Goal: Task Accomplishment & Management: Manage account settings

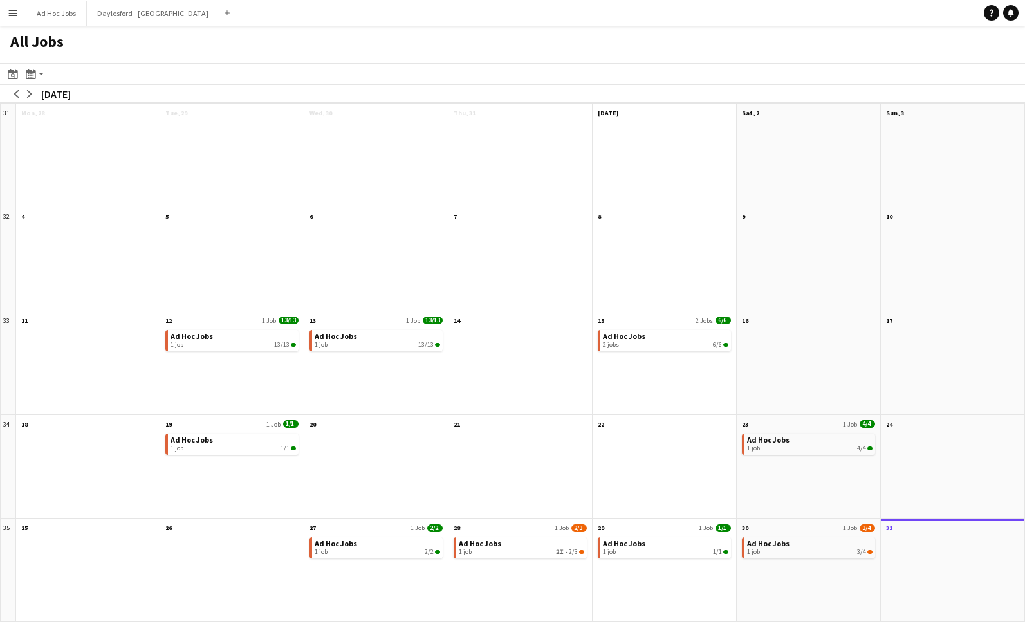
click at [21, 17] on button "Menu" at bounding box center [13, 13] width 26 height 26
click at [150, 13] on button "Daylesford - Heritage House Close" at bounding box center [153, 13] width 132 height 25
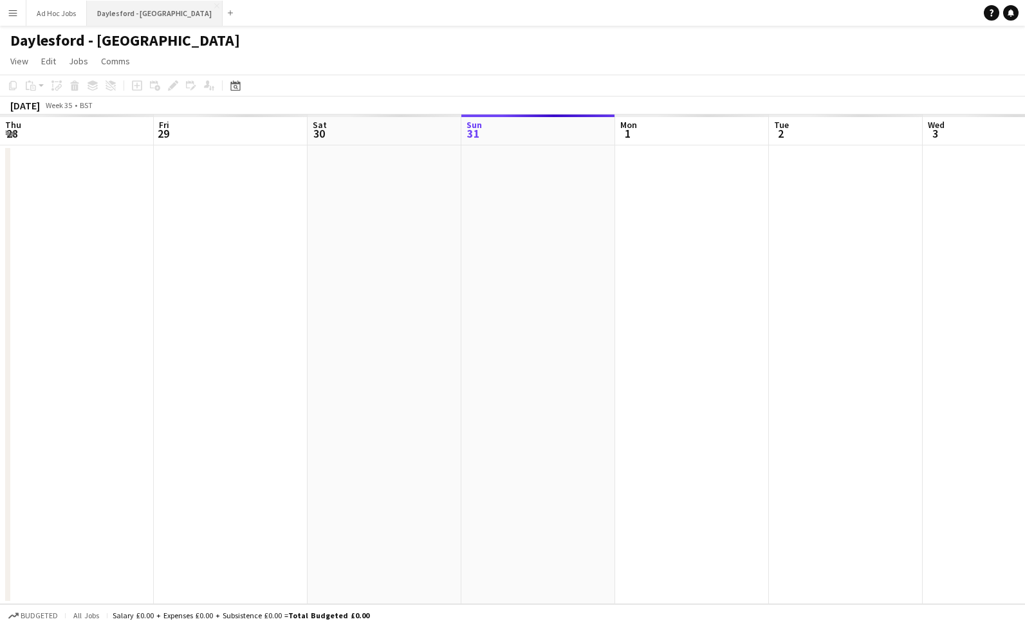
scroll to position [0, 307]
click at [19, 19] on button "Menu" at bounding box center [13, 13] width 26 height 26
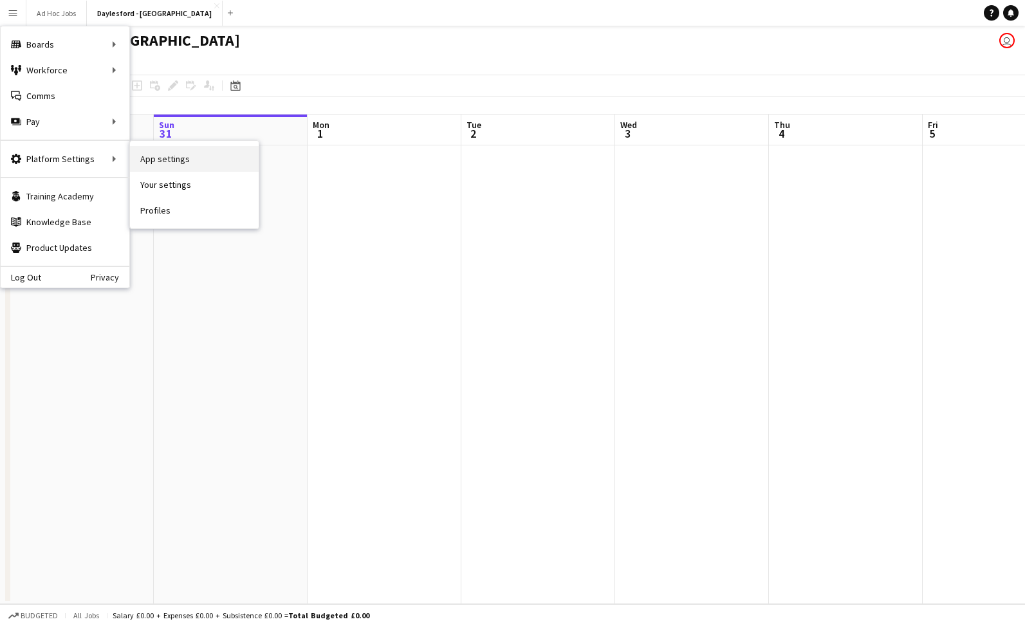
scroll to position [0, 1]
click at [170, 167] on link "App settings" at bounding box center [194, 159] width 129 height 26
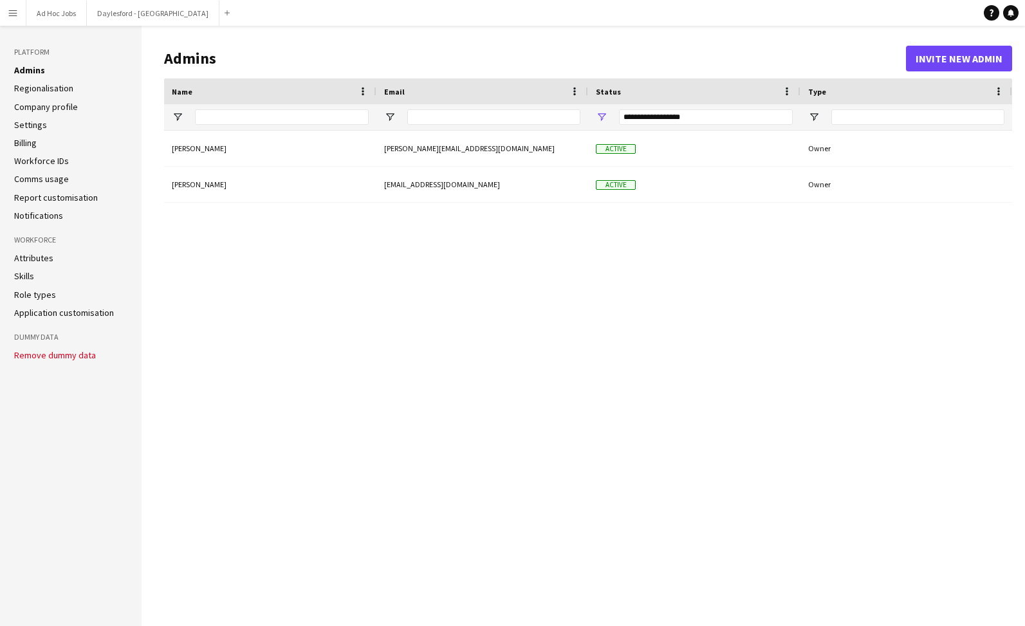
click at [32, 262] on ul "Attributes Skills Role types Application customisation" at bounding box center [70, 285] width 113 height 66
click at [33, 258] on link "Attributes" at bounding box center [33, 258] width 39 height 12
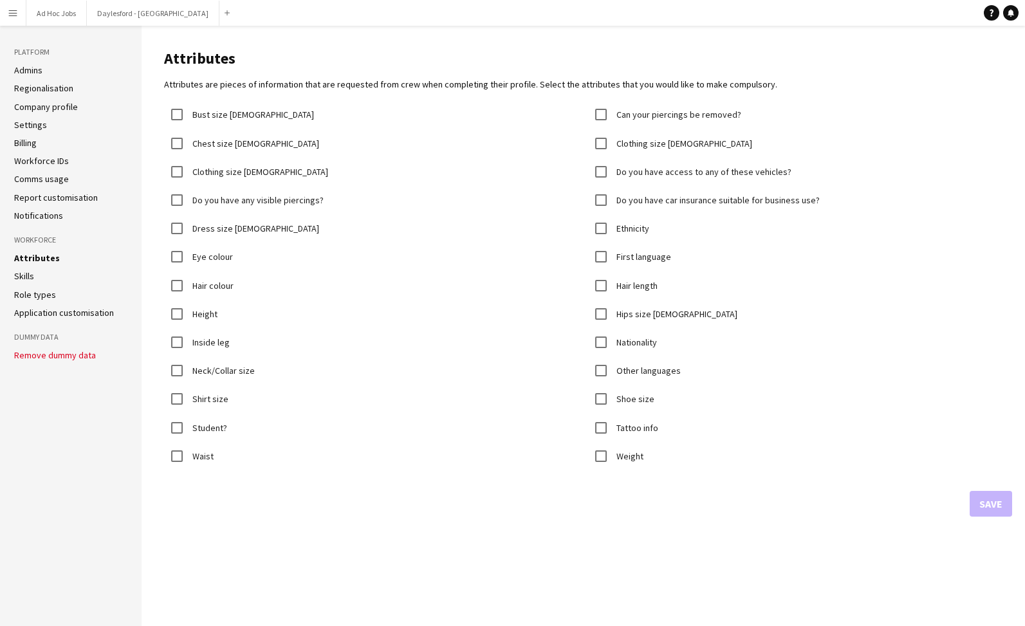
click at [31, 273] on link "Skills" at bounding box center [24, 276] width 20 height 12
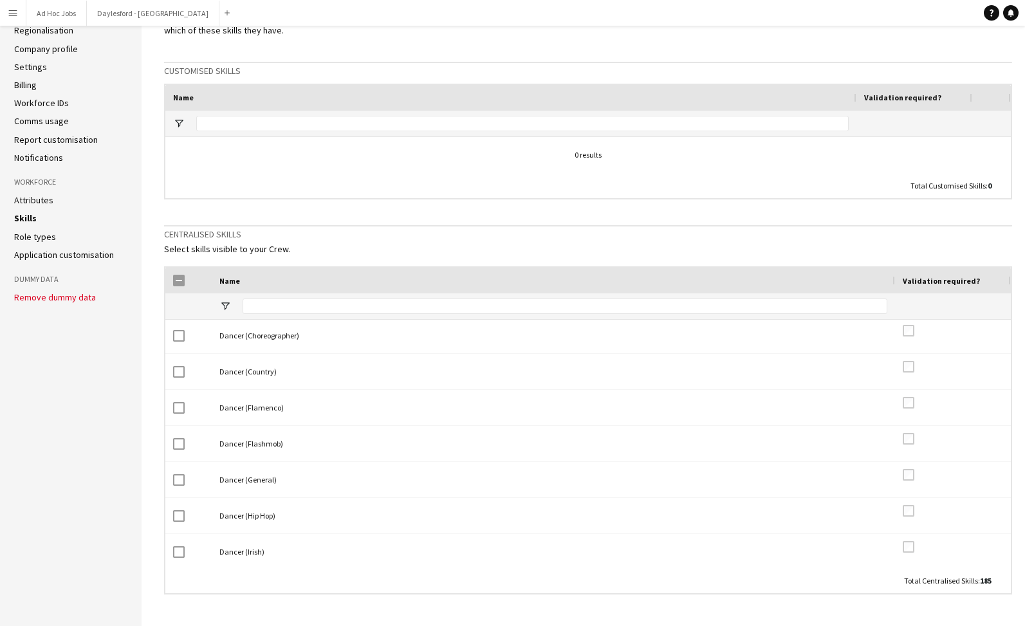
scroll to position [702, 0]
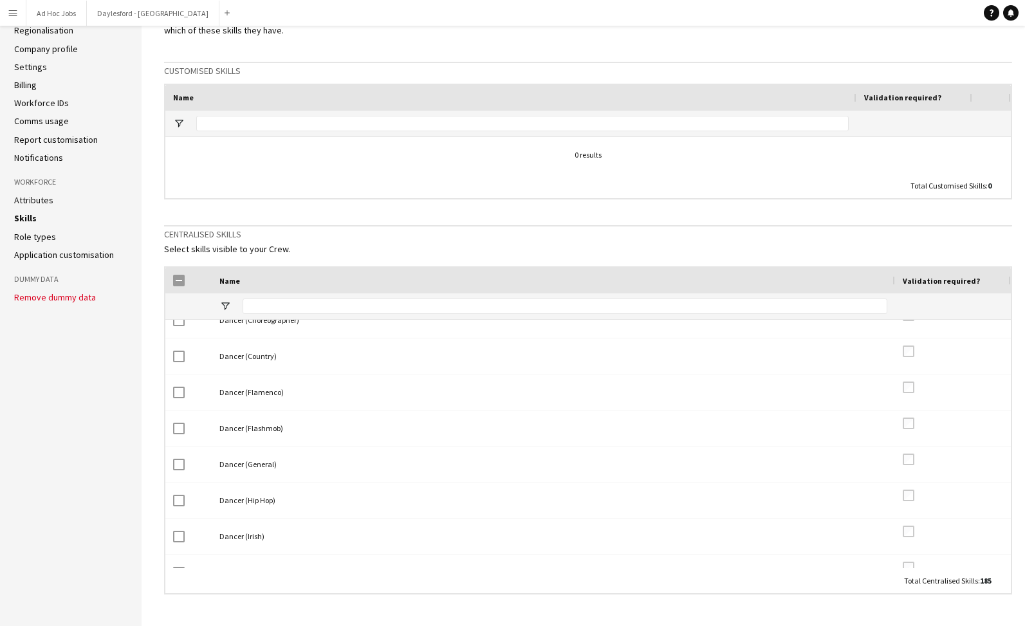
click at [977, 276] on div "Validation required?" at bounding box center [952, 280] width 100 height 19
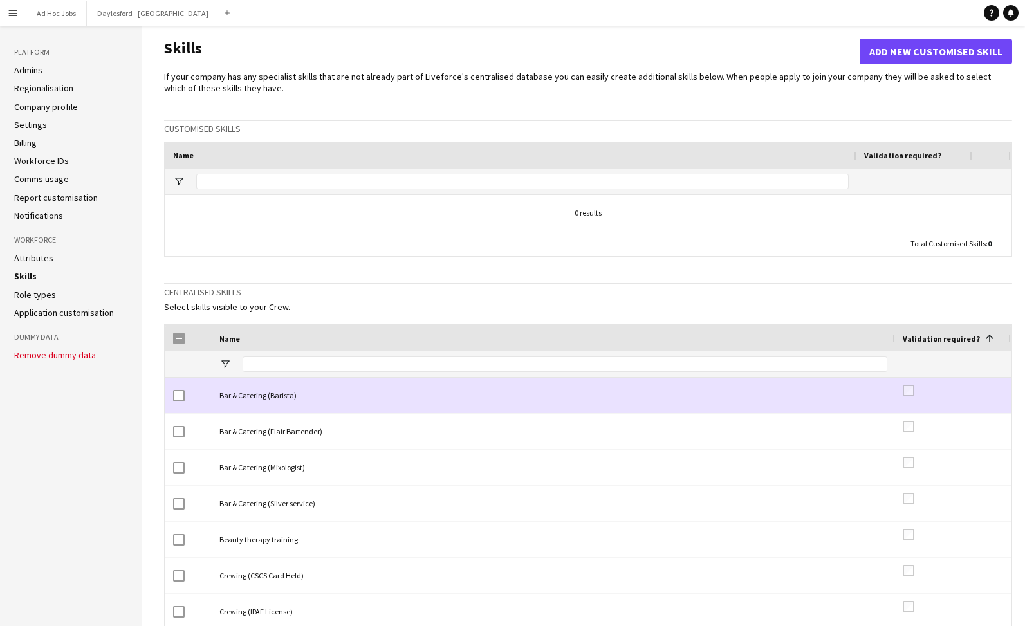
scroll to position [0, 0]
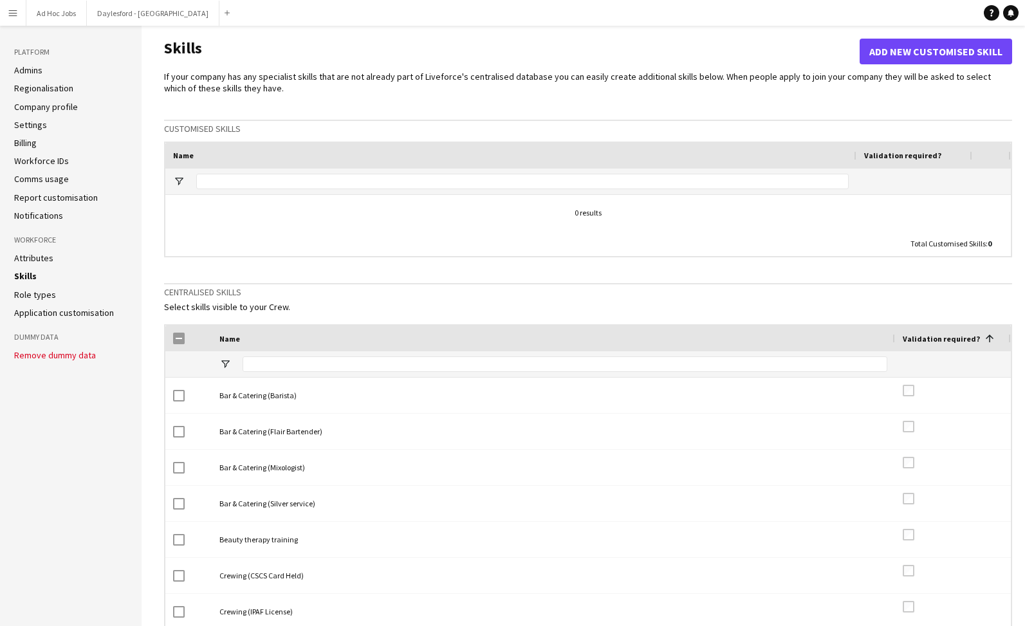
click at [322, 214] on div at bounding box center [587, 213] width 845 height 36
click at [902, 54] on button "Add new customised skill" at bounding box center [935, 52] width 152 height 26
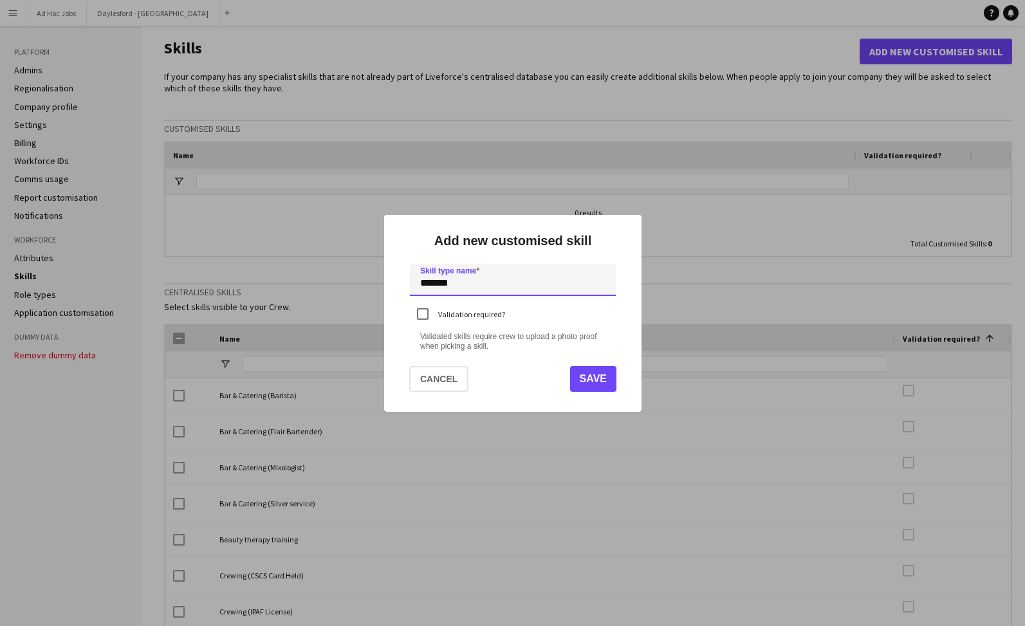
scroll to position [0, 1]
type input "*******"
click at [603, 379] on button "Save" at bounding box center [592, 379] width 46 height 26
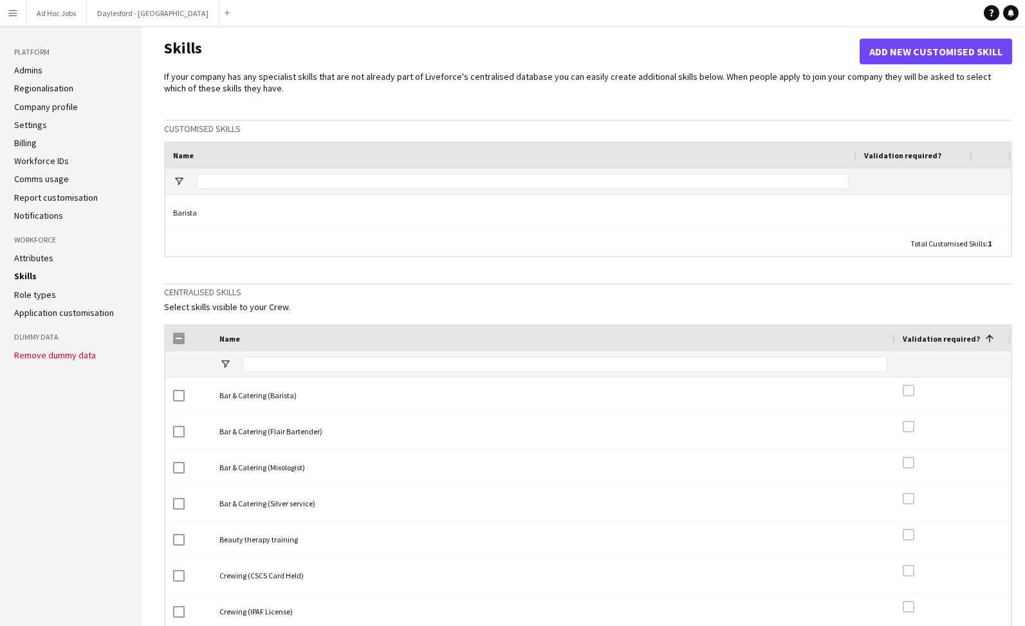
scroll to position [0, 0]
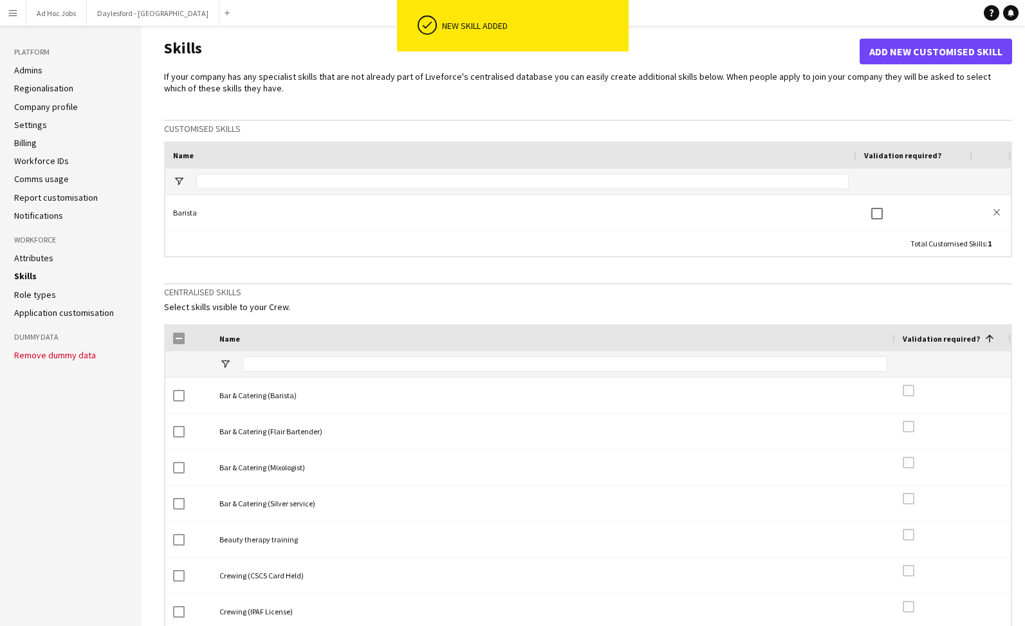
click at [921, 53] on button "Add new customised skill" at bounding box center [935, 52] width 152 height 26
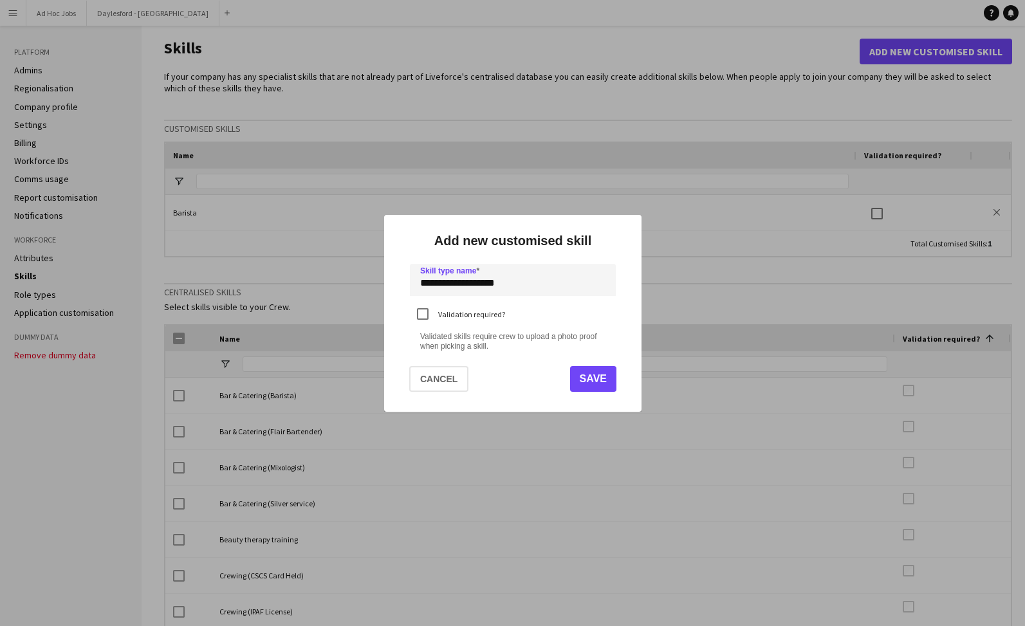
type input "**********"
click at [596, 378] on button "Save" at bounding box center [592, 379] width 46 height 26
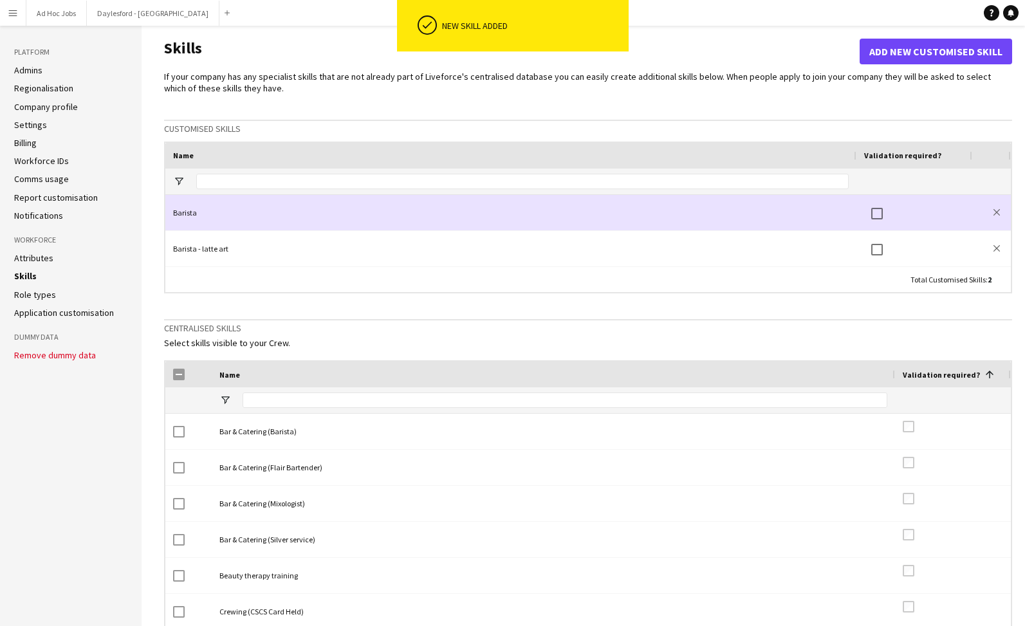
click at [741, 215] on div "Barista" at bounding box center [510, 212] width 691 height 35
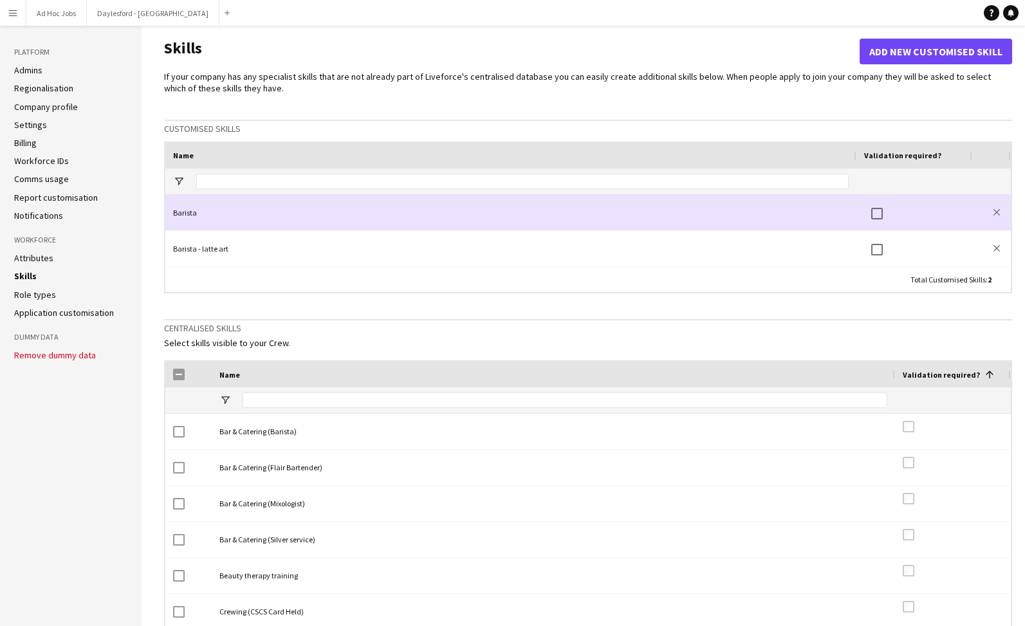
click at [189, 210] on div "Barista" at bounding box center [510, 212] width 691 height 35
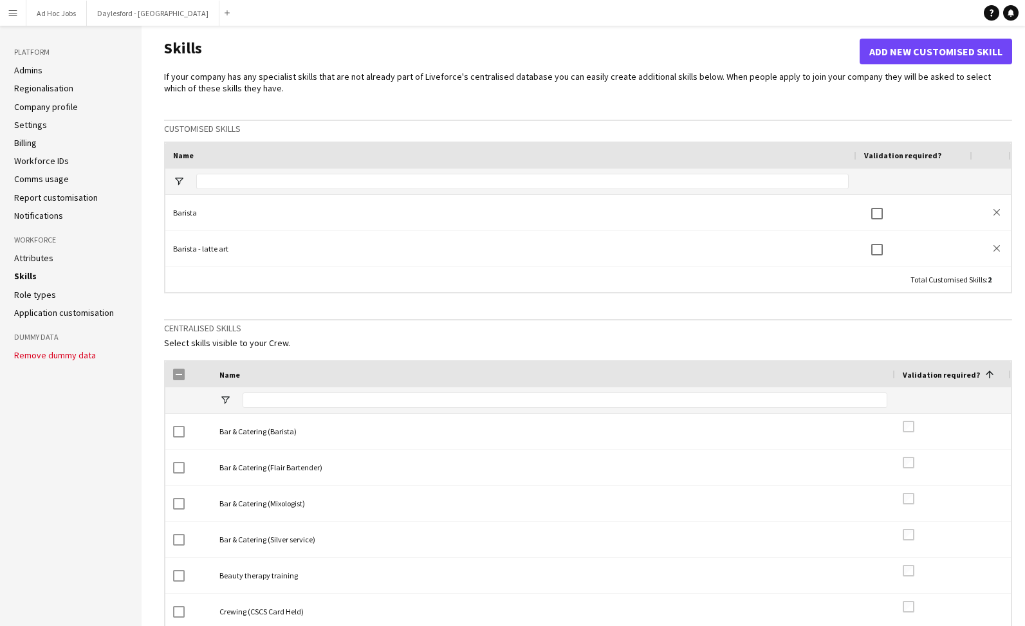
click at [955, 53] on button "Add new customised skill" at bounding box center [935, 52] width 152 height 26
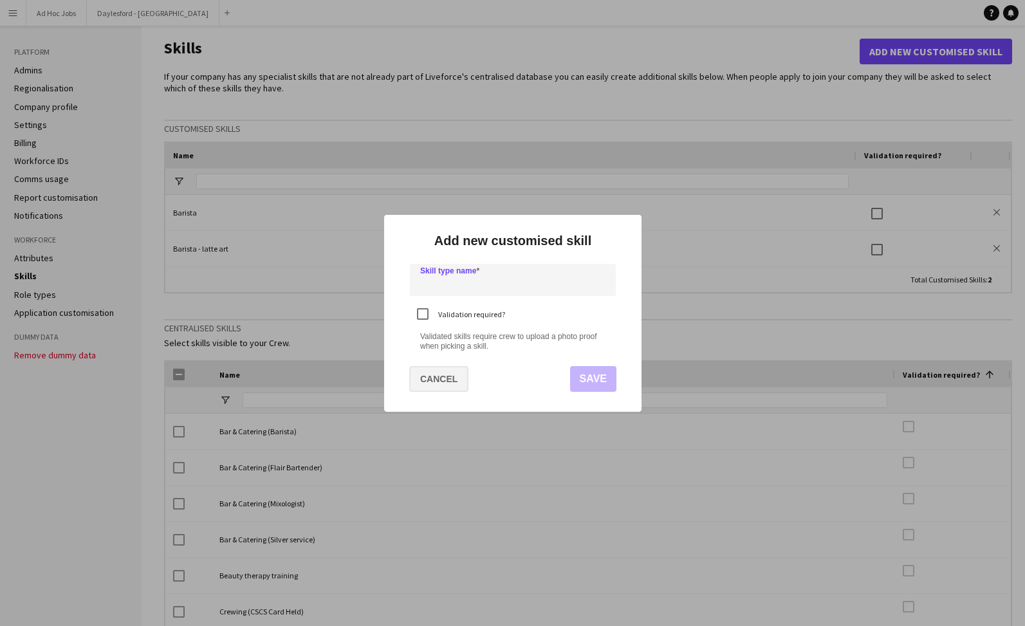
click at [449, 382] on button "Cancel" at bounding box center [438, 379] width 59 height 26
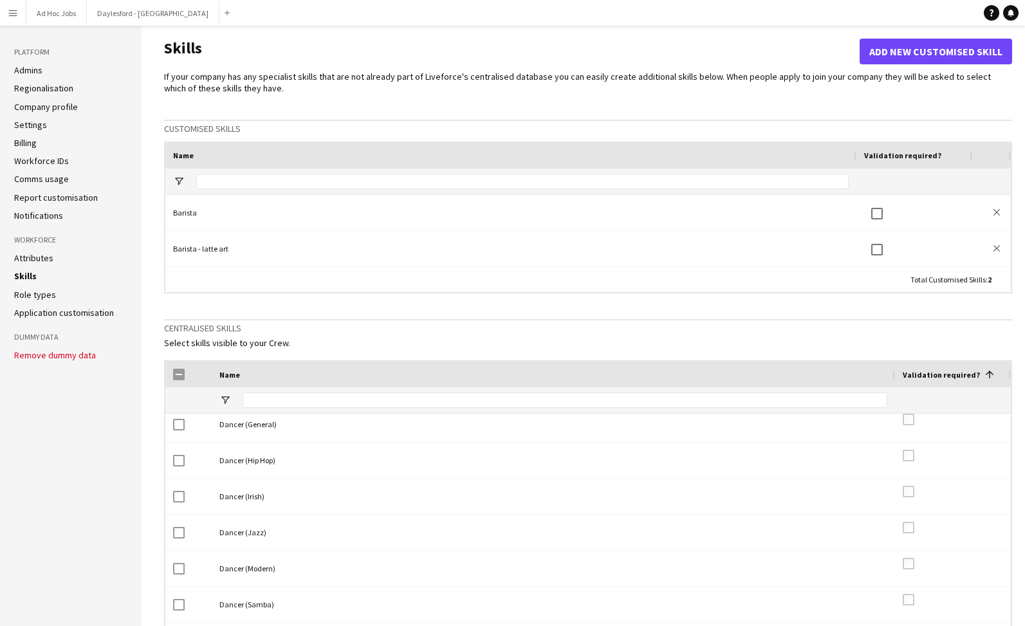
scroll to position [583, 0]
click at [936, 48] on button "Add new customised skill" at bounding box center [935, 52] width 152 height 26
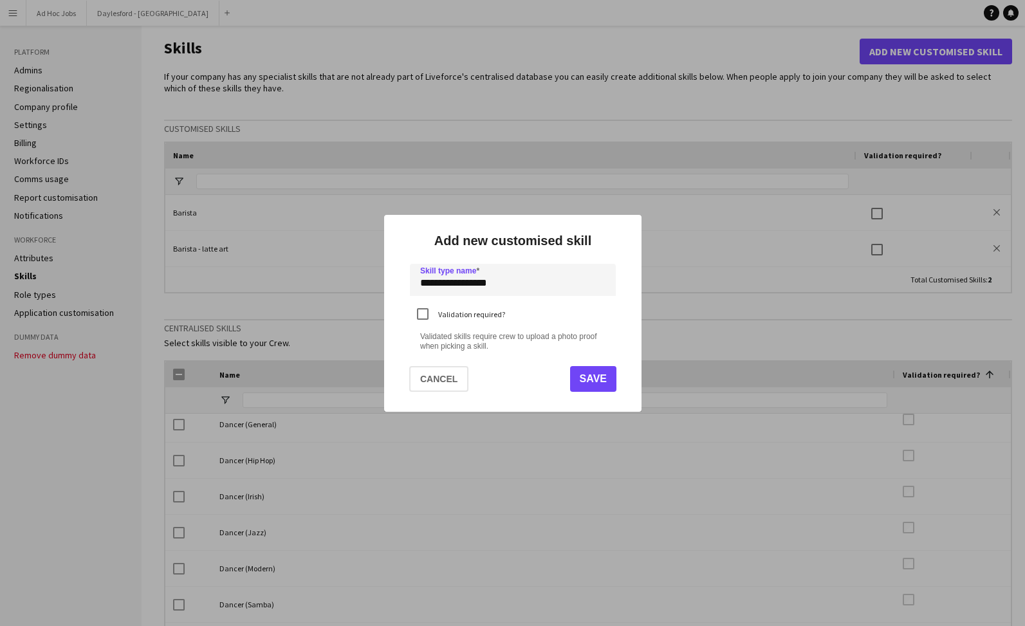
type input "**********"
drag, startPoint x: 949, startPoint y: 63, endPoint x: 598, endPoint y: 378, distance: 471.0
click at [598, 378] on button "Save" at bounding box center [592, 379] width 46 height 26
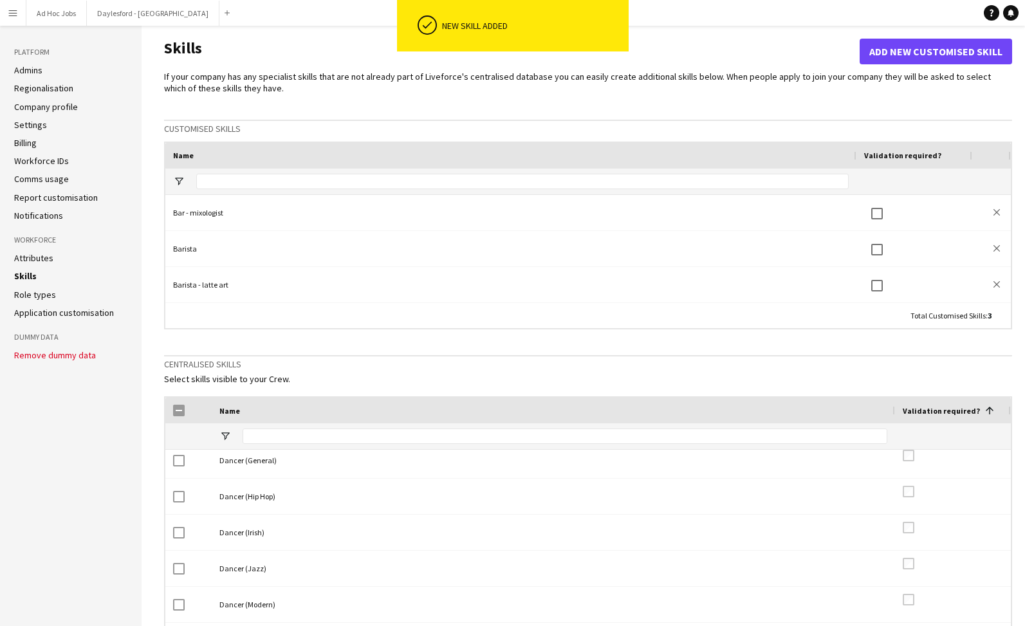
click at [921, 52] on button "Add new customised skill" at bounding box center [935, 52] width 152 height 26
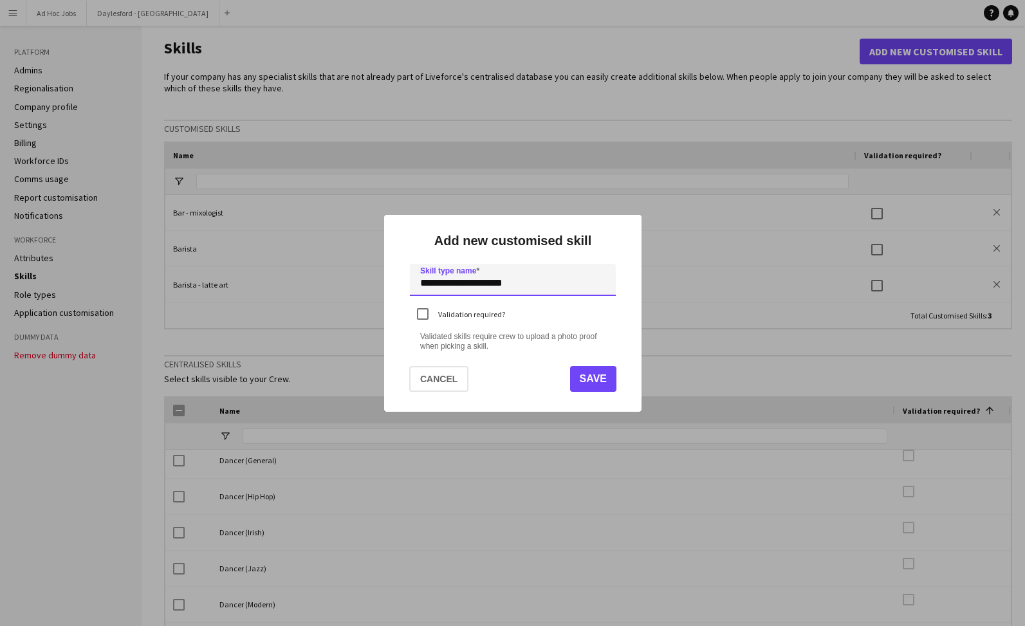
click at [455, 287] on input "**********" at bounding box center [513, 280] width 206 height 32
drag, startPoint x: 455, startPoint y: 287, endPoint x: 441, endPoint y: 282, distance: 14.5
click at [455, 286] on input "**********" at bounding box center [513, 280] width 206 height 32
type input "**********"
click at [598, 378] on button "Save" at bounding box center [592, 379] width 46 height 26
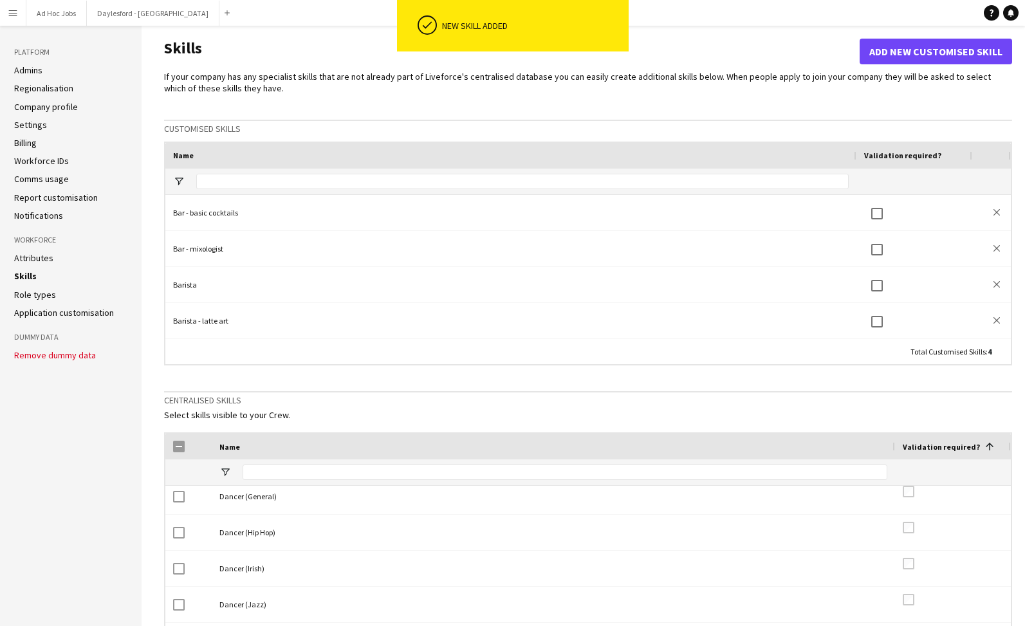
click at [958, 48] on button "Add new customised skill" at bounding box center [935, 52] width 152 height 26
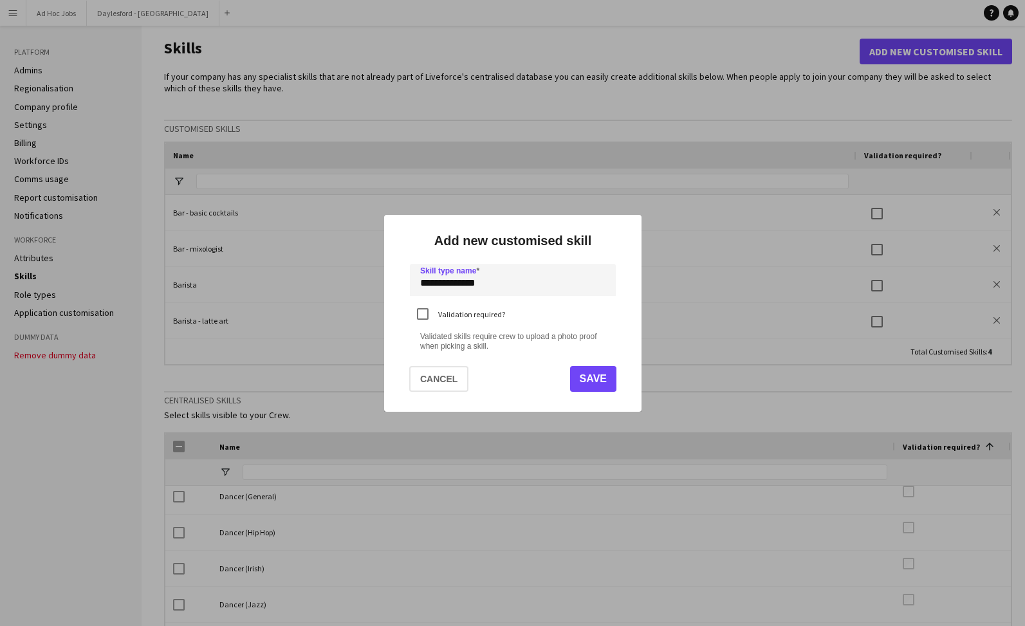
scroll to position [0, 0]
type input "**********"
click at [592, 378] on button "Save" at bounding box center [592, 379] width 46 height 26
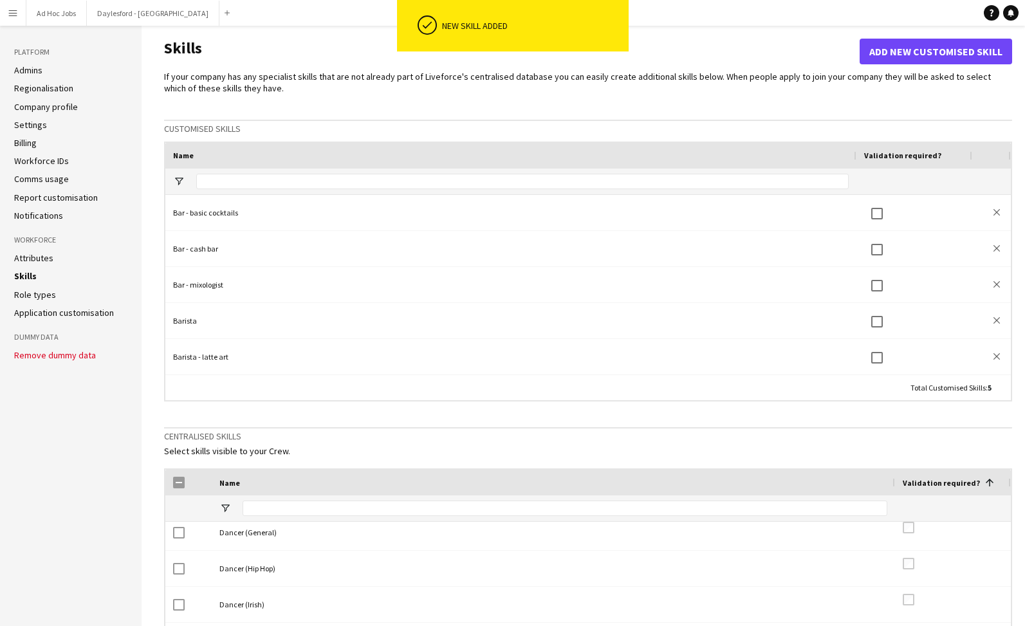
click at [951, 58] on button "Add new customised skill" at bounding box center [935, 52] width 152 height 26
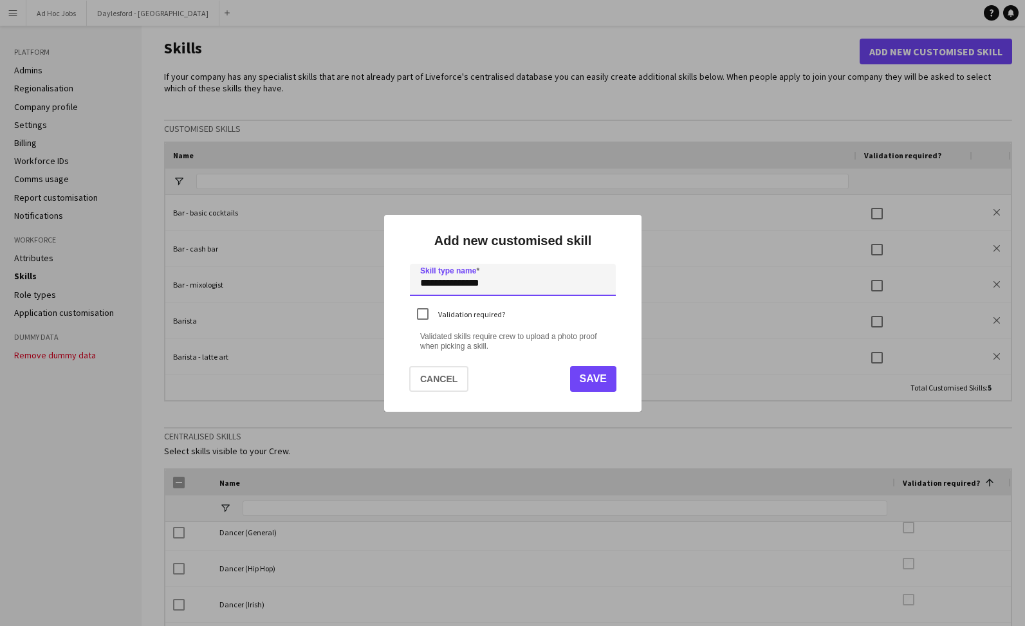
type input "**********"
click at [595, 374] on button "Save" at bounding box center [592, 379] width 46 height 26
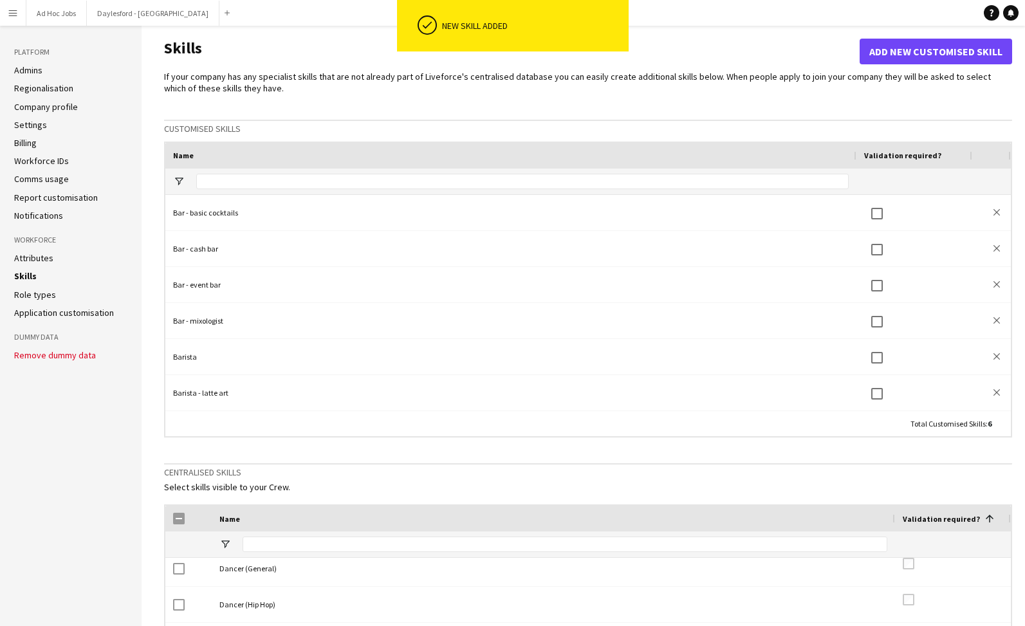
click at [933, 48] on button "Add new customised skill" at bounding box center [935, 52] width 152 height 26
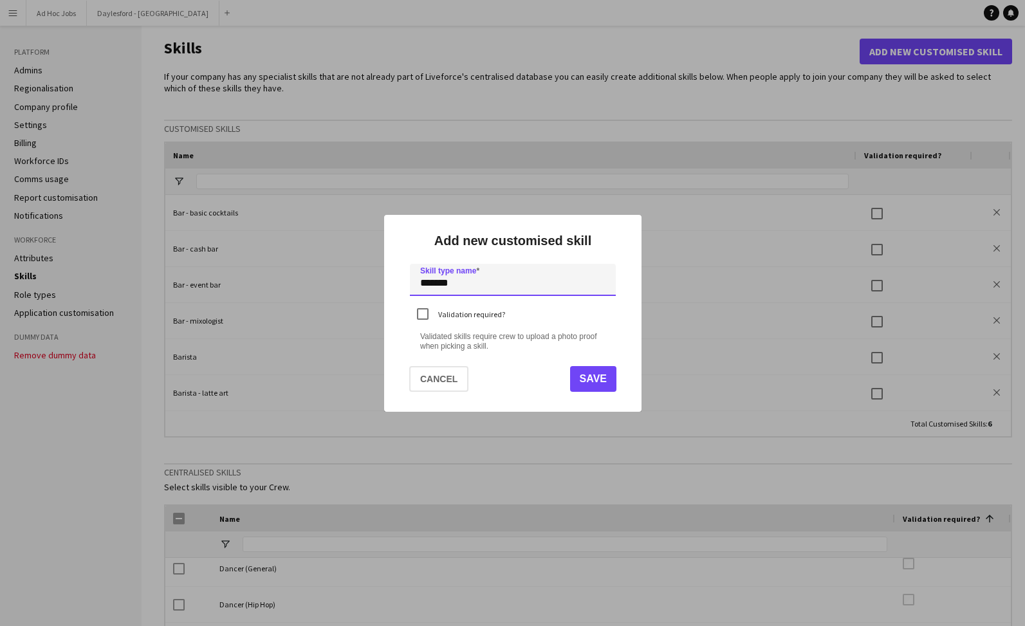
click at [511, 284] on input "******" at bounding box center [513, 280] width 206 height 32
paste input "**********"
click at [422, 285] on input "**********" at bounding box center [513, 280] width 206 height 32
type input "**********"
click input "submit" at bounding box center [0, 0] width 0 height 0
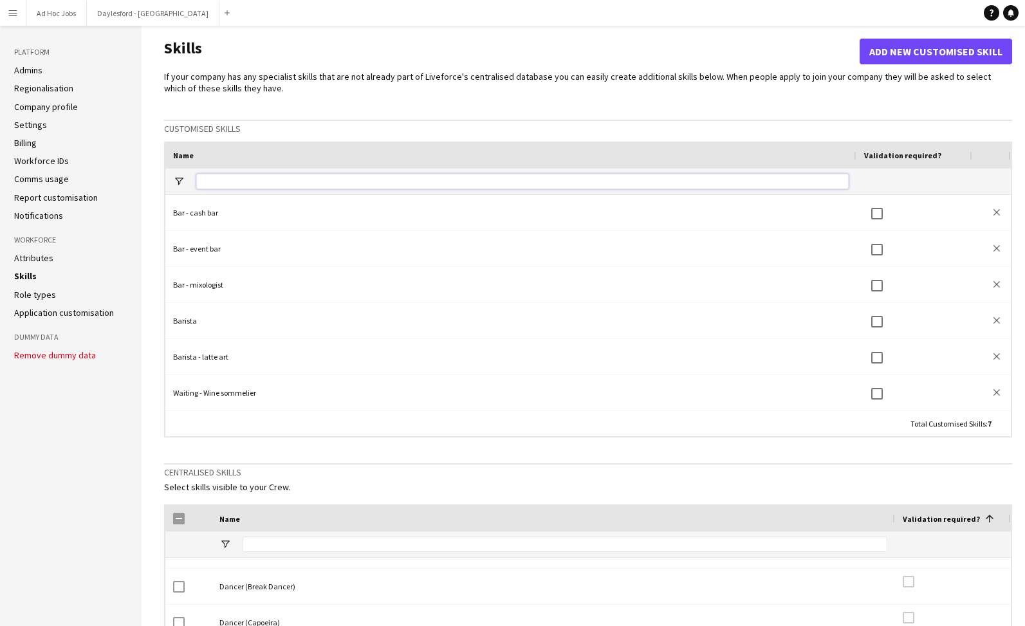
click at [289, 182] on input "Name Filter Input" at bounding box center [522, 181] width 652 height 15
type input "**********"
click at [909, 56] on button "Add new customised skill" at bounding box center [935, 52] width 152 height 26
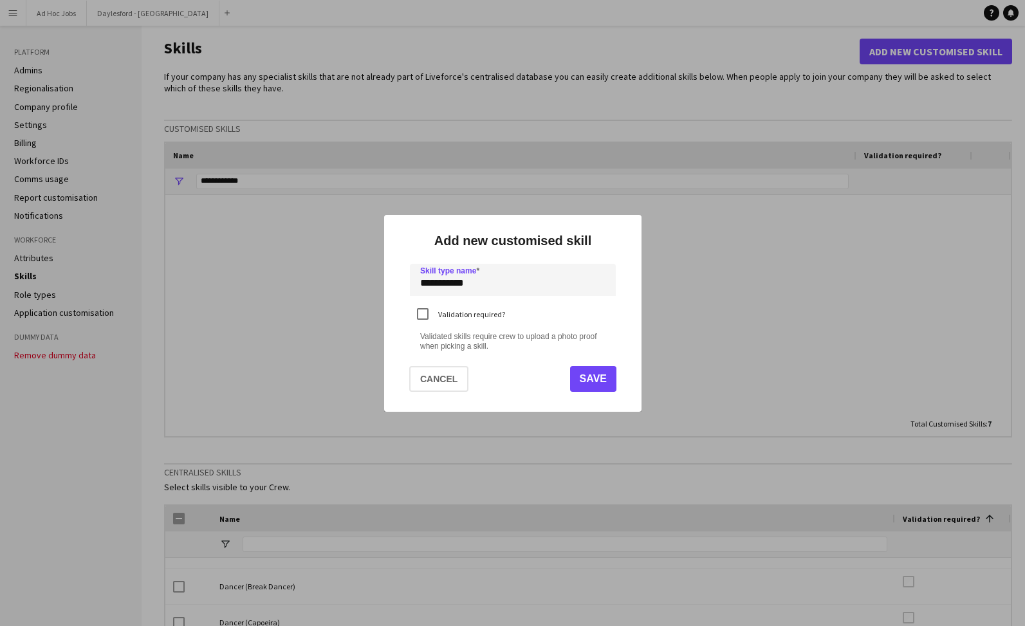
type input "**********"
click input "submit" at bounding box center [0, 0] width 0 height 0
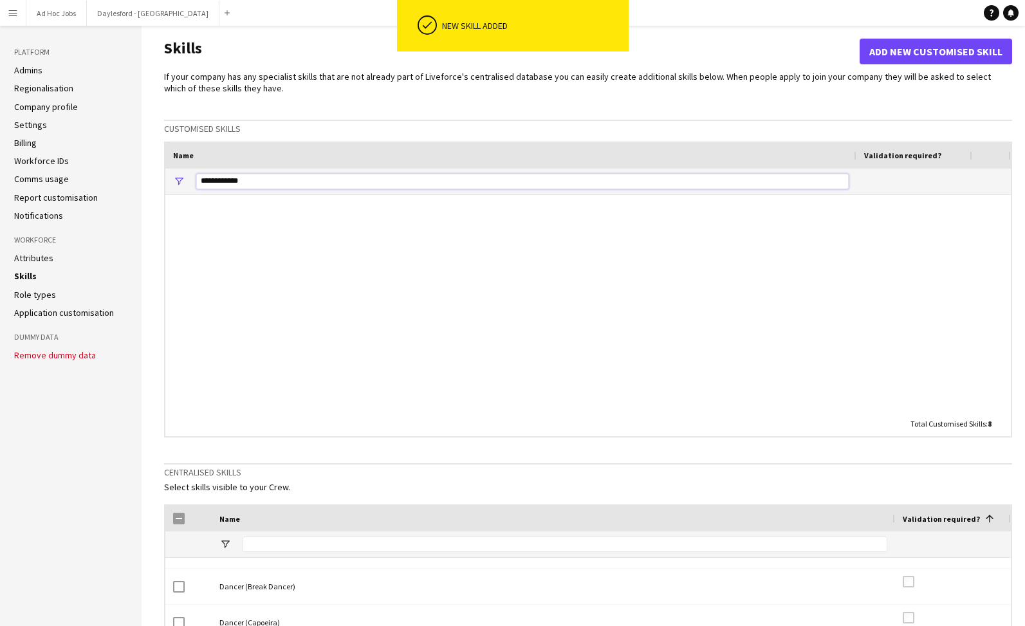
drag, startPoint x: 305, startPoint y: 174, endPoint x: 306, endPoint y: 154, distance: 19.3
click at [306, 155] on div "**********" at bounding box center [587, 169] width 845 height 52
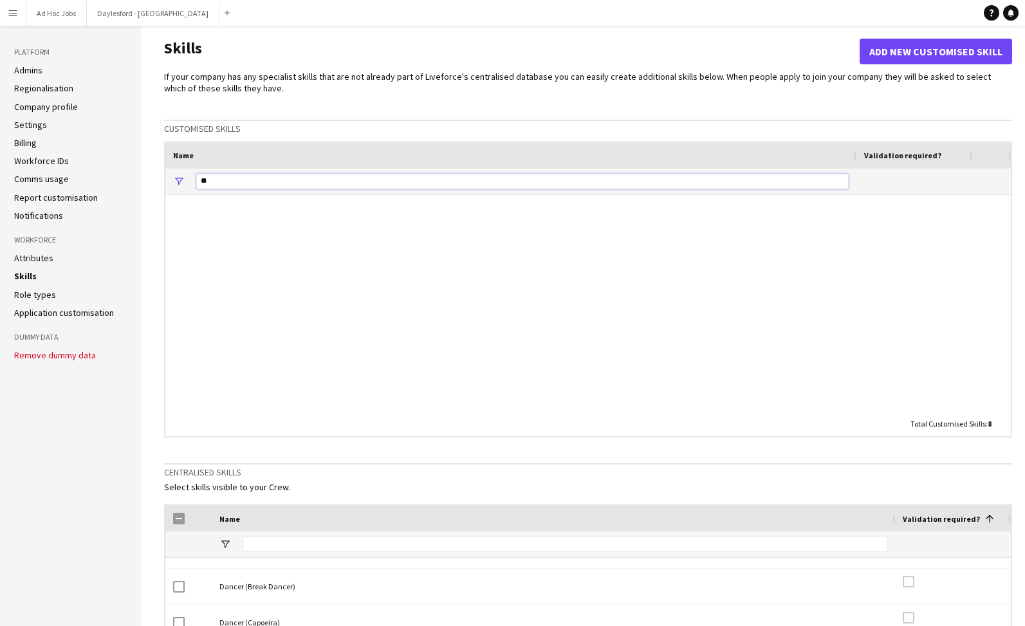
type input "*"
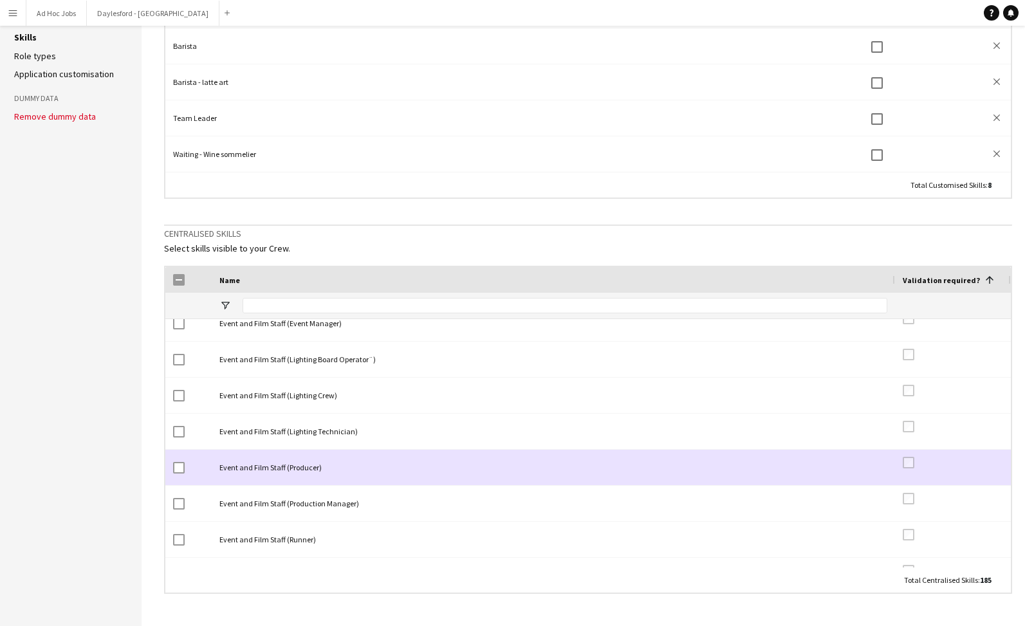
scroll to position [1285, 0]
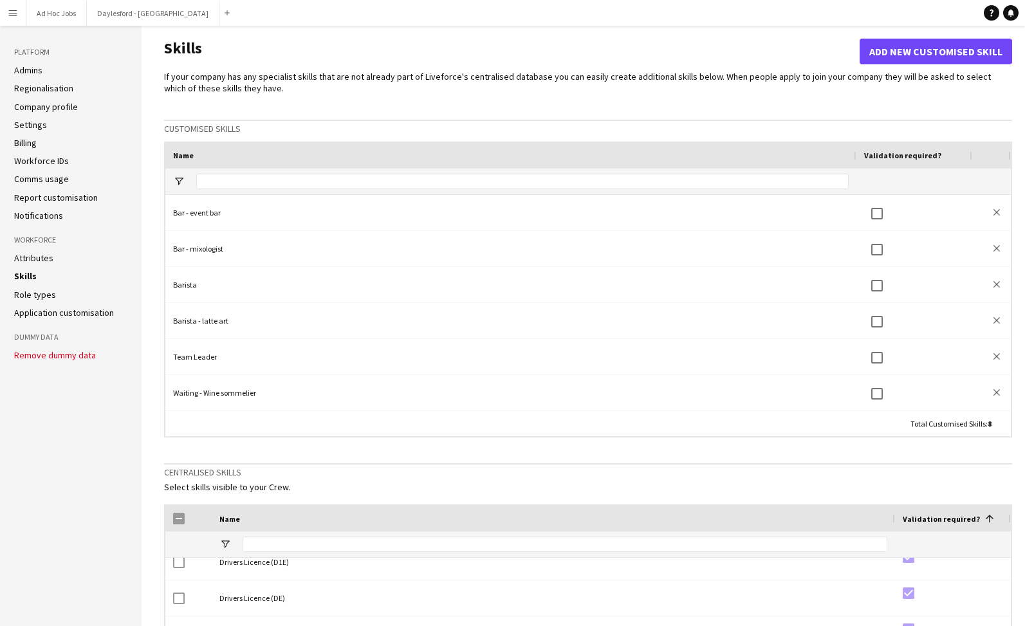
click at [42, 255] on link "Attributes" at bounding box center [33, 258] width 39 height 12
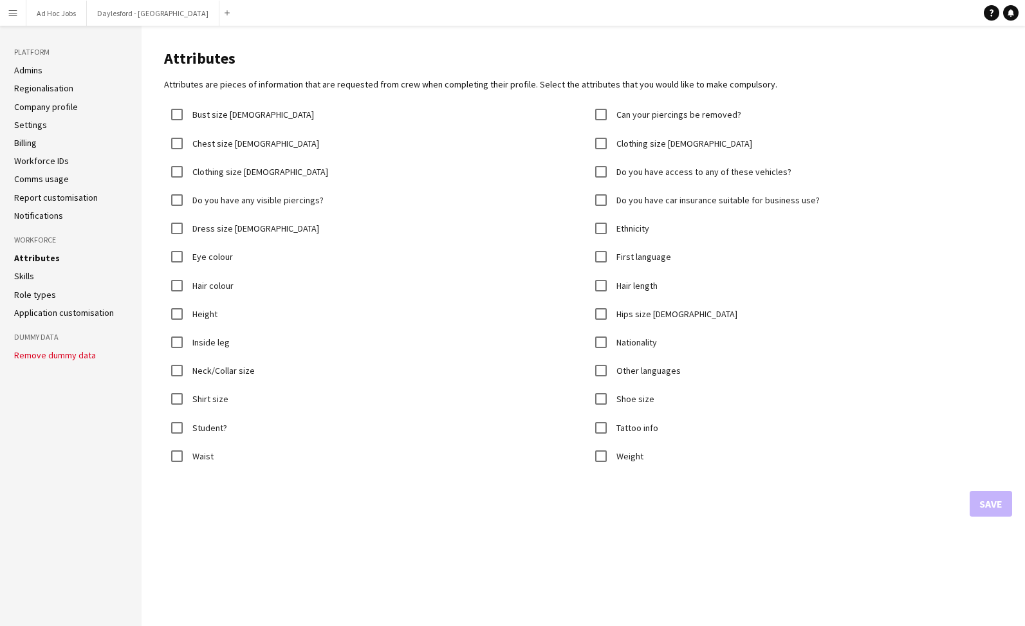
click at [24, 276] on link "Skills" at bounding box center [24, 276] width 20 height 12
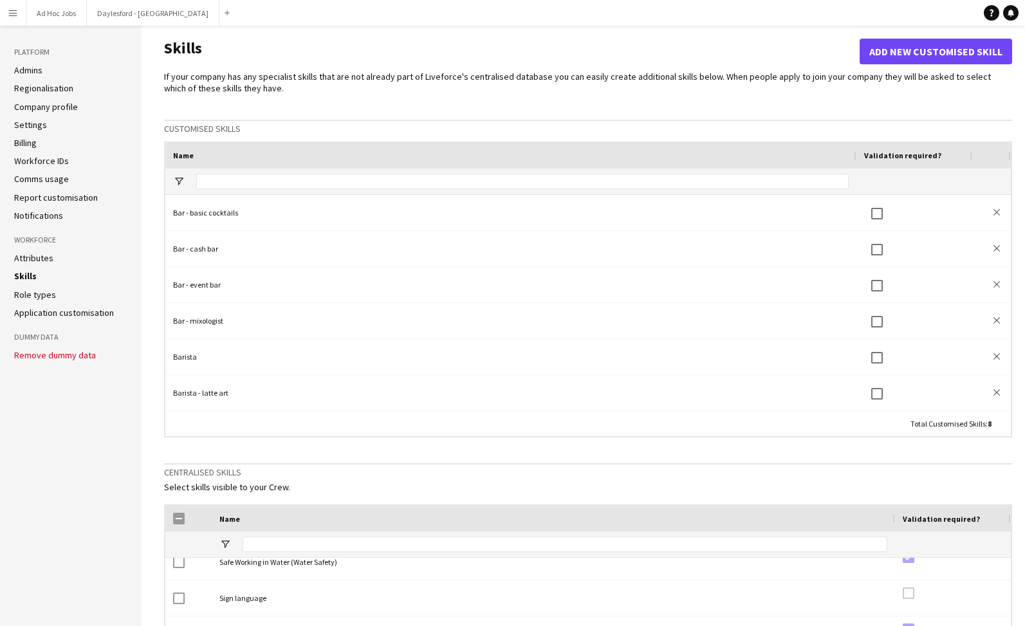
click at [894, 54] on button "Add new customised skill" at bounding box center [935, 52] width 152 height 26
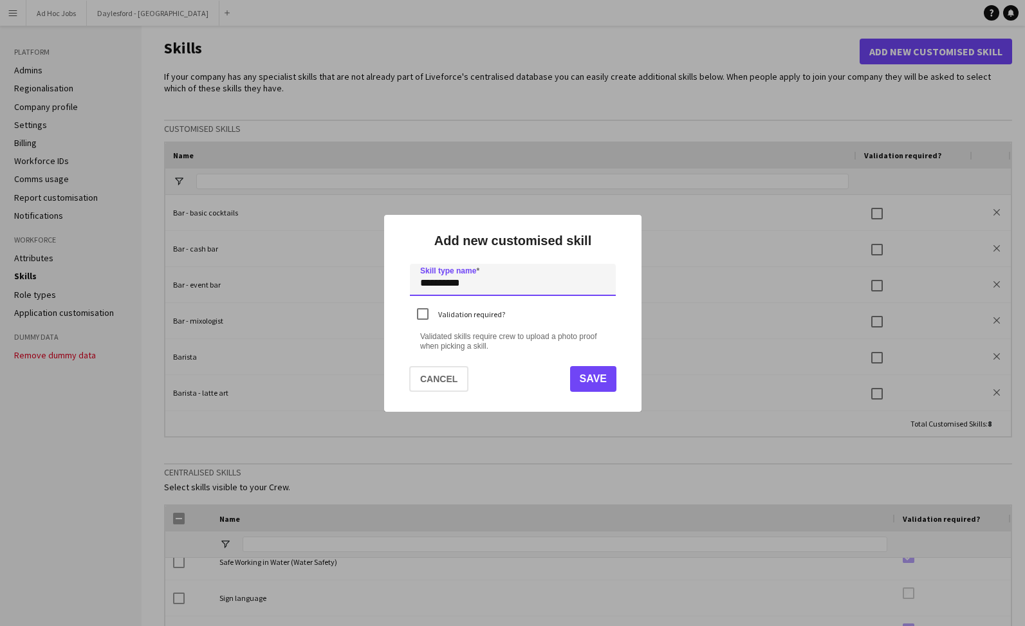
type input "**********"
click input "submit" at bounding box center [0, 0] width 0 height 0
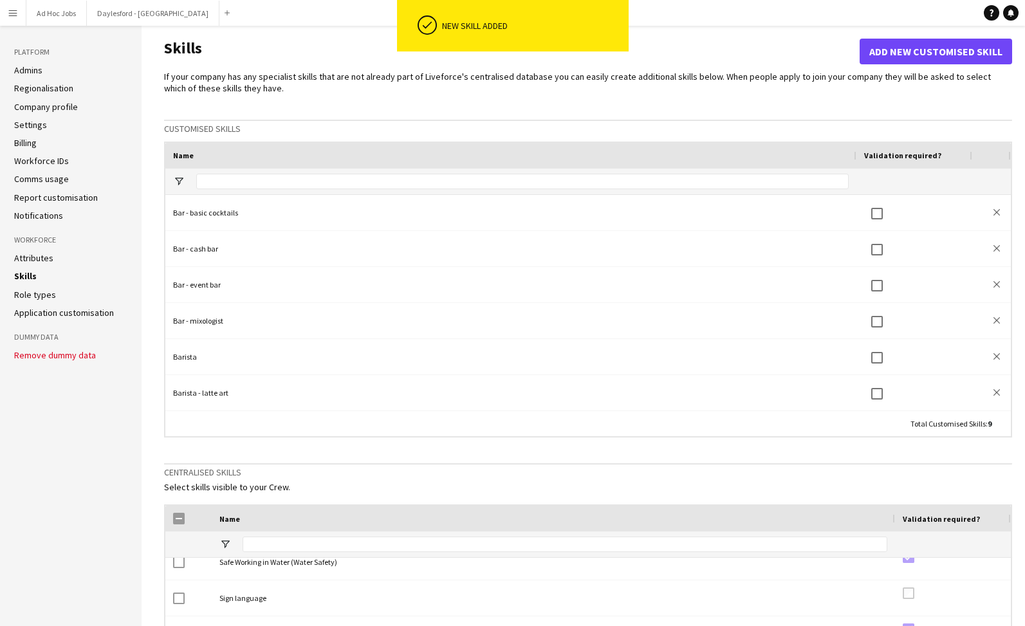
click at [969, 51] on button "Add new customised skill" at bounding box center [935, 52] width 152 height 26
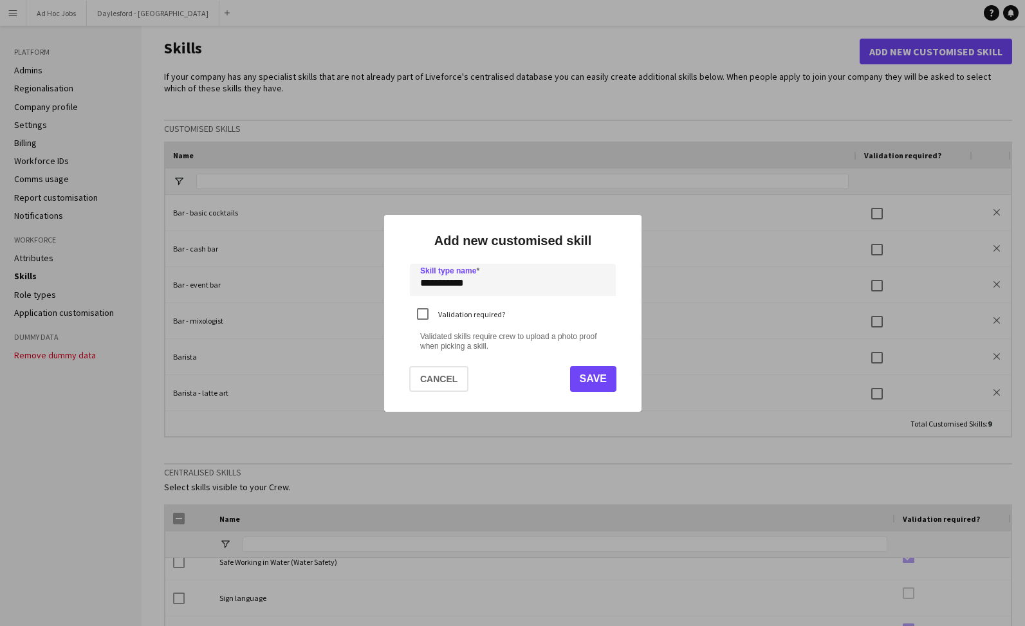
type input "**********"
click input "submit" at bounding box center [0, 0] width 0 height 0
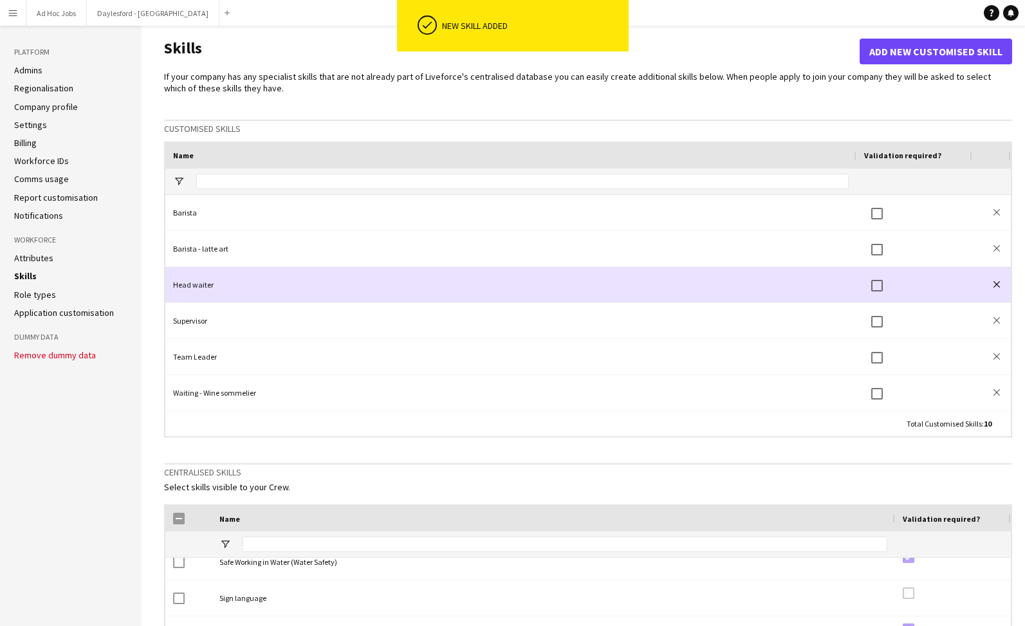
click at [997, 284] on app-icon "close" at bounding box center [996, 284] width 6 height 6
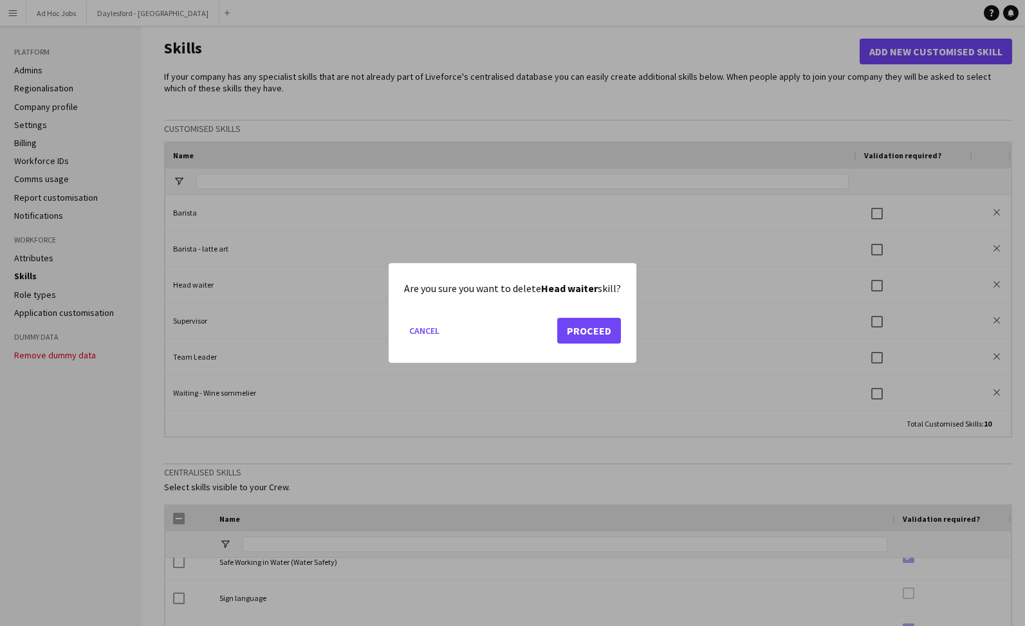
click at [580, 333] on button "Proceed" at bounding box center [589, 331] width 64 height 26
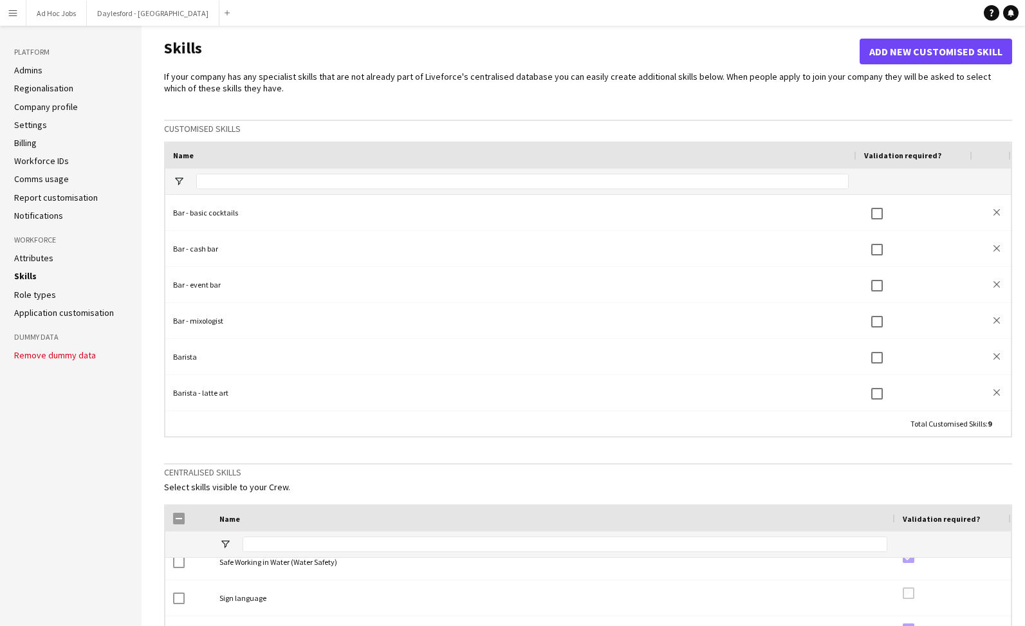
click at [936, 57] on button "Add new customised skill" at bounding box center [935, 52] width 152 height 26
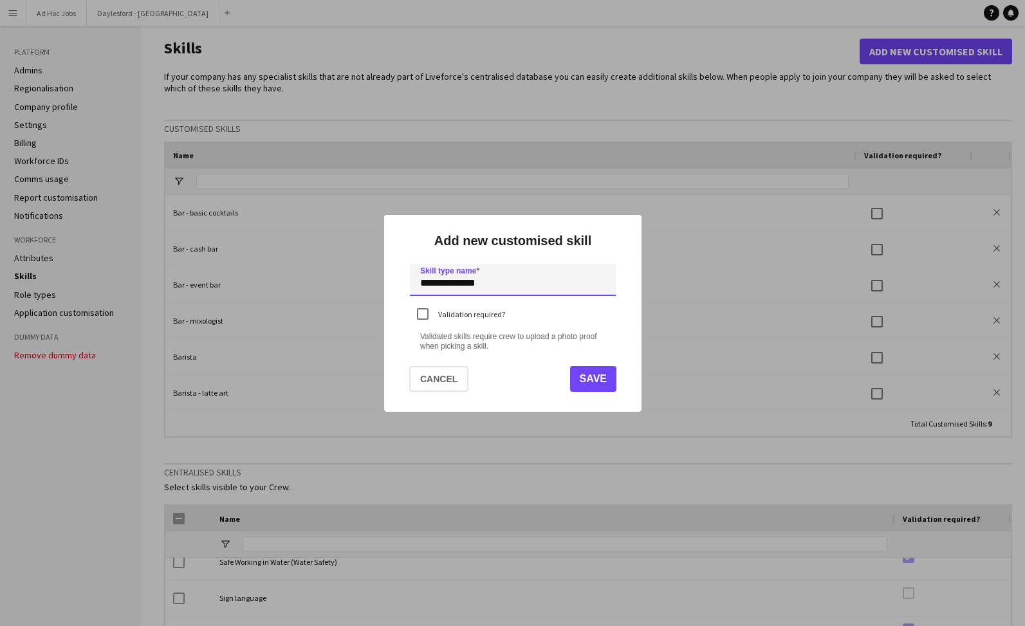
type input "**********"
click input "submit" at bounding box center [0, 0] width 0 height 0
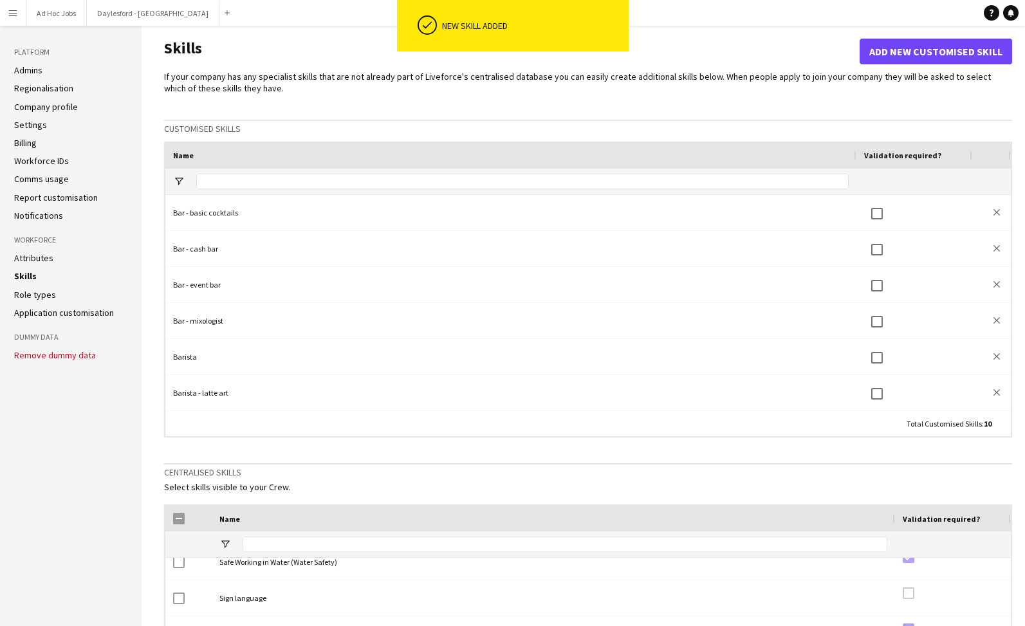
click at [963, 51] on button "Add new customised skill" at bounding box center [935, 52] width 152 height 26
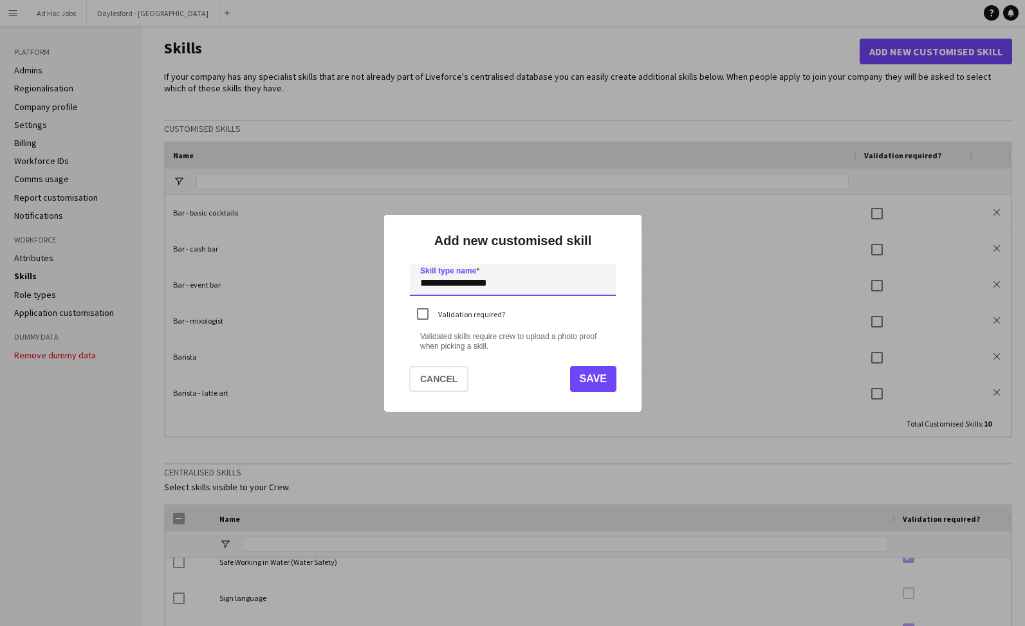
type input "**********"
click input "submit" at bounding box center [0, 0] width 0 height 0
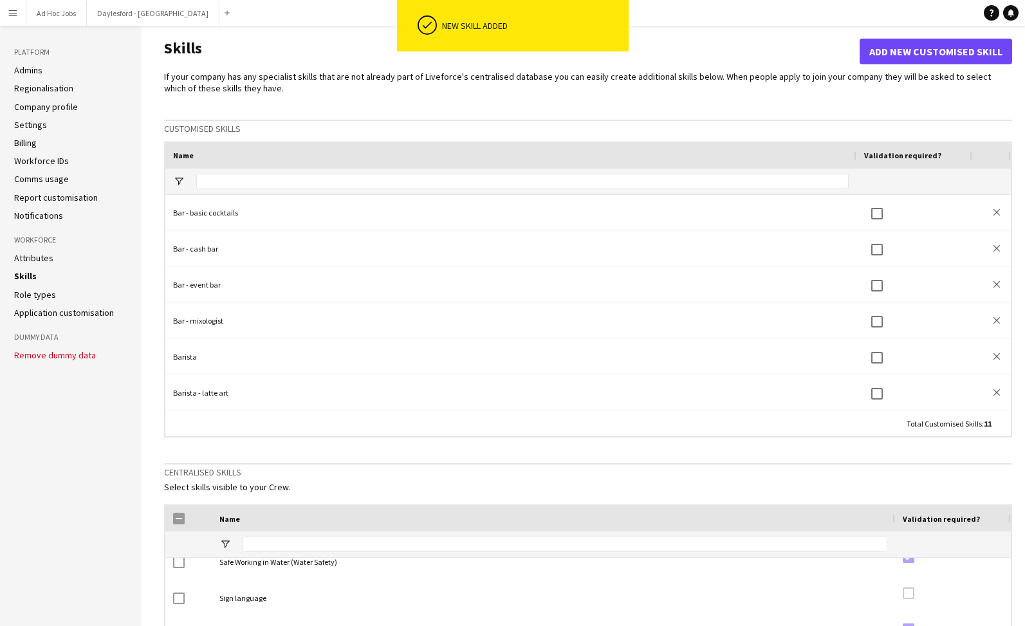
click at [963, 48] on button "Add new customised skill" at bounding box center [935, 52] width 152 height 26
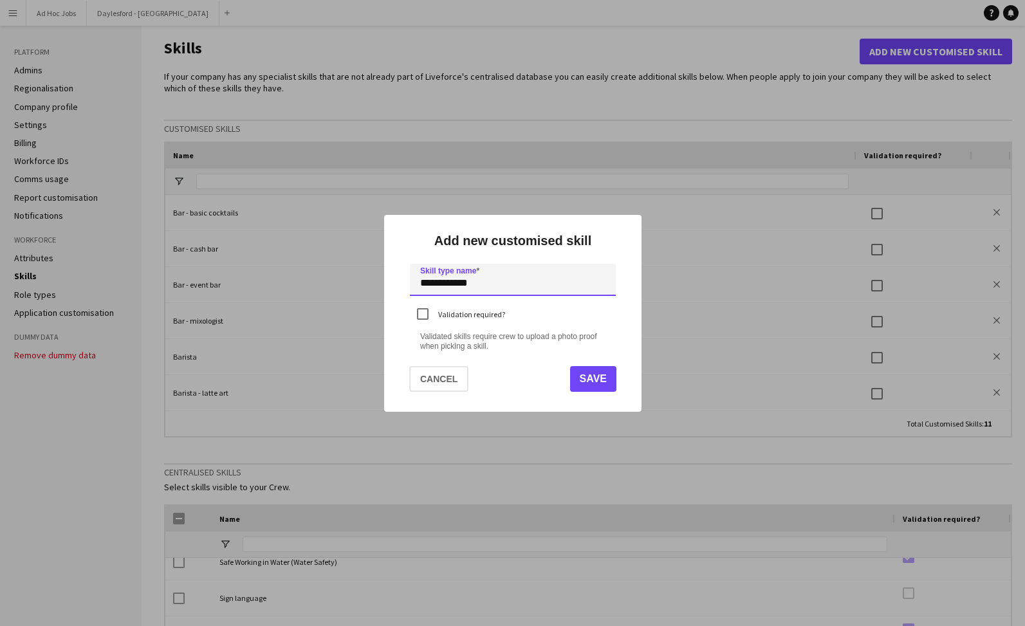
type input "**********"
click input "submit" at bounding box center [0, 0] width 0 height 0
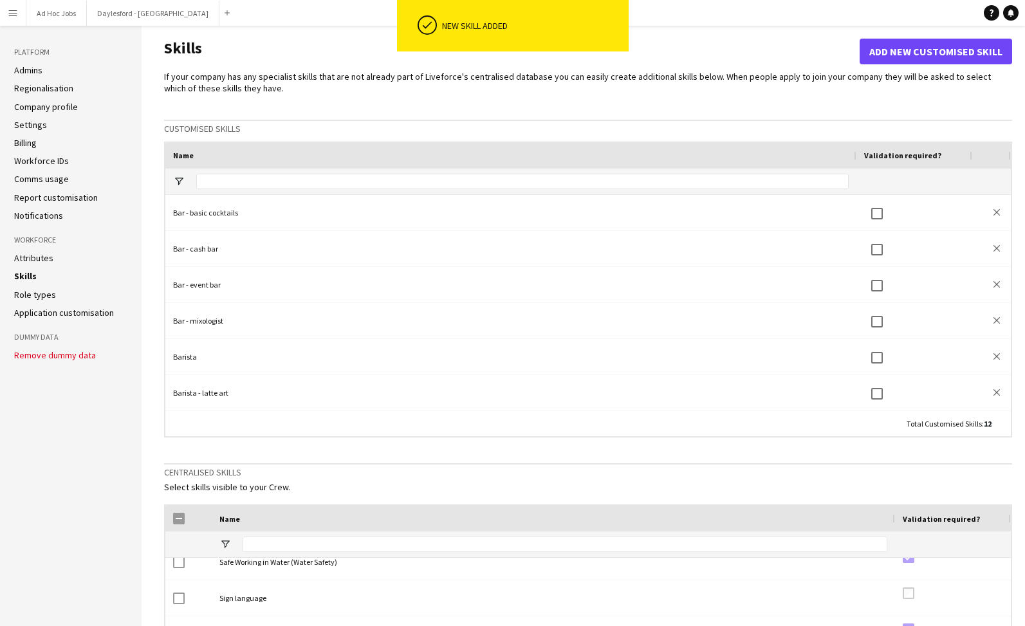
click at [924, 50] on button "Add new customised skill" at bounding box center [935, 52] width 152 height 26
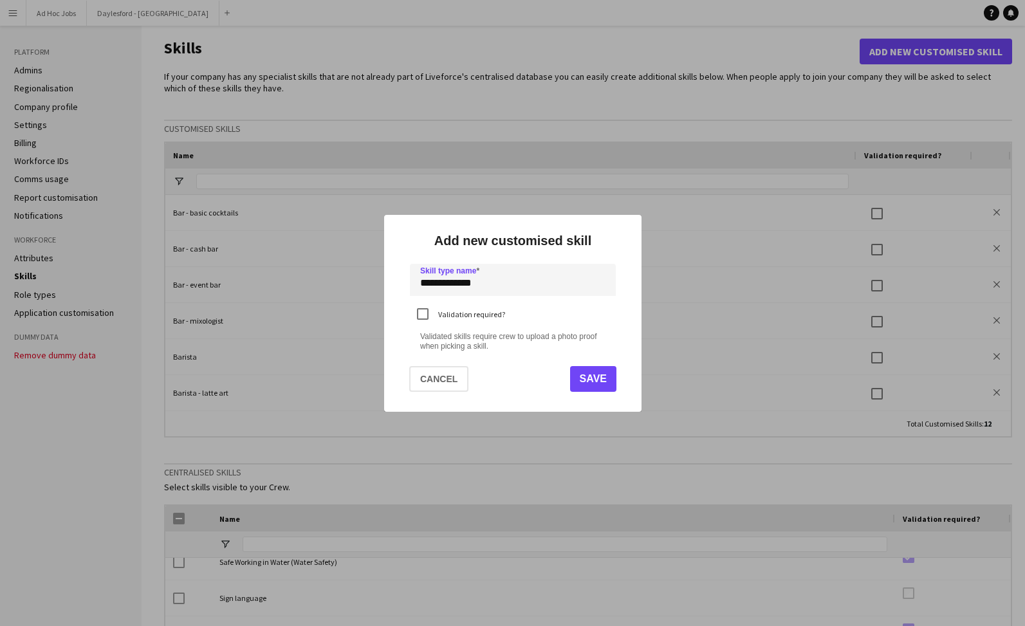
type input "**********"
click input "submit" at bounding box center [0, 0] width 0 height 0
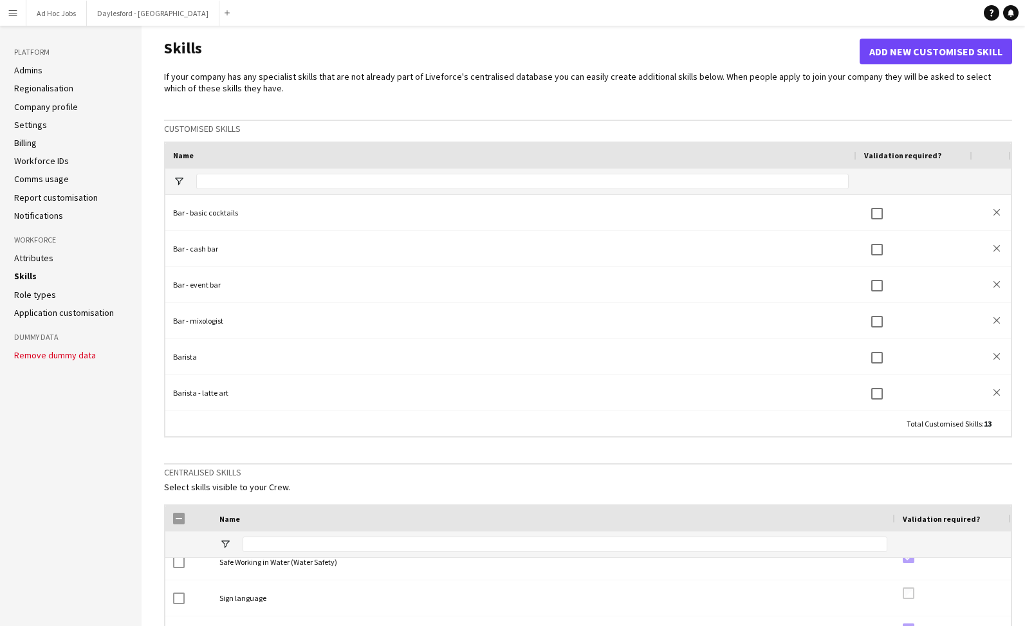
click at [909, 53] on button "Add new customised skill" at bounding box center [935, 52] width 152 height 26
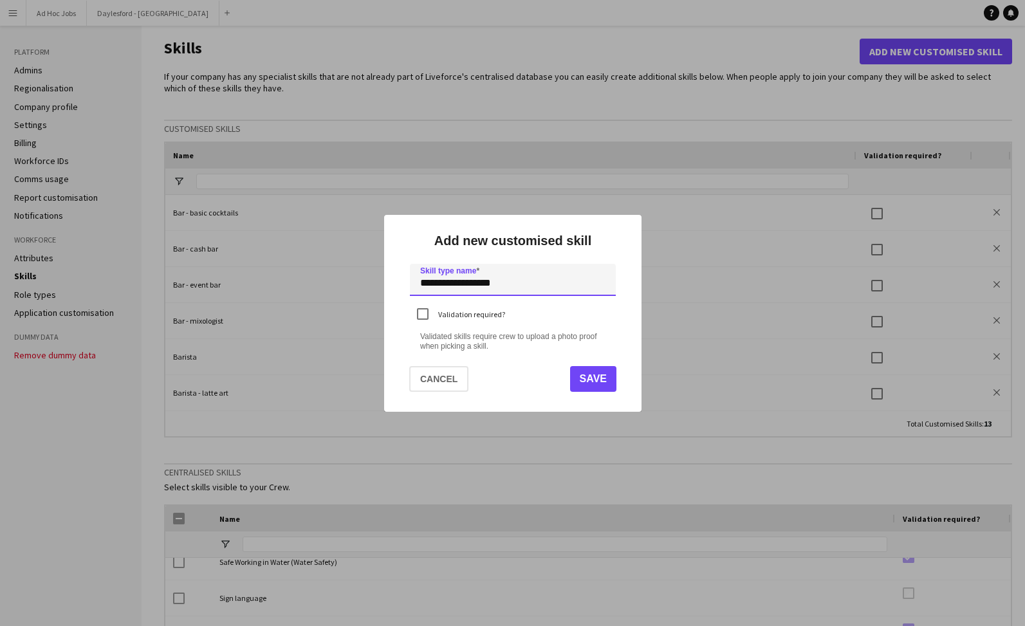
type input "**********"
click input "submit" at bounding box center [0, 0] width 0 height 0
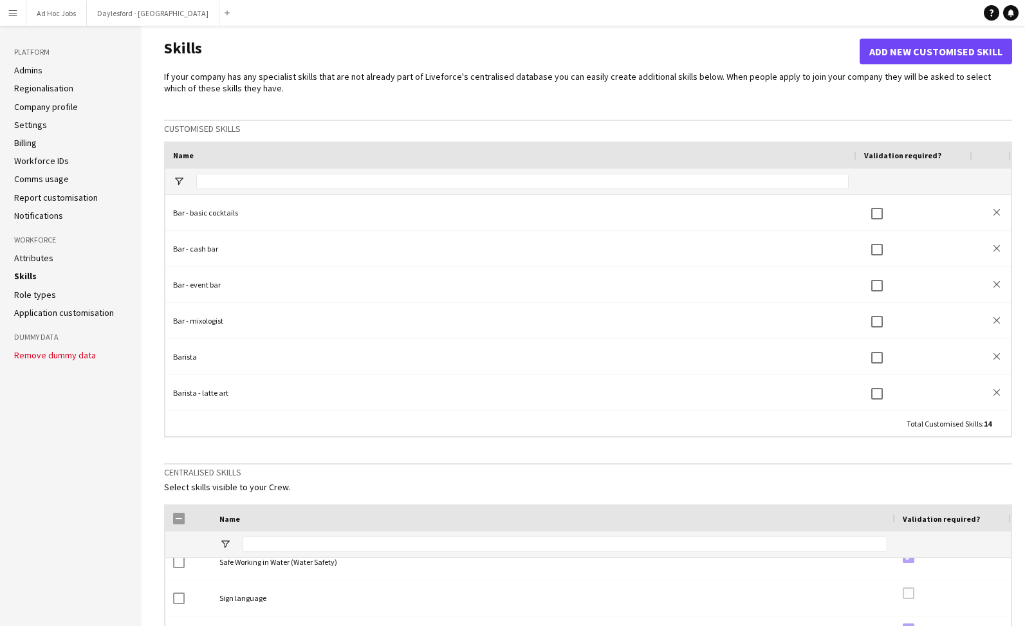
click at [938, 60] on button "Add new customised skill" at bounding box center [935, 52] width 152 height 26
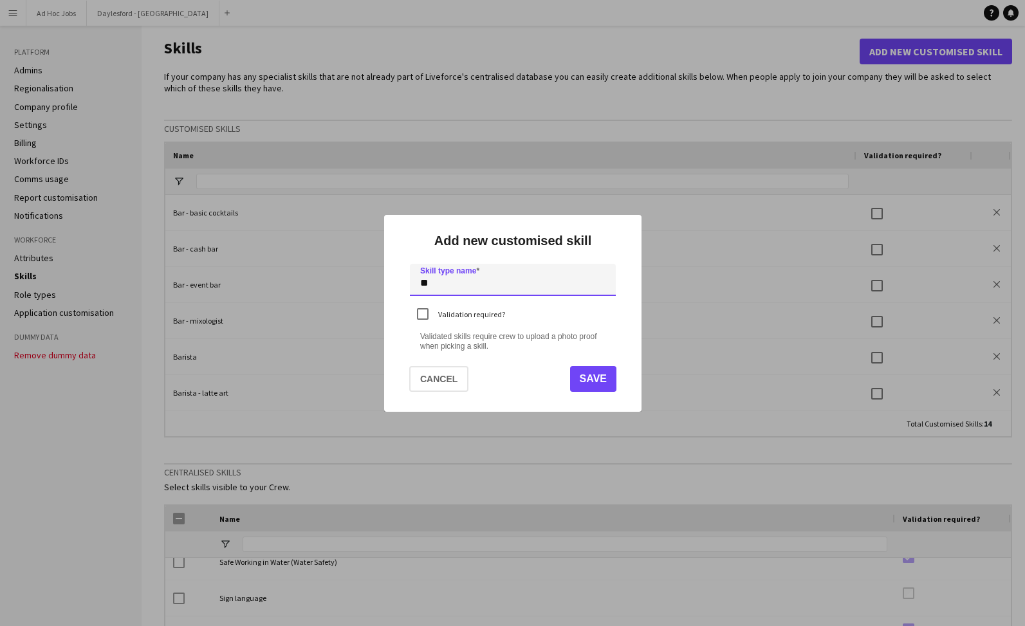
type input "*"
type input "**********"
click input "submit" at bounding box center [0, 0] width 0 height 0
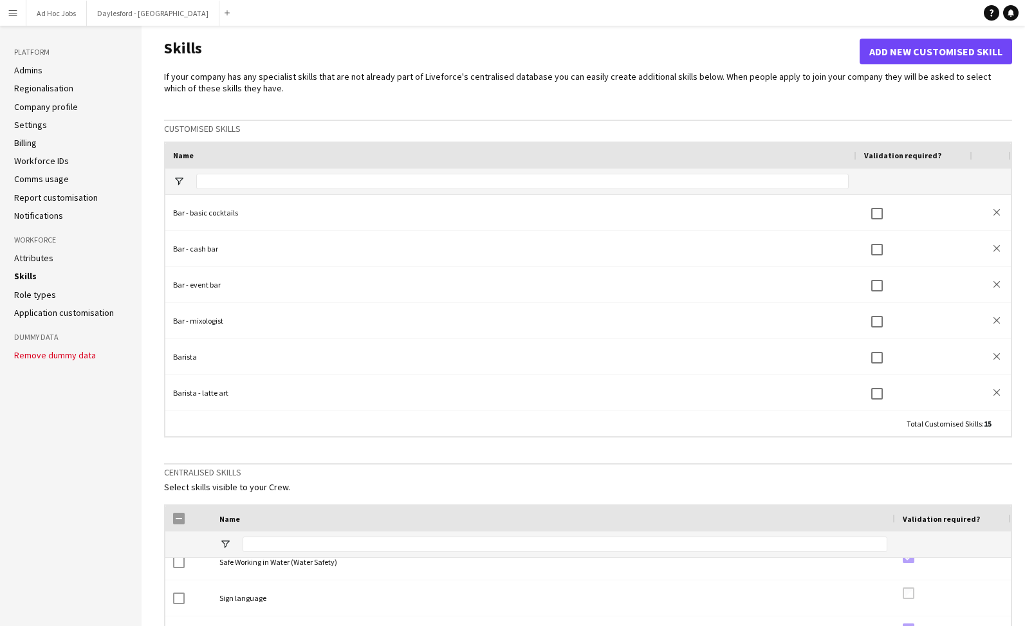
click at [892, 54] on button "Add new customised skill" at bounding box center [935, 52] width 152 height 26
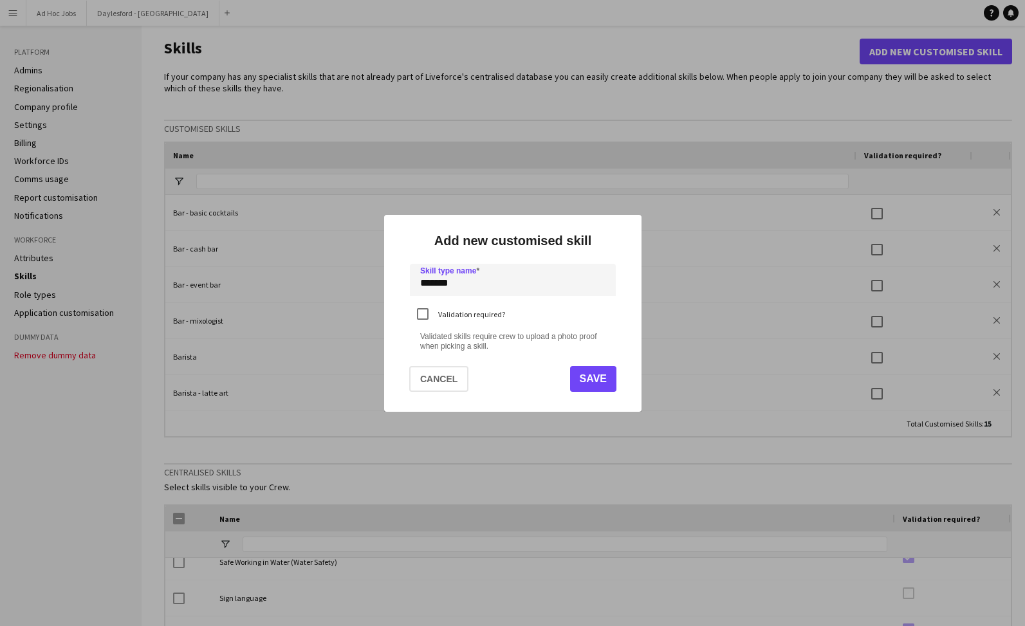
type input "******"
click input "submit" at bounding box center [0, 0] width 0 height 0
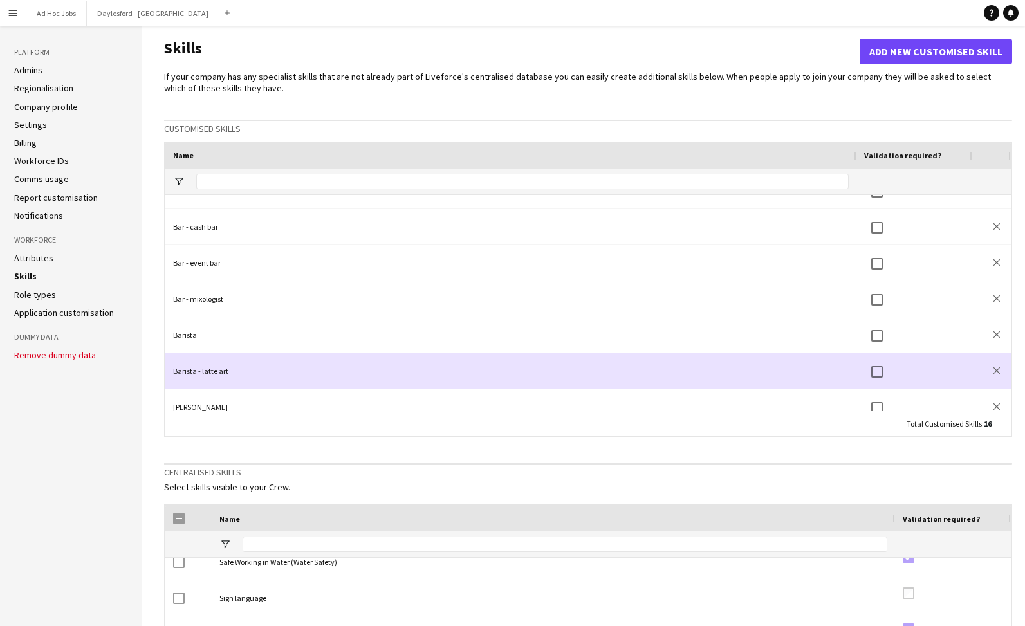
scroll to position [23, 0]
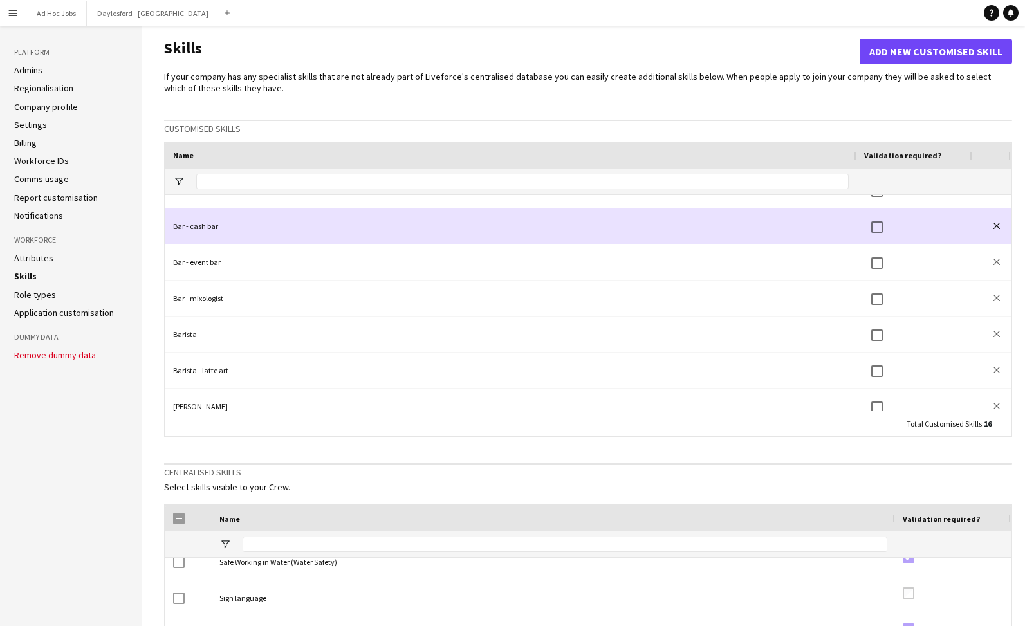
click at [1000, 227] on button "close" at bounding box center [996, 225] width 13 height 13
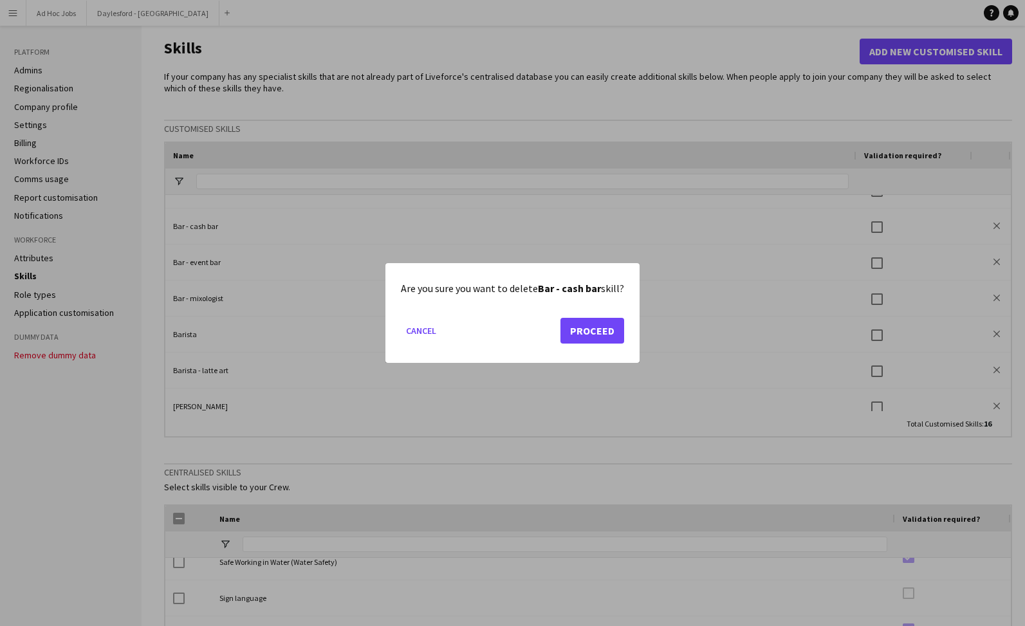
click at [581, 324] on button "Proceed" at bounding box center [592, 331] width 64 height 26
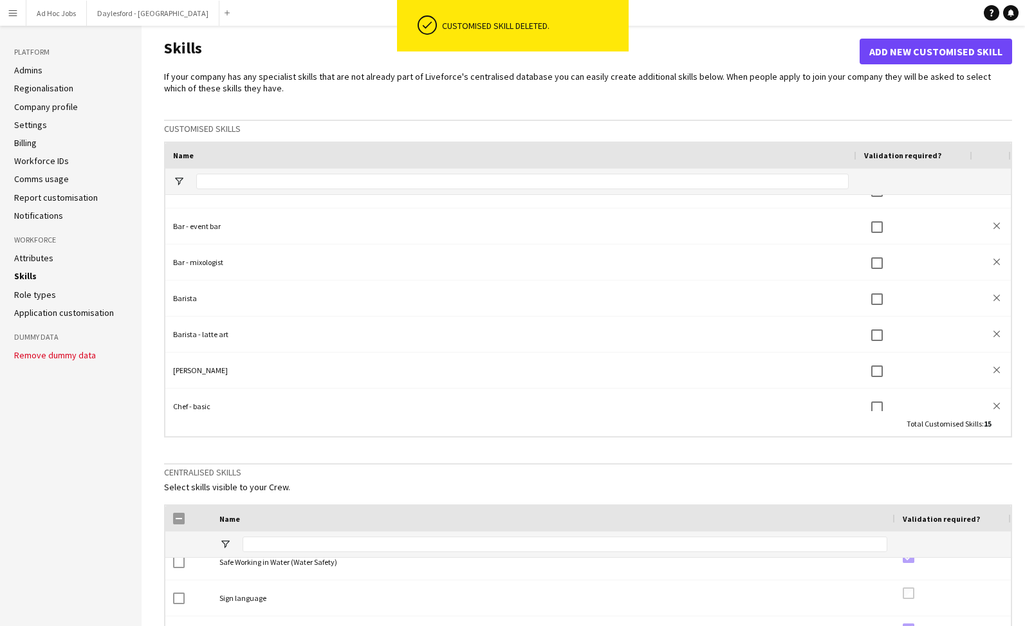
click at [938, 59] on button "Add new customised skill" at bounding box center [935, 52] width 152 height 26
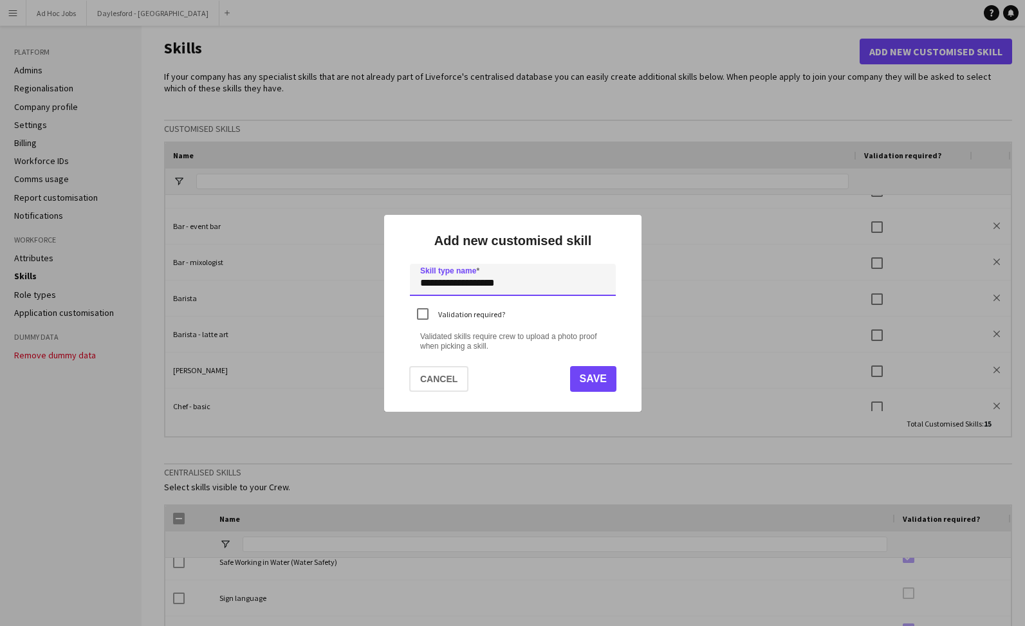
type input "**********"
click input "submit" at bounding box center [0, 0] width 0 height 0
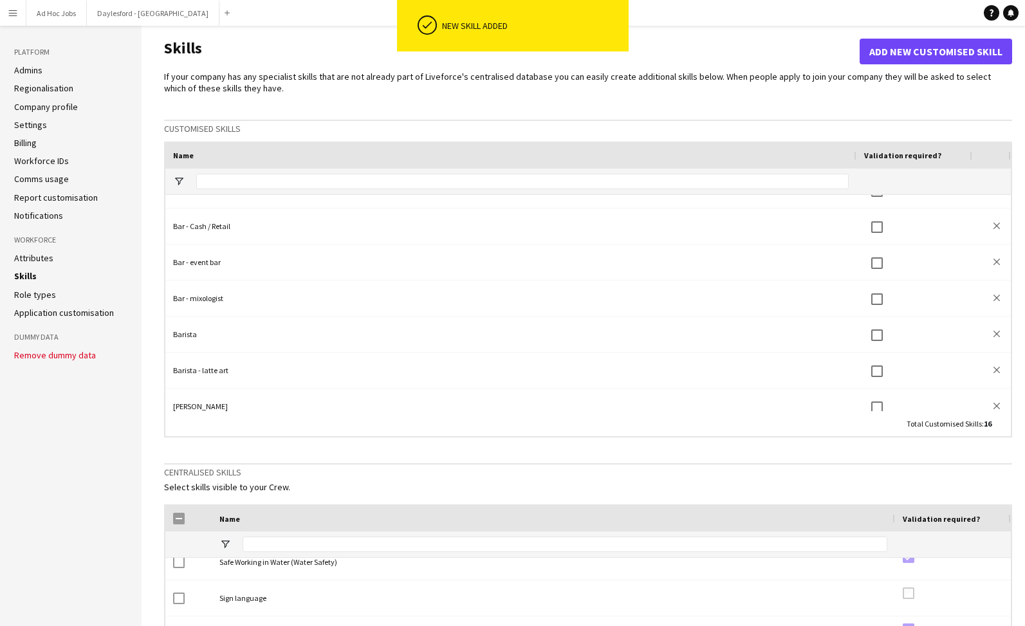
click at [907, 44] on button "Add new customised skill" at bounding box center [935, 52] width 152 height 26
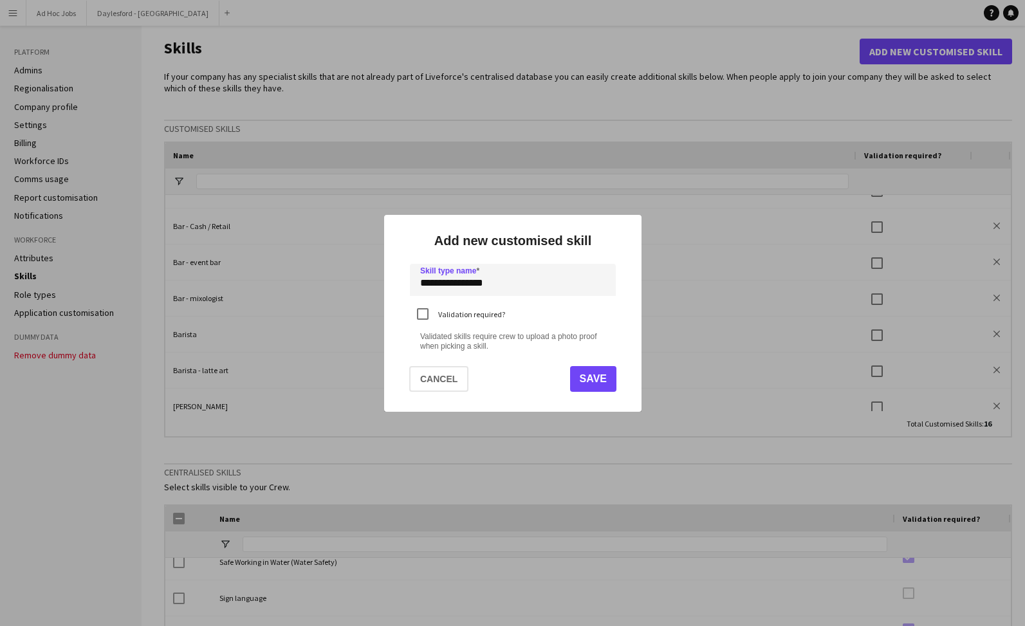
type input "**********"
click input "submit" at bounding box center [0, 0] width 0 height 0
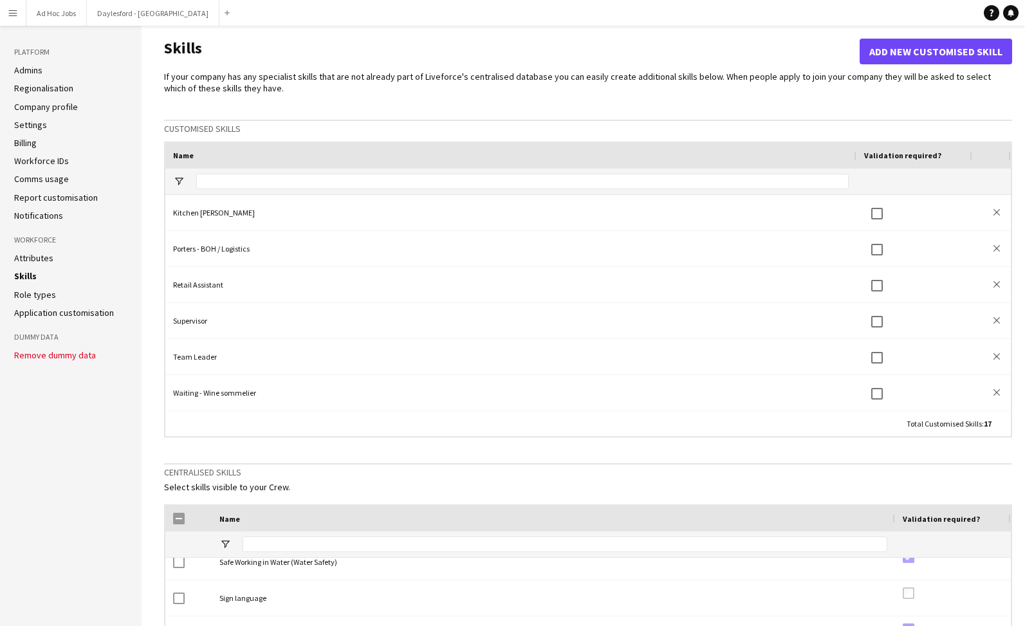
scroll to position [0, 0]
click at [29, 309] on link "Application customisation" at bounding box center [64, 313] width 100 height 12
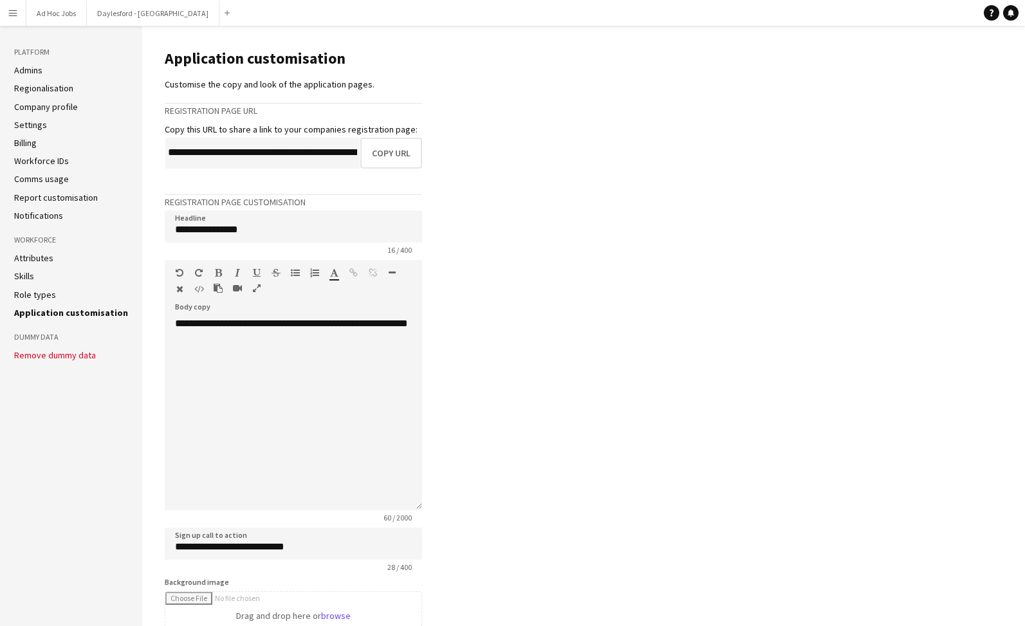
click at [32, 291] on link "Role types" at bounding box center [35, 295] width 42 height 12
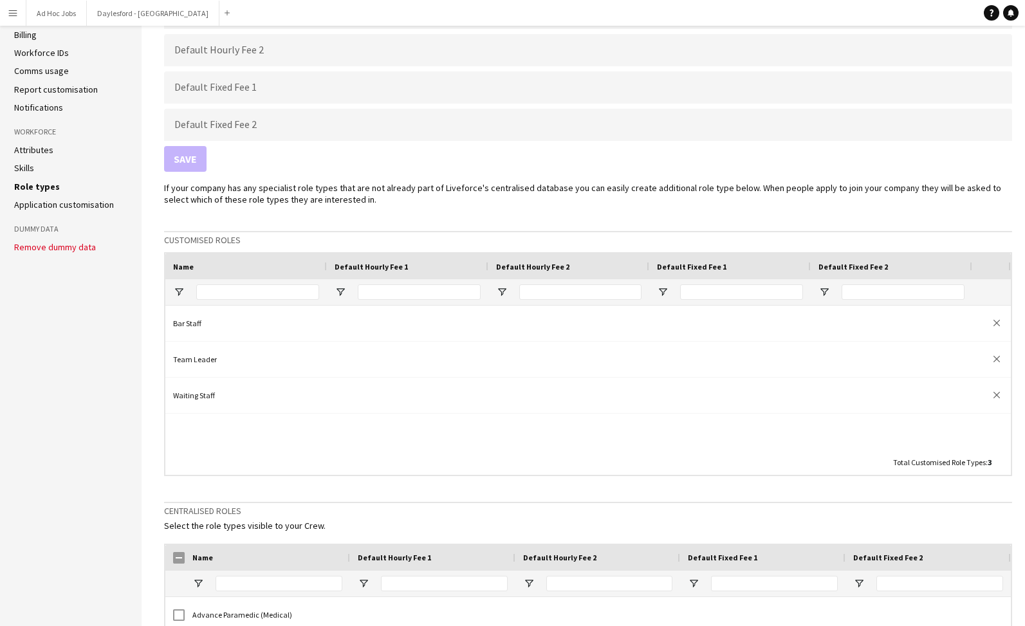
scroll to position [109, 0]
click at [32, 163] on link "Skills" at bounding box center [24, 167] width 20 height 12
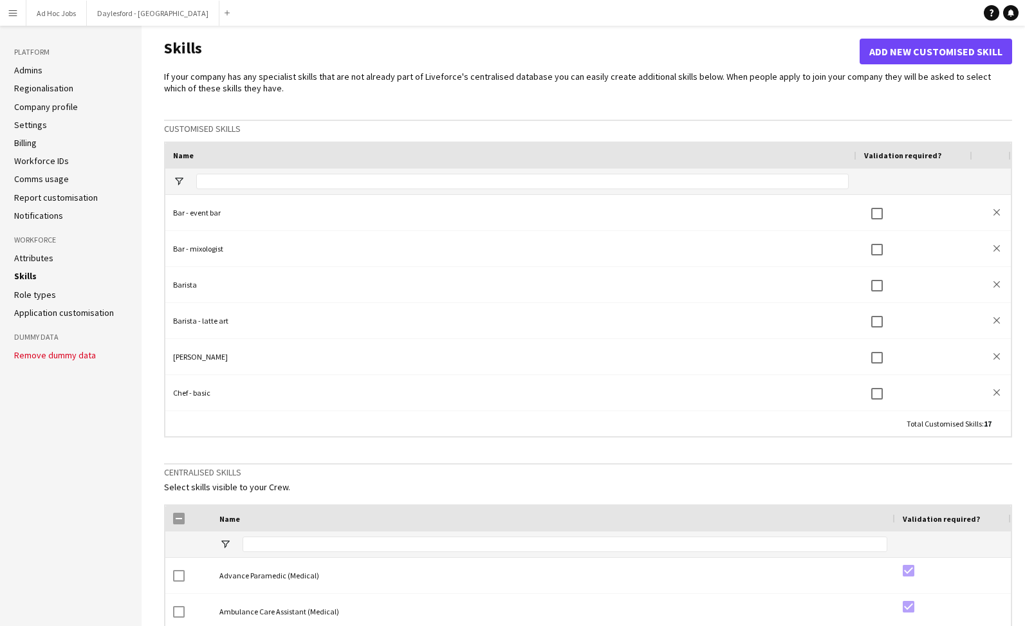
scroll to position [72, 0]
click at [38, 293] on link "Role types" at bounding box center [35, 295] width 42 height 12
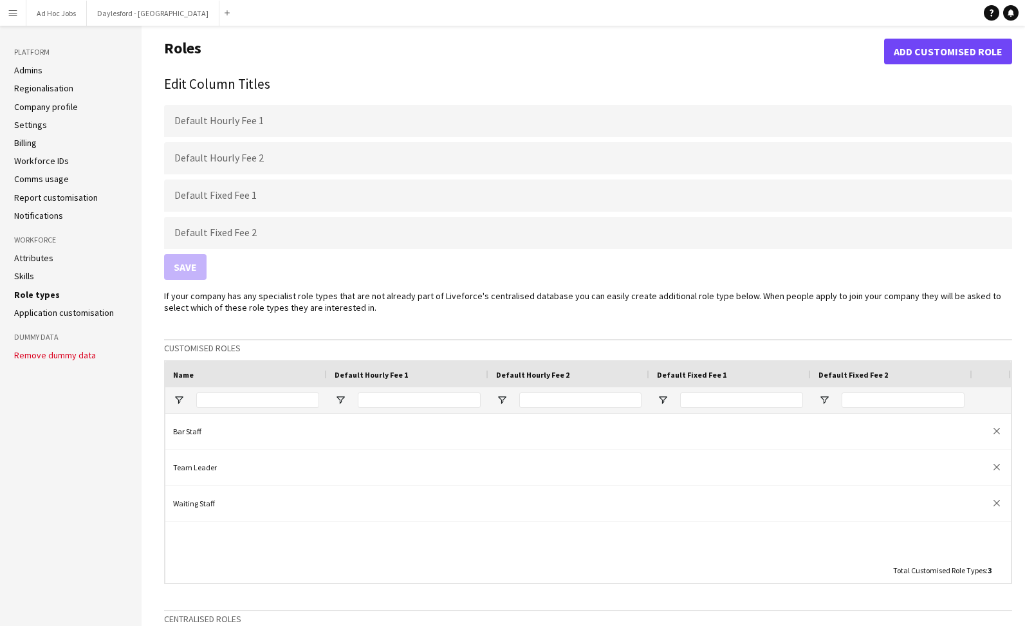
click at [46, 252] on aside "Platform Admins Regionalisation Company profile Settings Billing Workforce IDs …" at bounding box center [71, 519] width 142 height 986
click at [46, 253] on link "Attributes" at bounding box center [33, 258] width 39 height 12
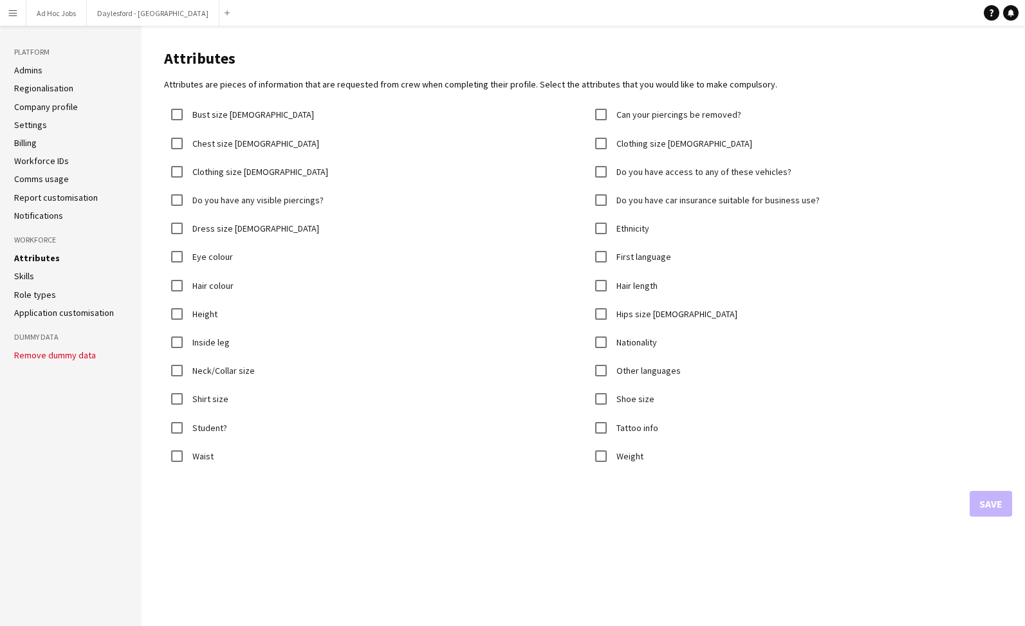
click at [37, 277] on li "Skills" at bounding box center [70, 276] width 113 height 12
click at [17, 277] on link "Skills" at bounding box center [24, 276] width 20 height 12
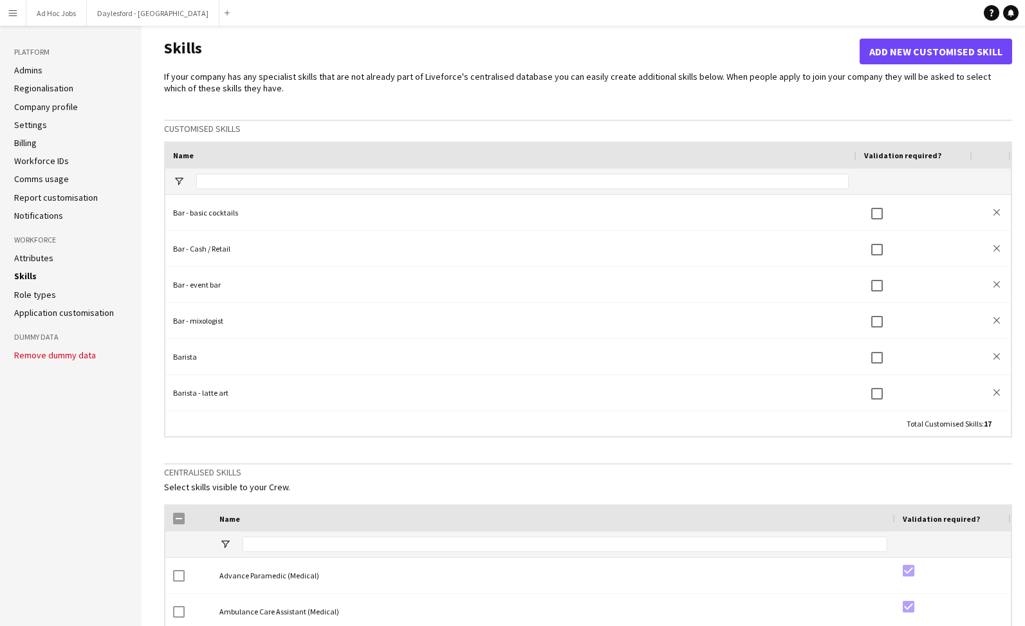
click at [39, 293] on link "Role types" at bounding box center [35, 295] width 42 height 12
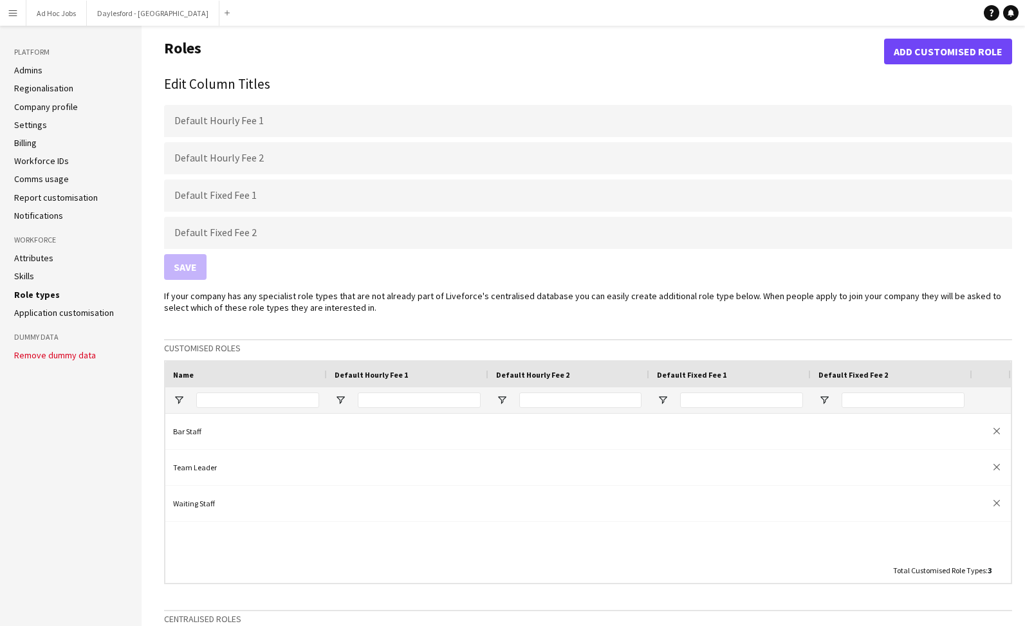
click at [45, 256] on link "Attributes" at bounding box center [33, 258] width 39 height 12
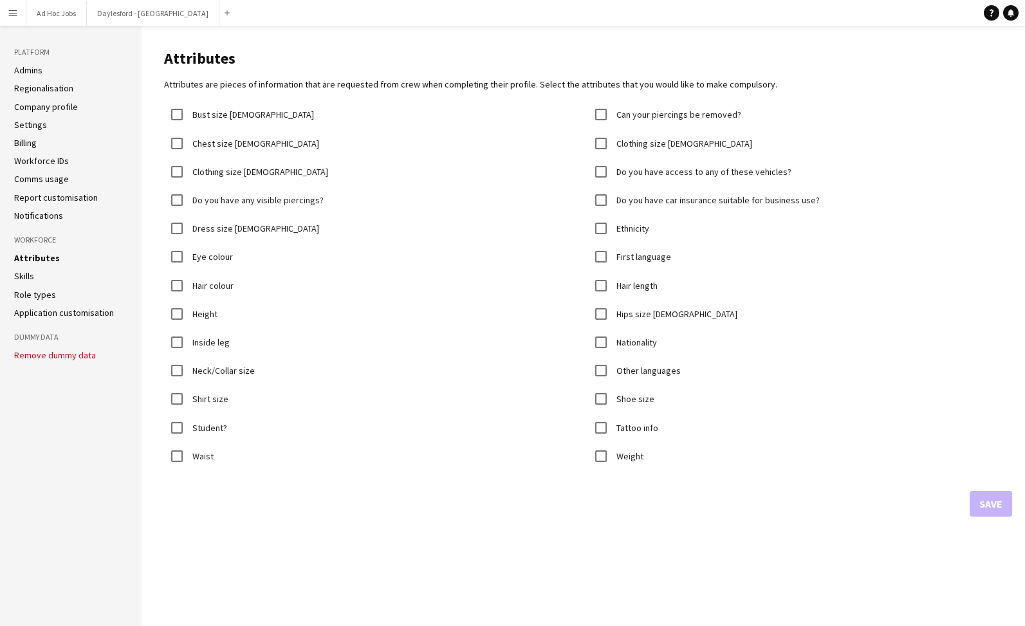
click at [48, 307] on link "Application customisation" at bounding box center [64, 313] width 100 height 12
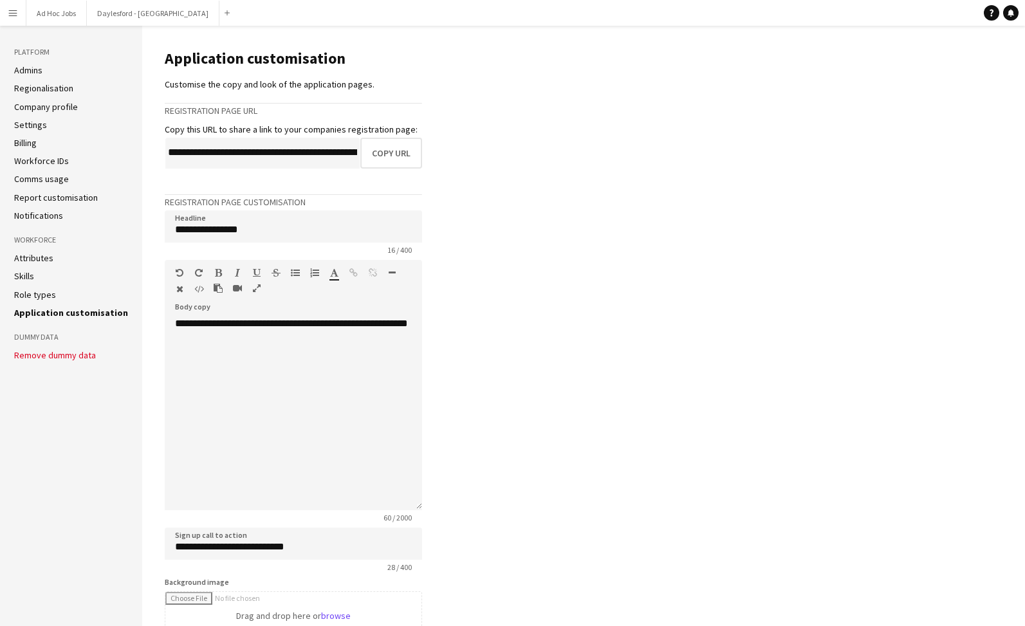
click at [54, 105] on link "Company profile" at bounding box center [46, 107] width 64 height 12
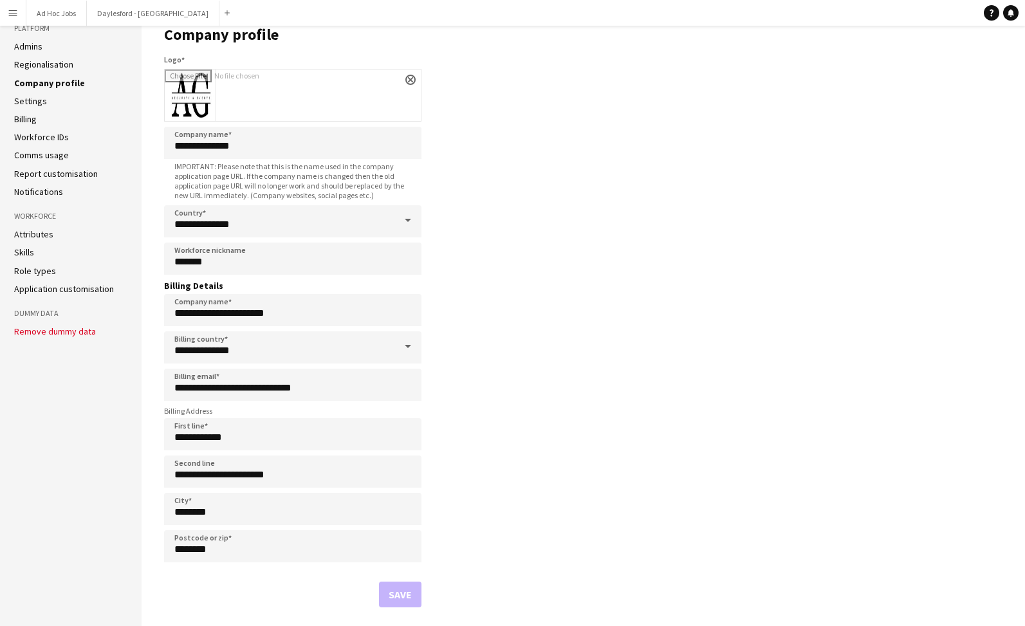
click at [77, 289] on link "Application customisation" at bounding box center [64, 289] width 100 height 12
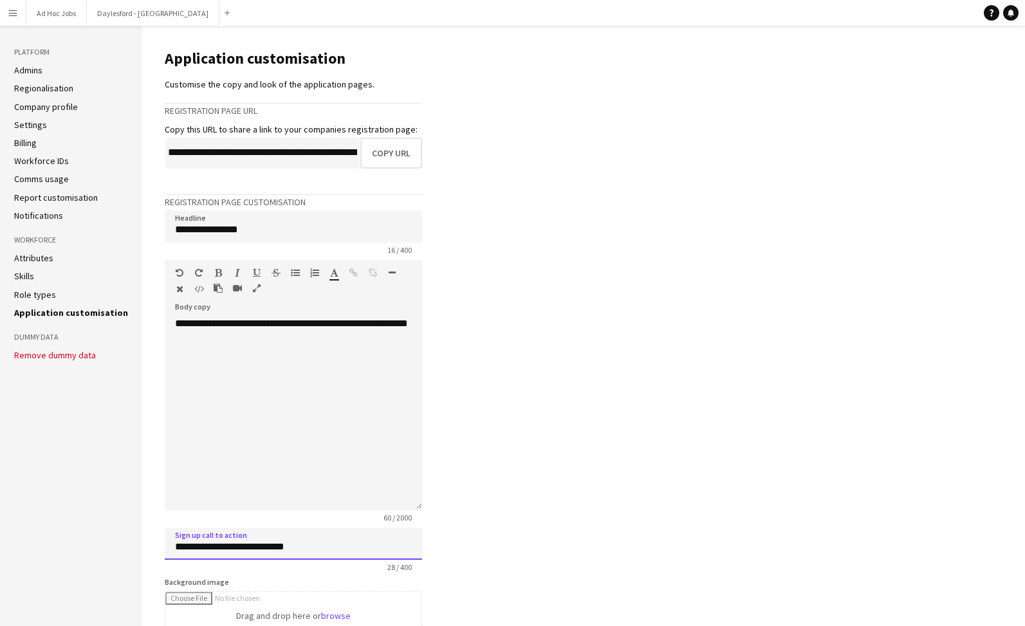
drag, startPoint x: 241, startPoint y: 549, endPoint x: 171, endPoint y: 527, distance: 72.6
click at [171, 527] on input "**********" at bounding box center [293, 543] width 257 height 32
drag, startPoint x: 311, startPoint y: 548, endPoint x: 309, endPoint y: 530, distance: 18.1
click at [309, 531] on input "**********" at bounding box center [293, 543] width 257 height 32
type input "**********"
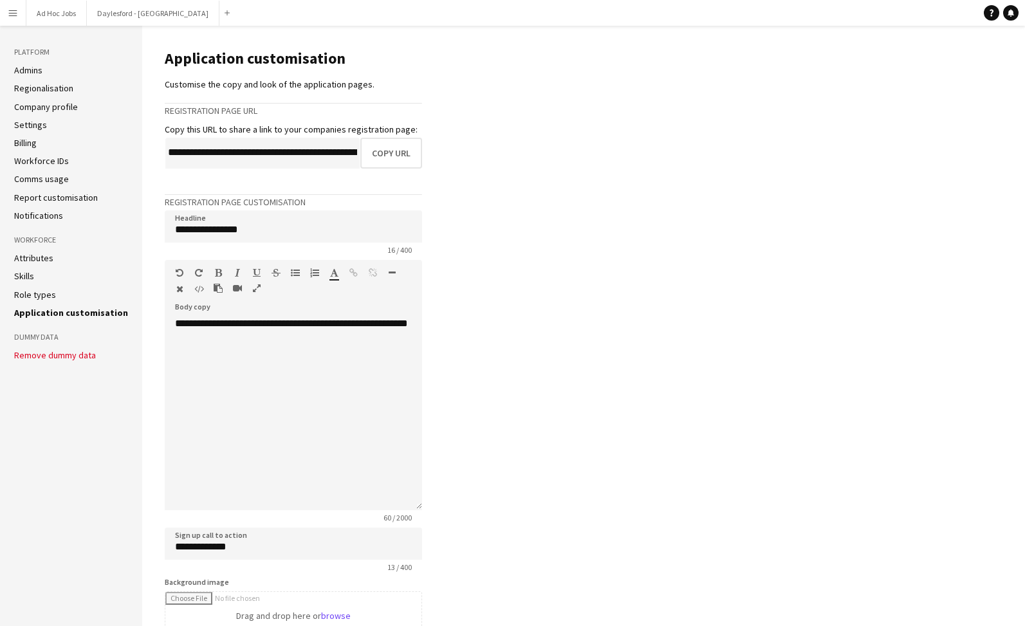
click at [26, 279] on link "Skills" at bounding box center [24, 276] width 20 height 12
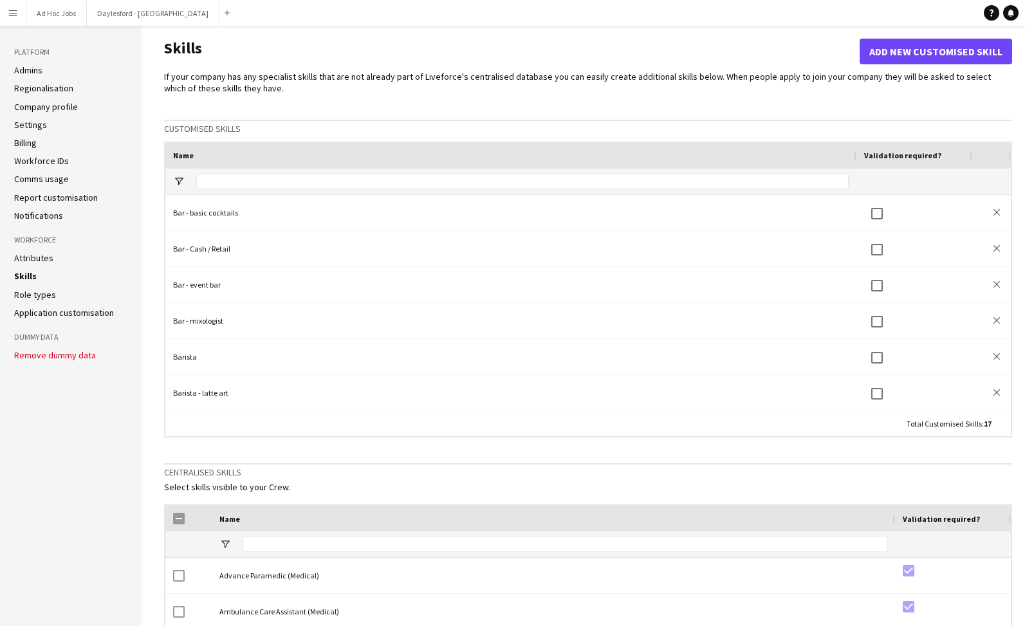
click at [38, 307] on link "Application customisation" at bounding box center [64, 313] width 100 height 12
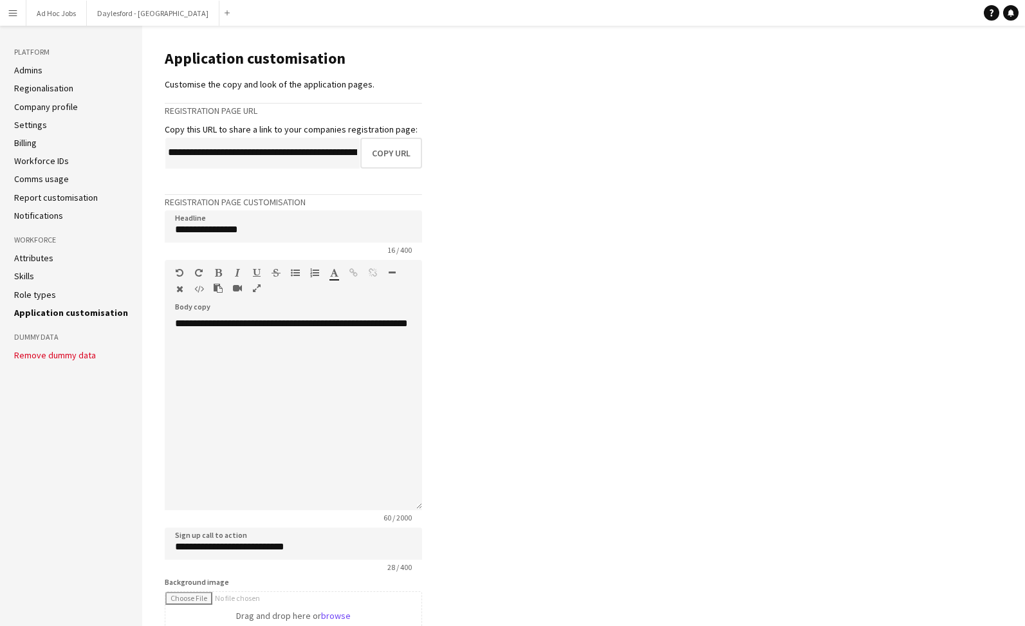
click at [41, 68] on link "Admins" at bounding box center [28, 70] width 28 height 12
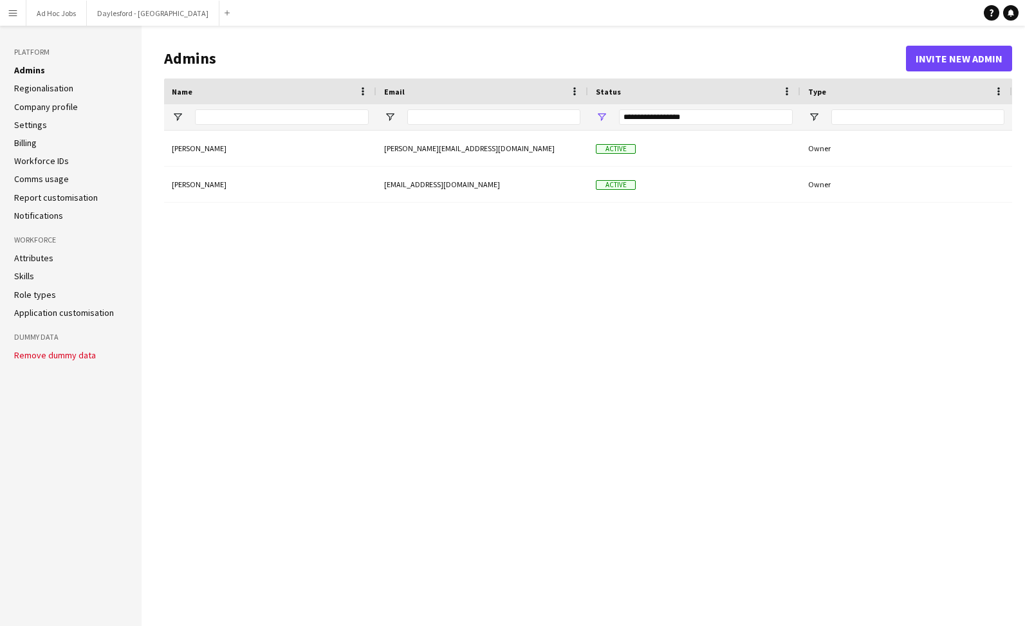
click at [38, 80] on ul "Admins Regionalisation Company profile Settings Billing Workforce IDs Comms usa…" at bounding box center [70, 142] width 113 height 157
click at [39, 86] on link "Regionalisation" at bounding box center [43, 88] width 59 height 12
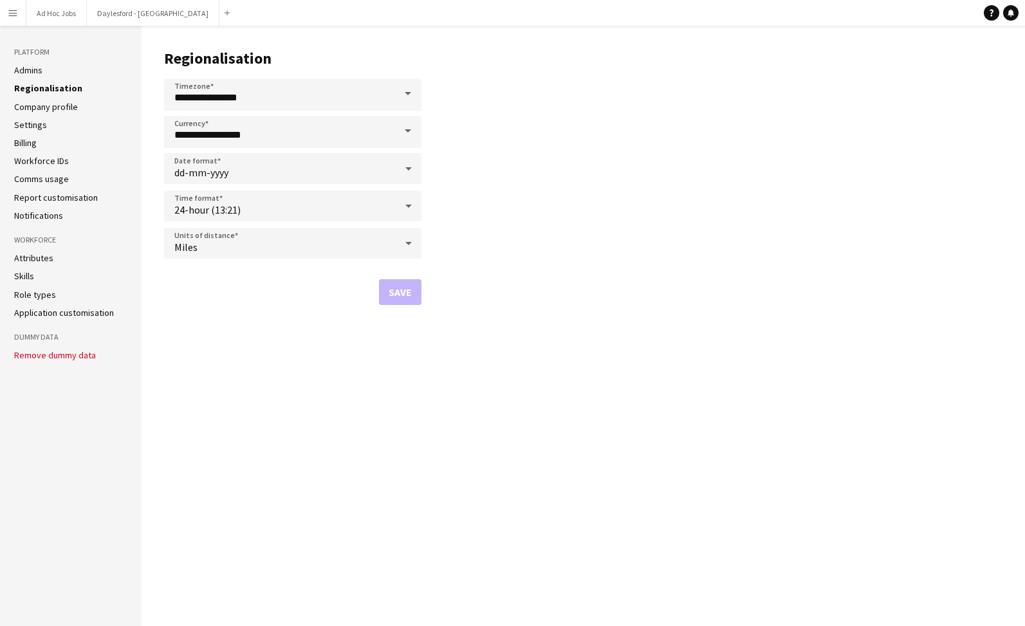
click at [41, 107] on link "Company profile" at bounding box center [46, 107] width 64 height 12
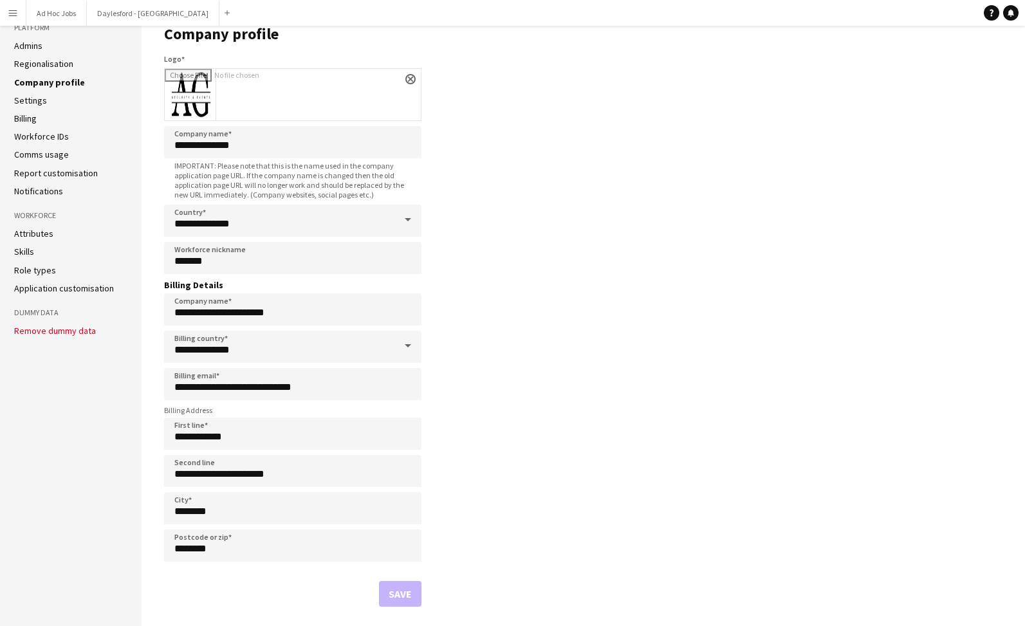
scroll to position [24, 0]
click at [36, 100] on link "Settings" at bounding box center [30, 101] width 33 height 12
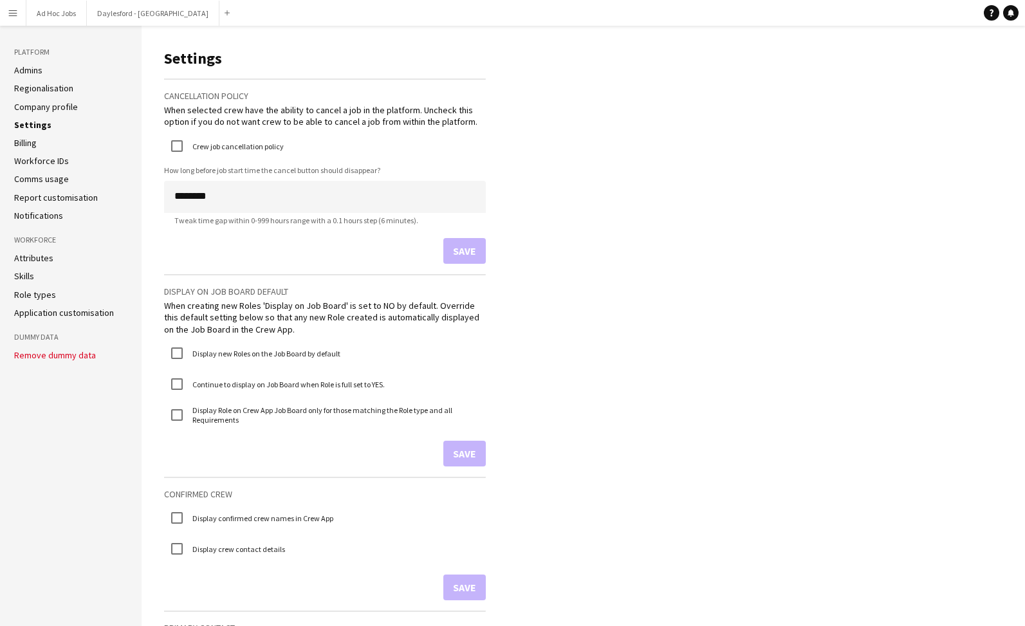
click at [37, 143] on link "Billing" at bounding box center [25, 143] width 23 height 12
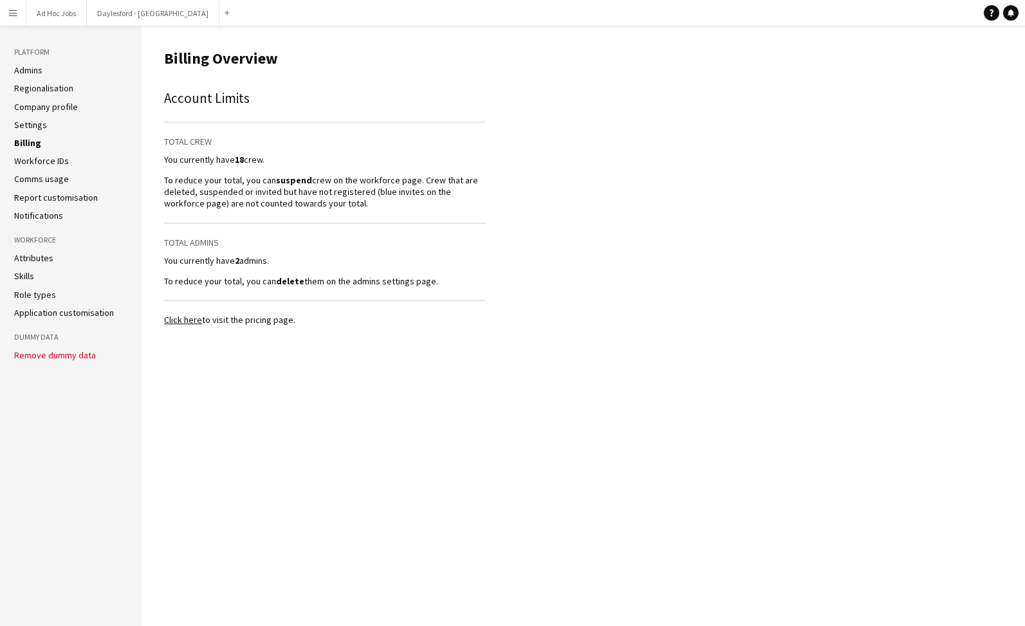
click at [35, 158] on link "Workforce IDs" at bounding box center [41, 161] width 55 height 12
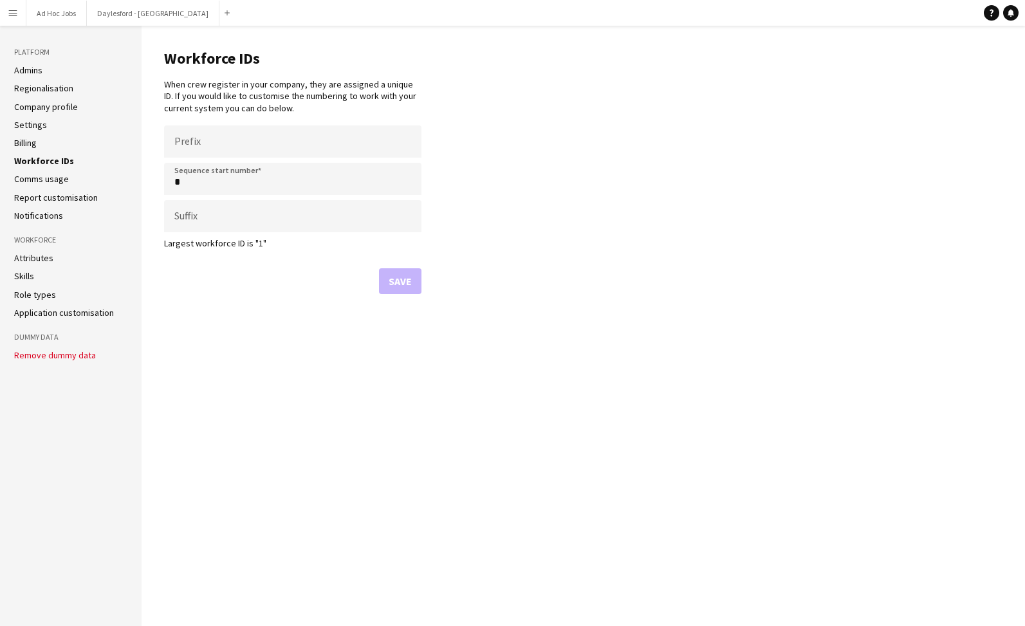
click at [42, 177] on link "Comms usage" at bounding box center [41, 179] width 55 height 12
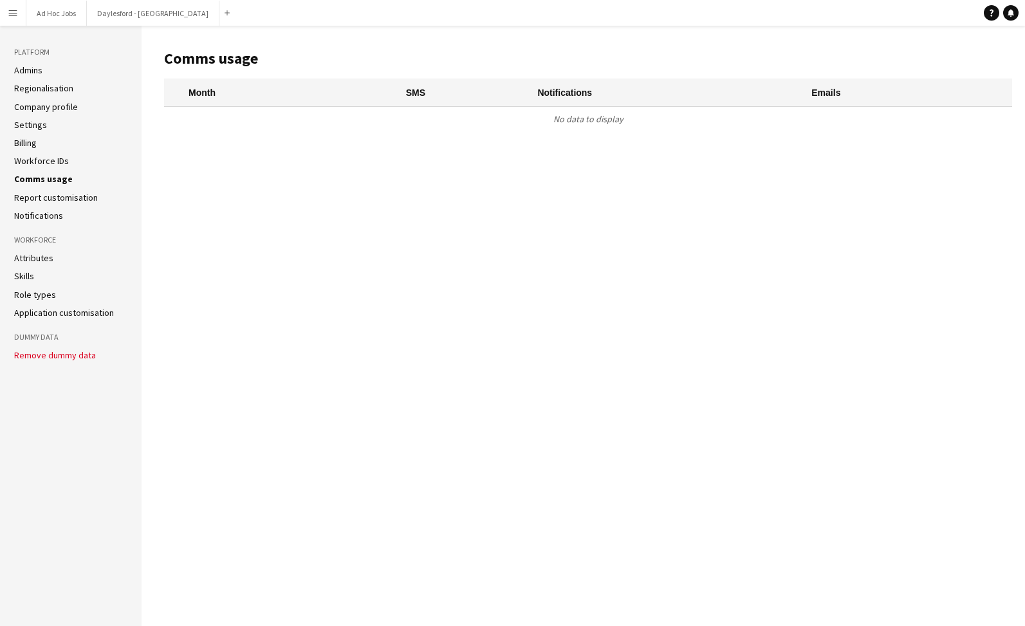
click at [48, 196] on link "Report customisation" at bounding box center [56, 198] width 84 height 12
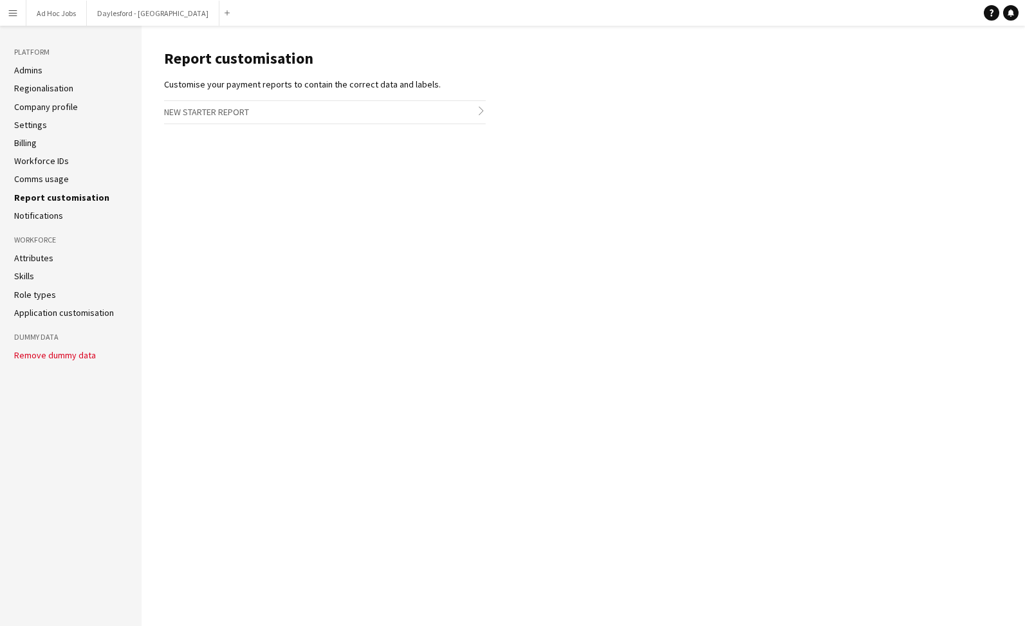
click at [48, 214] on link "Notifications" at bounding box center [38, 216] width 49 height 12
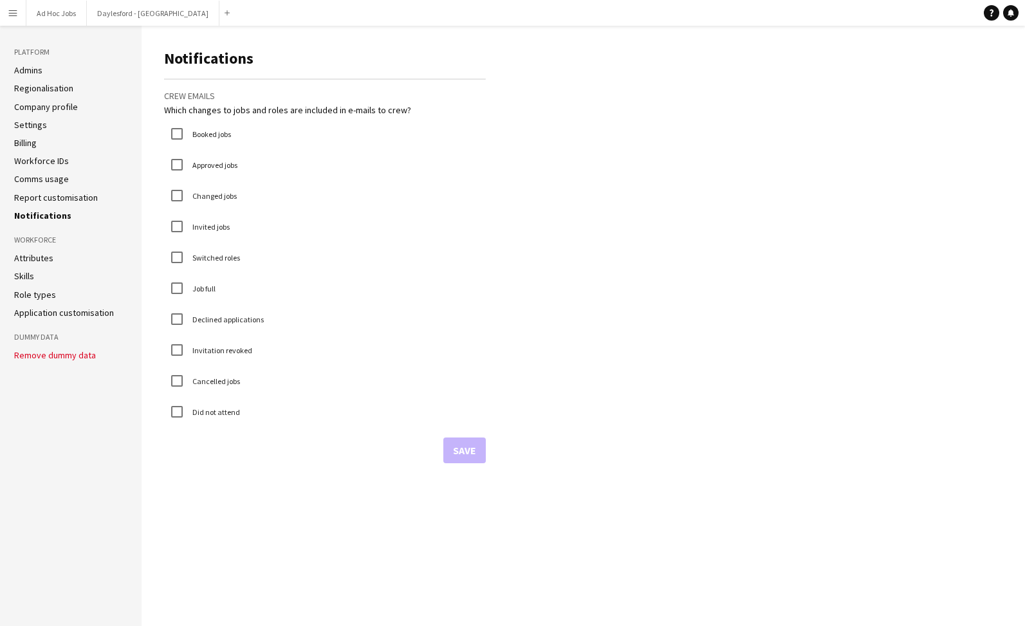
click at [50, 204] on ul "Admins Regionalisation Company profile Settings Billing Workforce IDs Comms usa…" at bounding box center [70, 142] width 113 height 157
click at [50, 197] on link "Report customisation" at bounding box center [56, 198] width 84 height 12
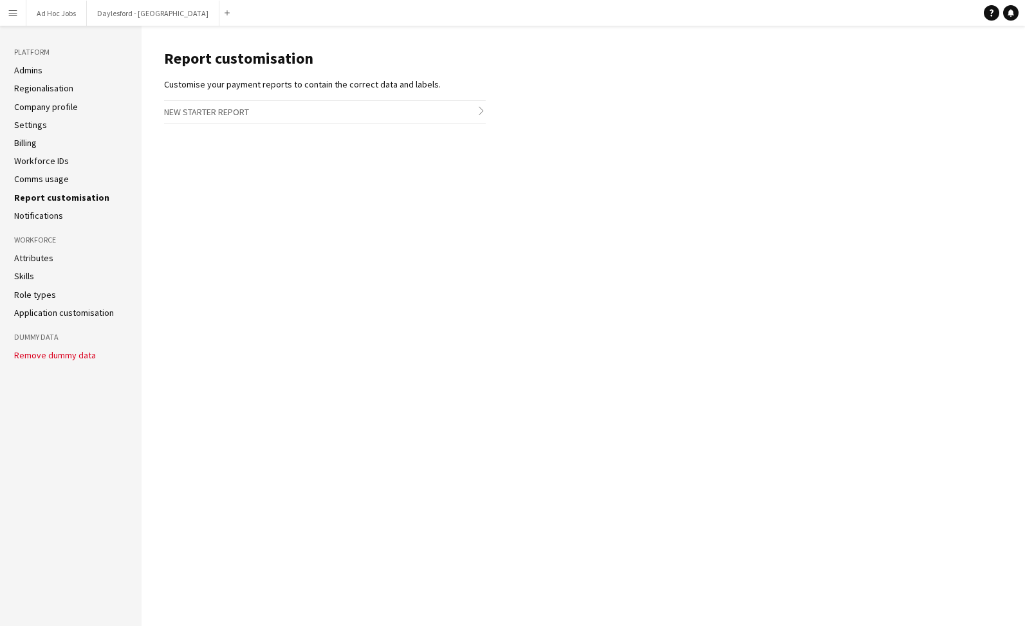
click at [242, 115] on h3 "New starter report chevron-right" at bounding box center [325, 112] width 322 height 22
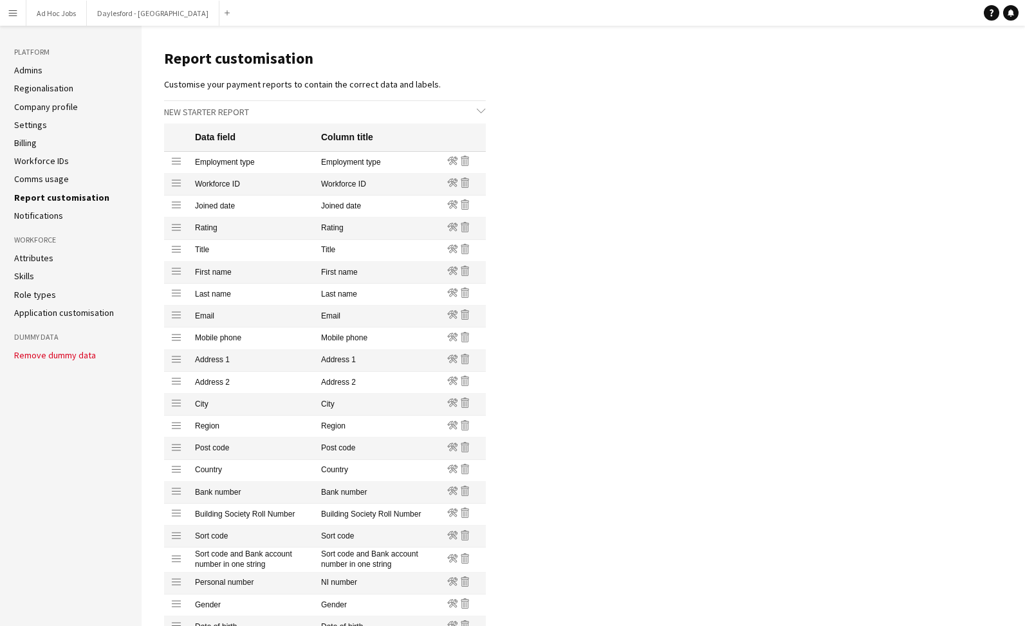
click at [21, 213] on link "Notifications" at bounding box center [38, 216] width 49 height 12
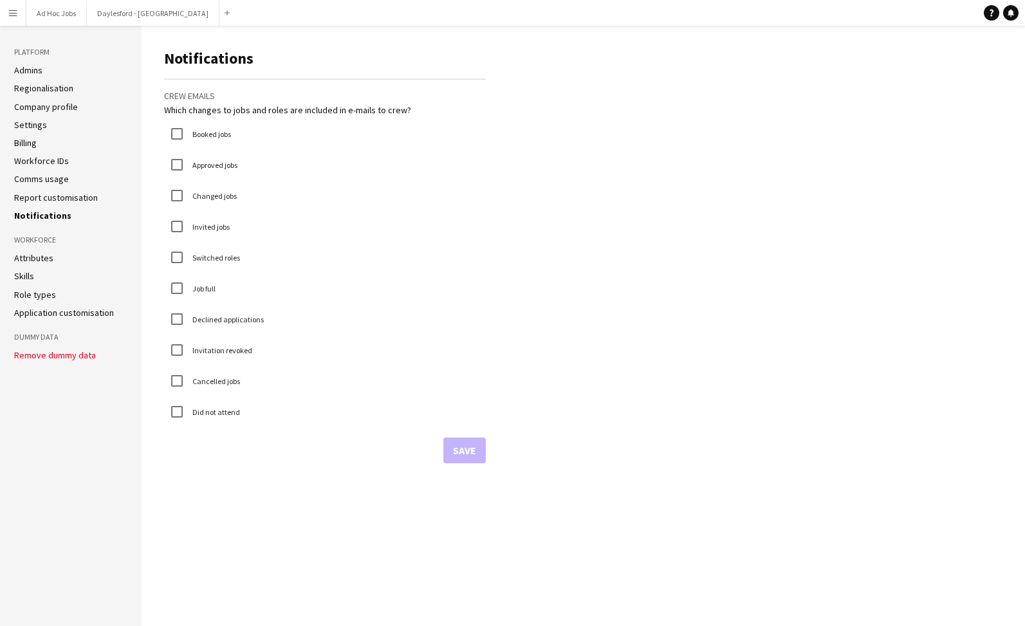
click at [14, 15] on app-icon "Menu" at bounding box center [13, 13] width 10 height 10
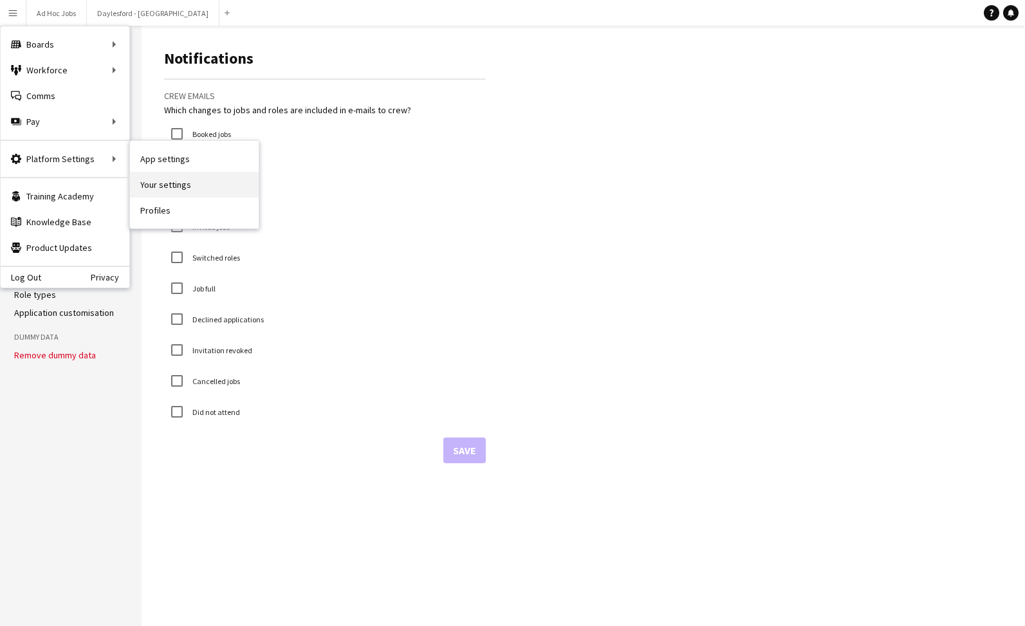
click at [178, 185] on link "Your settings" at bounding box center [194, 185] width 129 height 26
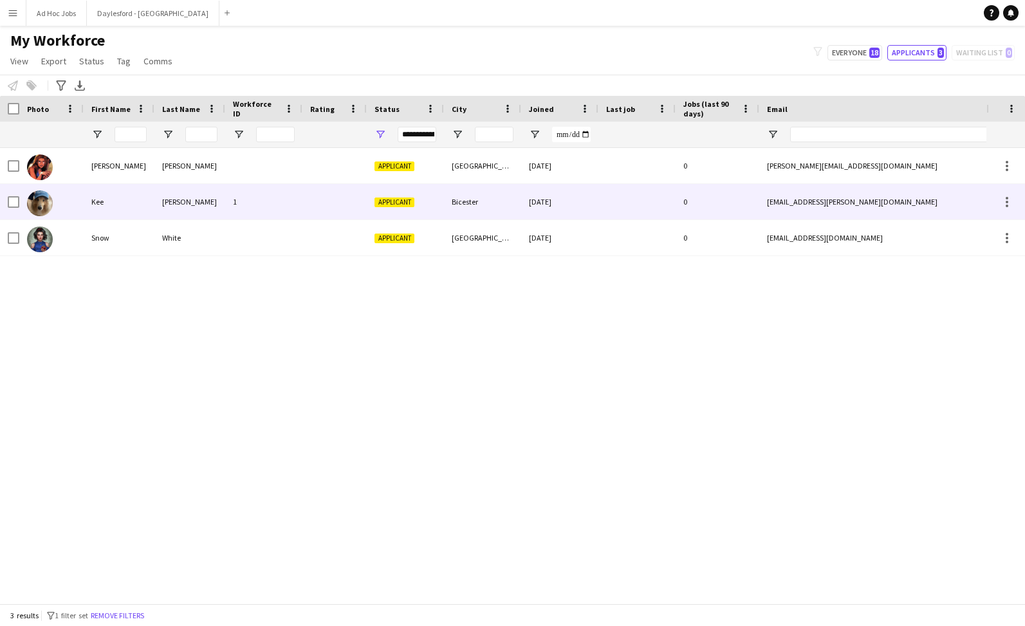
click at [174, 203] on div "Wong" at bounding box center [189, 201] width 71 height 35
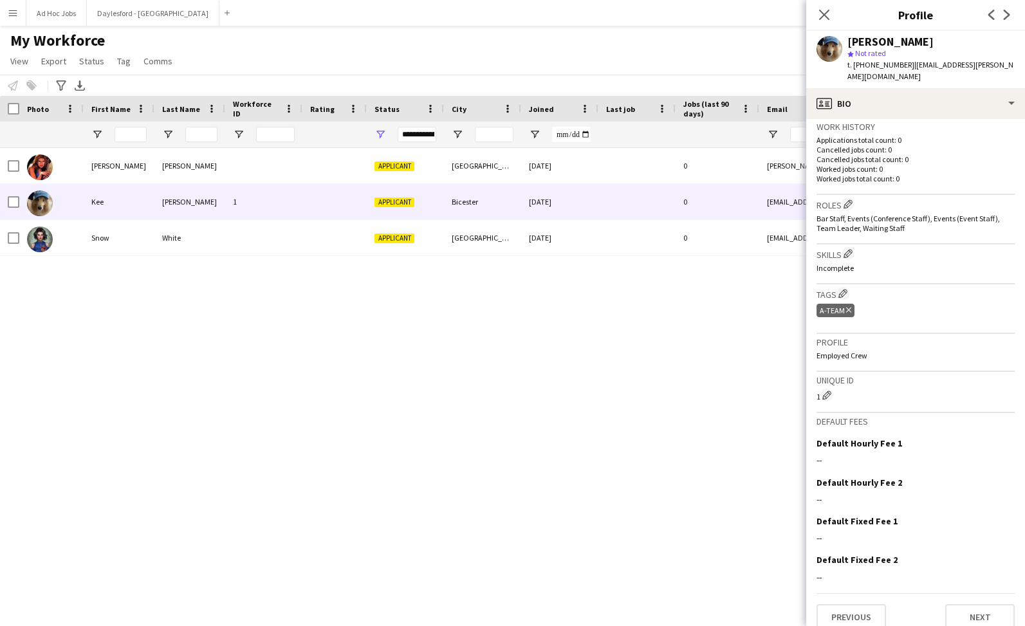
scroll to position [316, 0]
click at [848, 248] on button "Edit crew company skills" at bounding box center [847, 254] width 13 height 13
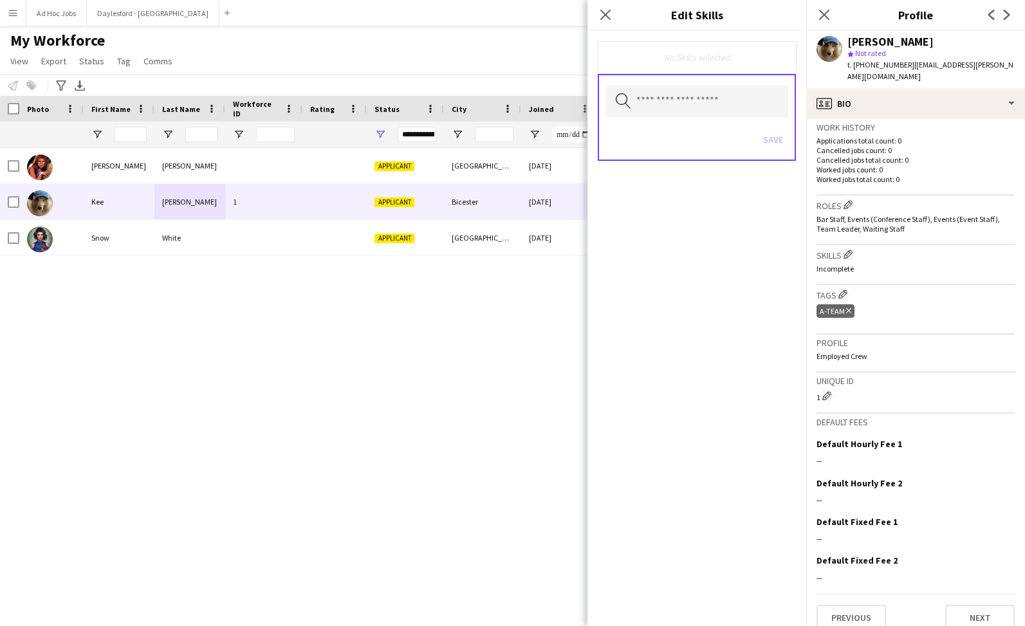
drag, startPoint x: 698, startPoint y: 128, endPoint x: 690, endPoint y: 118, distance: 12.9
click at [697, 127] on div "Save" at bounding box center [696, 141] width 183 height 37
click at [672, 105] on input "text" at bounding box center [696, 102] width 183 height 32
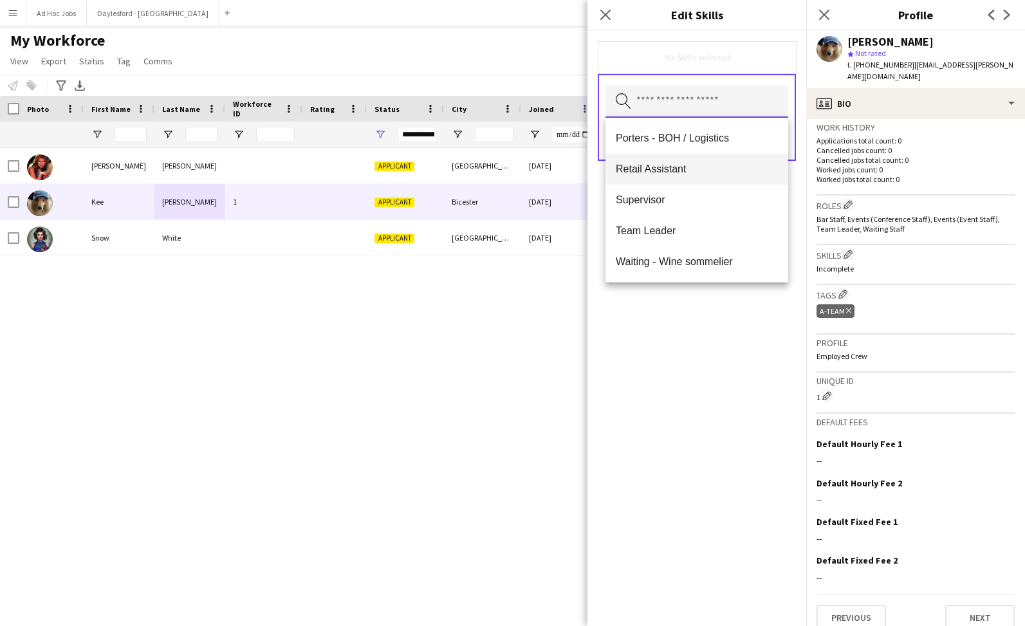
scroll to position [401, 0]
click at [605, 17] on icon "Close pop-in" at bounding box center [605, 14] width 12 height 12
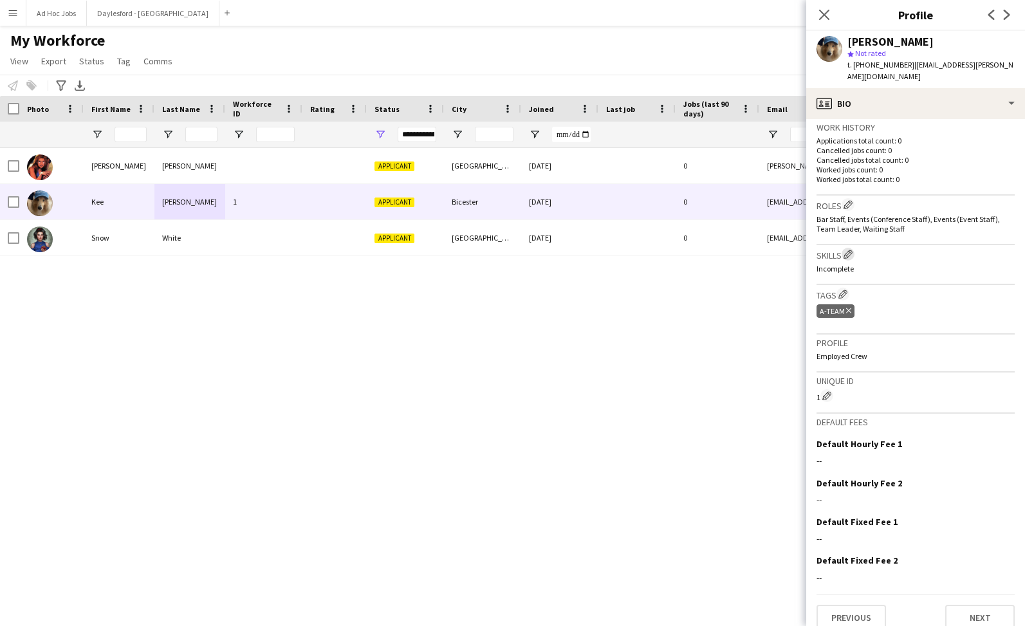
click at [850, 250] on app-icon "Edit crew company skills" at bounding box center [847, 254] width 9 height 9
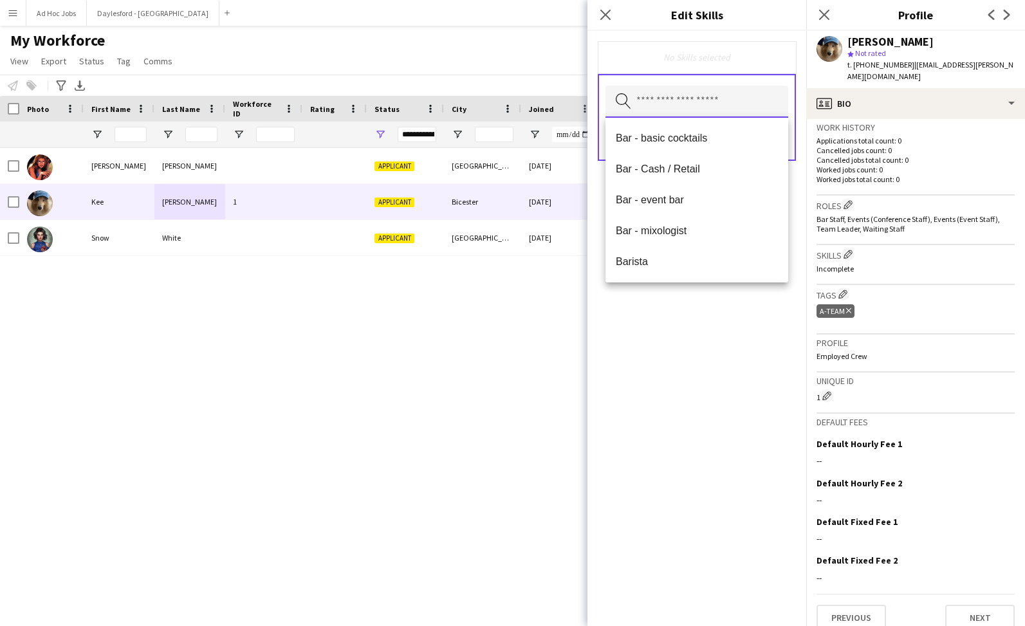
click at [684, 87] on input "text" at bounding box center [696, 102] width 183 height 32
click at [739, 385] on div "No Skills selected Search by skill name Save" at bounding box center [696, 328] width 219 height 595
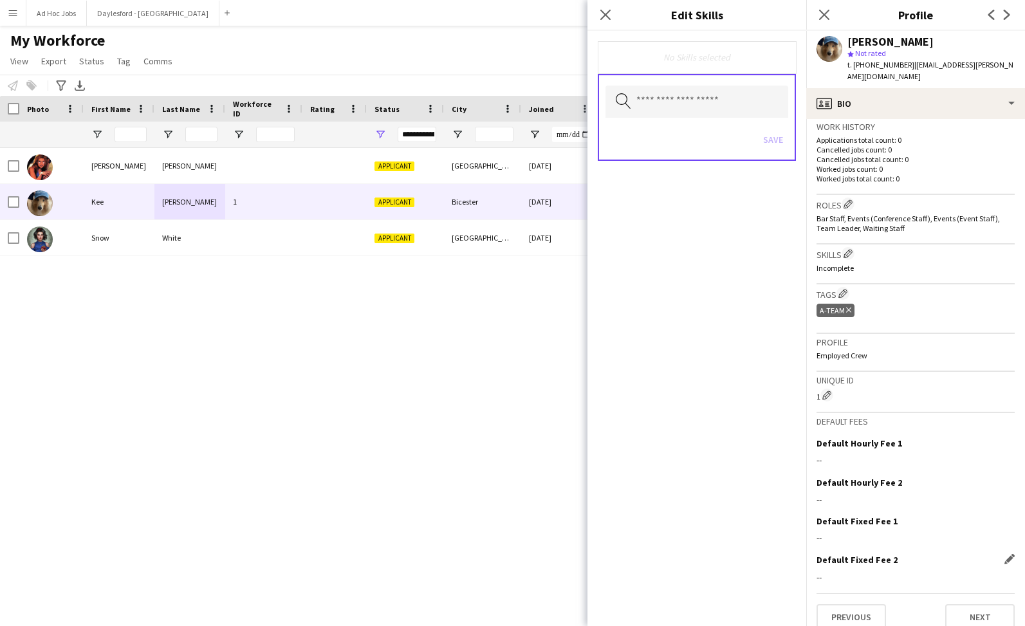
scroll to position [316, 0]
click at [976, 594] on div "Previous Next" at bounding box center [915, 612] width 198 height 37
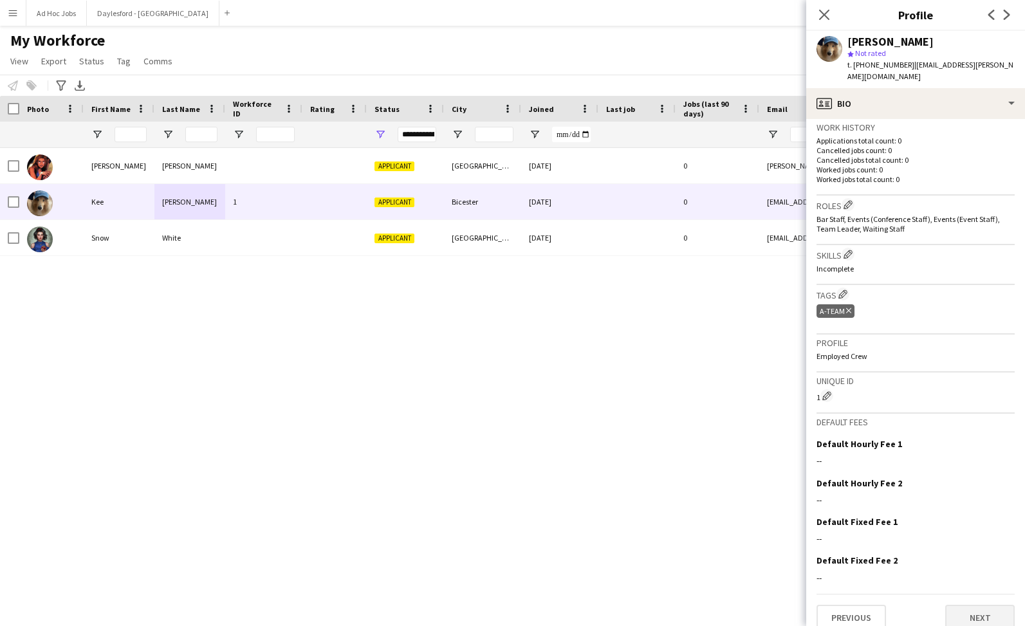
click at [976, 605] on button "Next" at bounding box center [979, 618] width 69 height 26
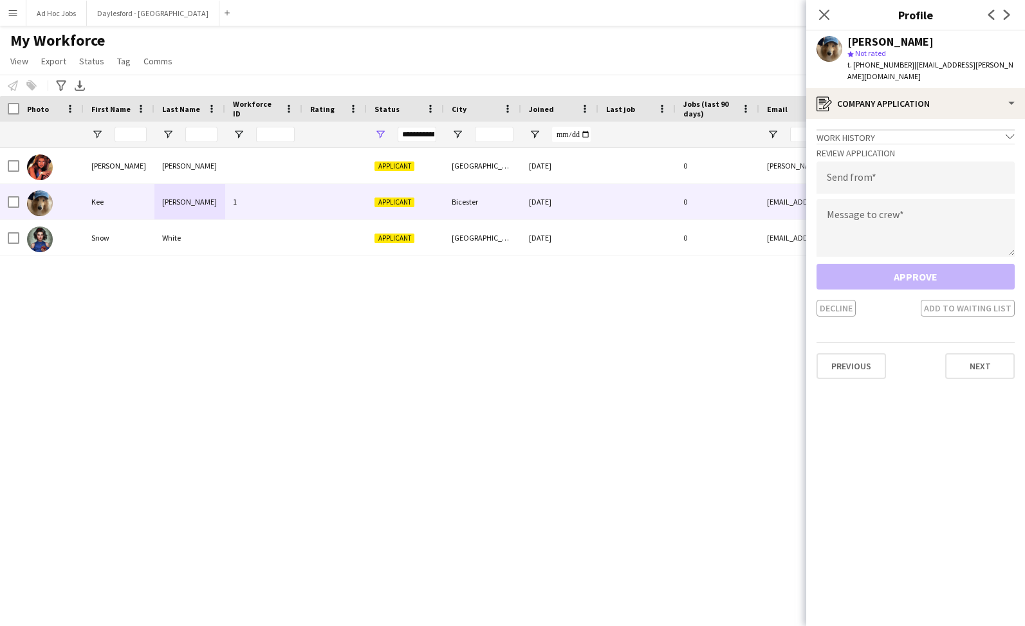
scroll to position [0, 0]
click at [864, 176] on input "email" at bounding box center [915, 177] width 198 height 32
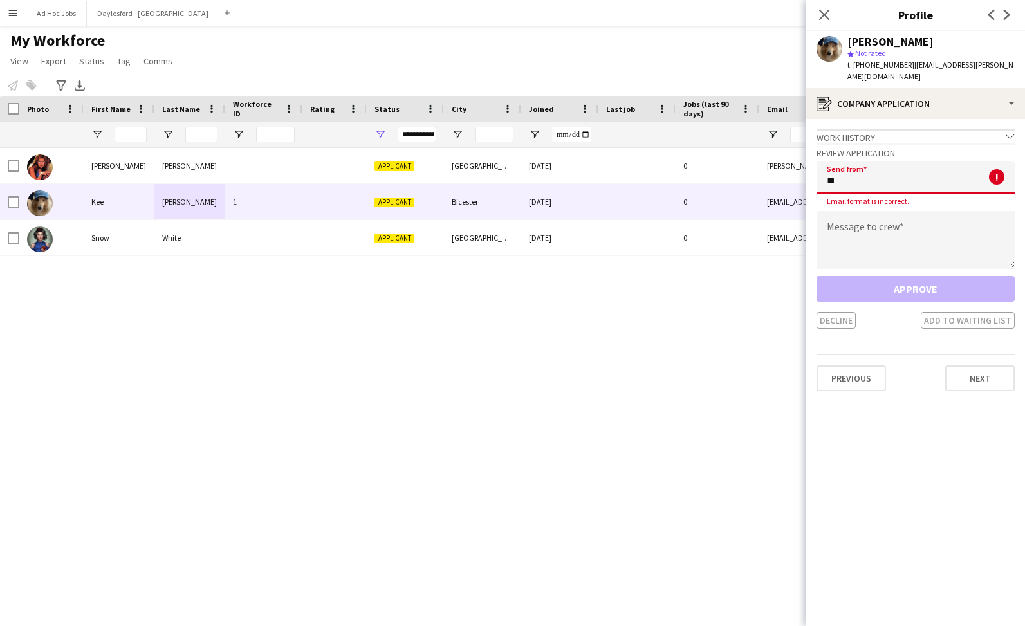
type input "*"
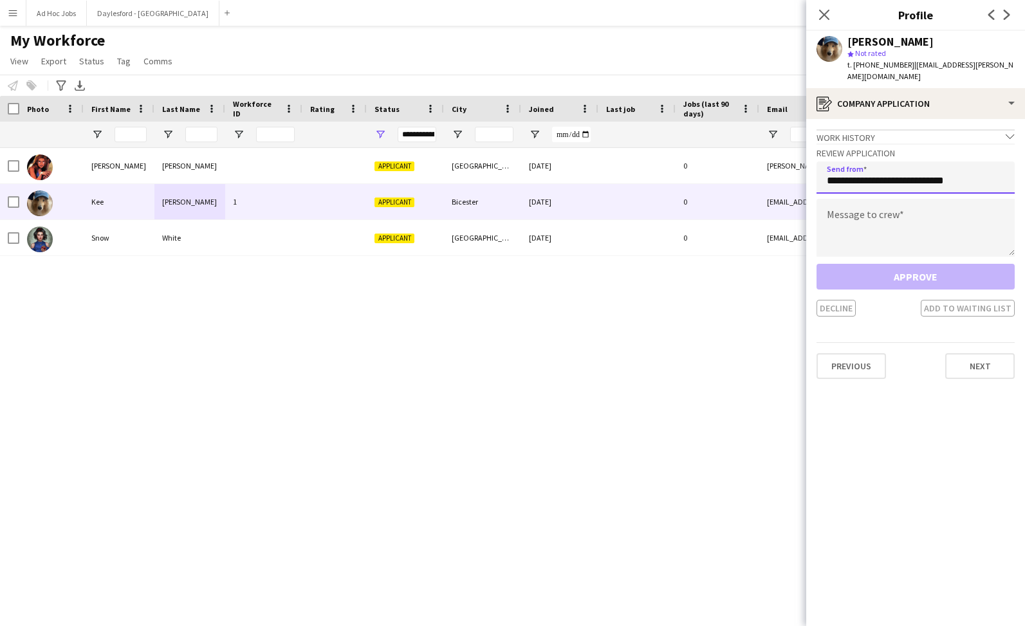
type input "**********"
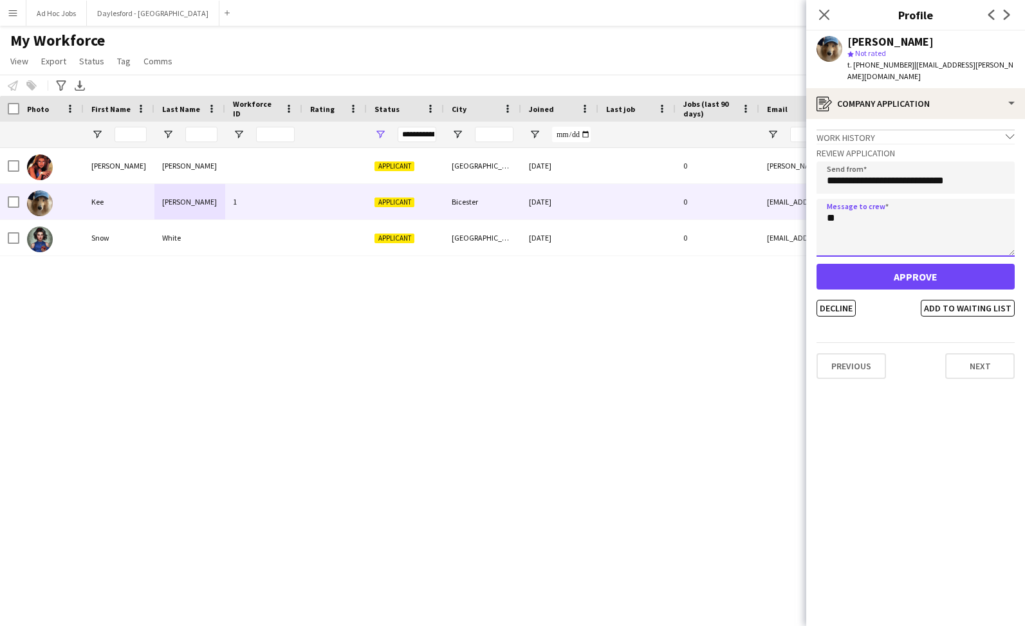
type textarea "*"
type textarea "**********"
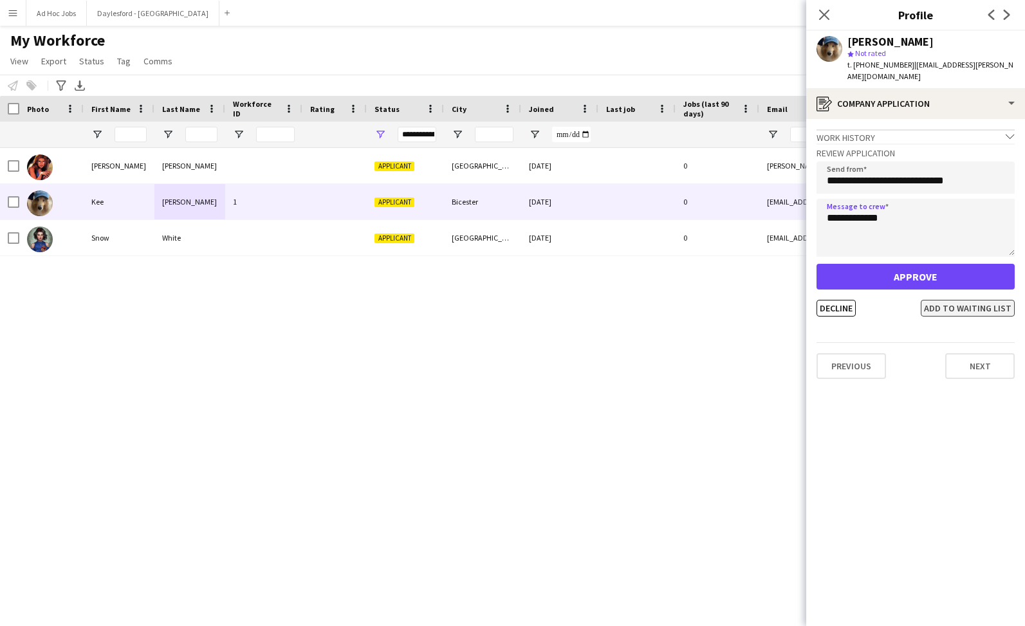
click at [960, 300] on button "Add to waiting list" at bounding box center [967, 308] width 94 height 17
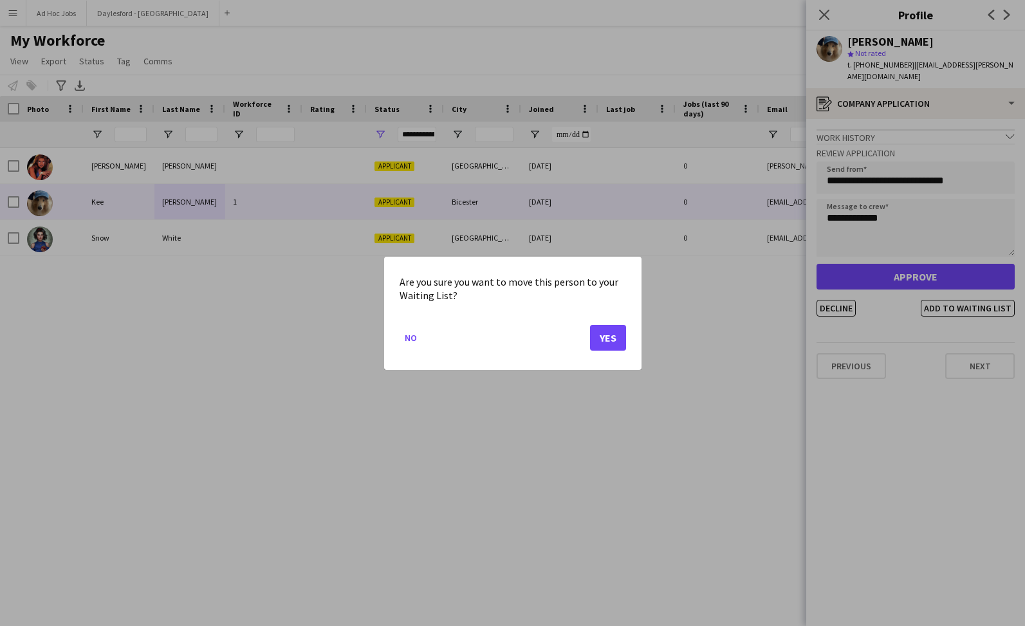
click at [607, 342] on button "Yes" at bounding box center [608, 337] width 36 height 26
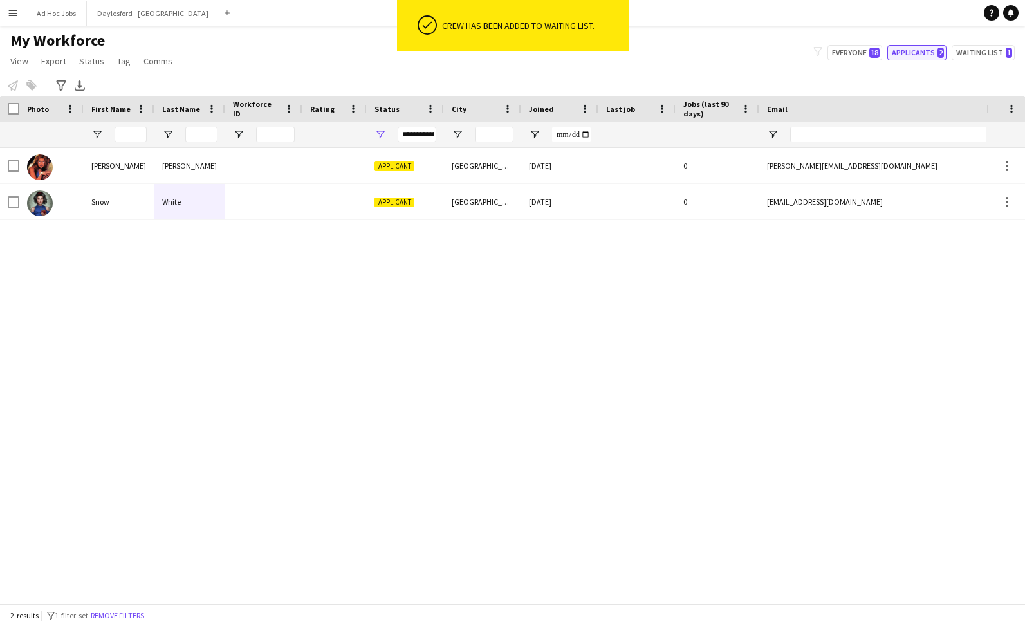
click at [931, 48] on button "Applicants 2" at bounding box center [916, 52] width 59 height 15
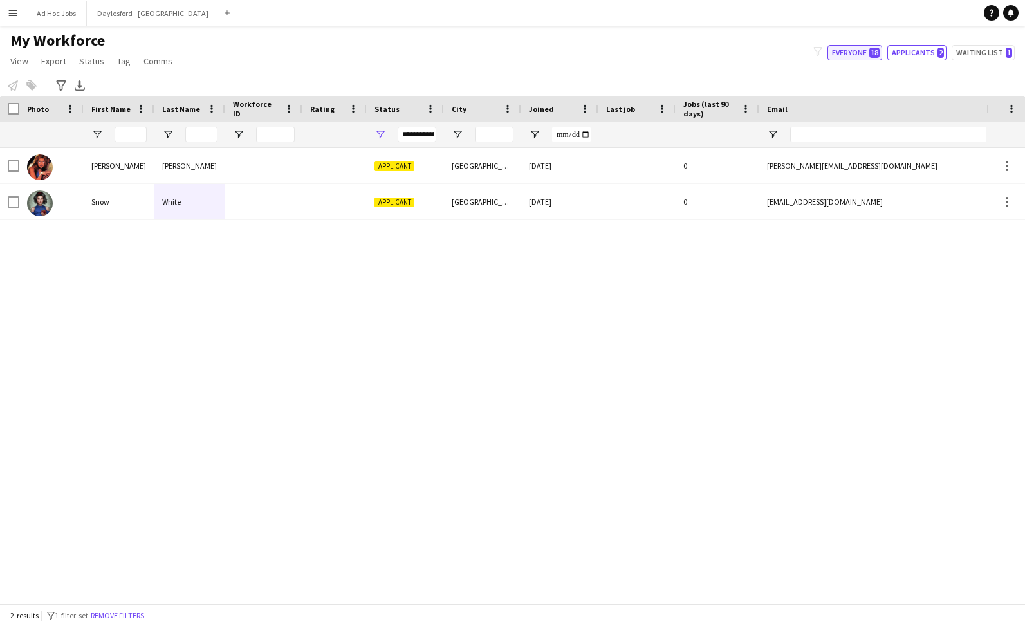
click at [839, 51] on button "Everyone 18" at bounding box center [854, 52] width 55 height 15
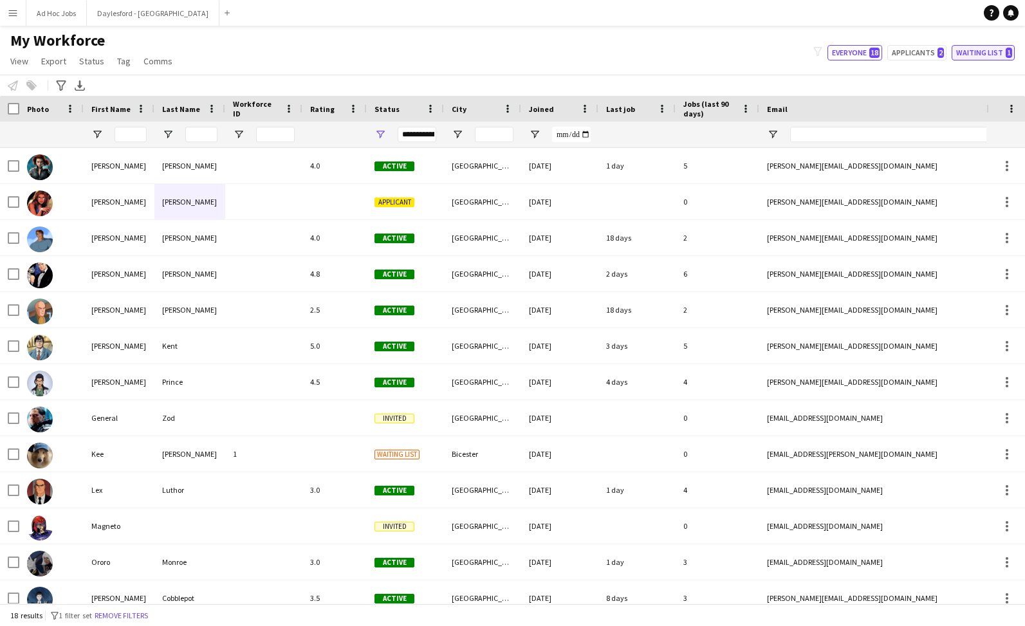
click at [962, 53] on button "Waiting list 1" at bounding box center [982, 52] width 63 height 15
type input "**********"
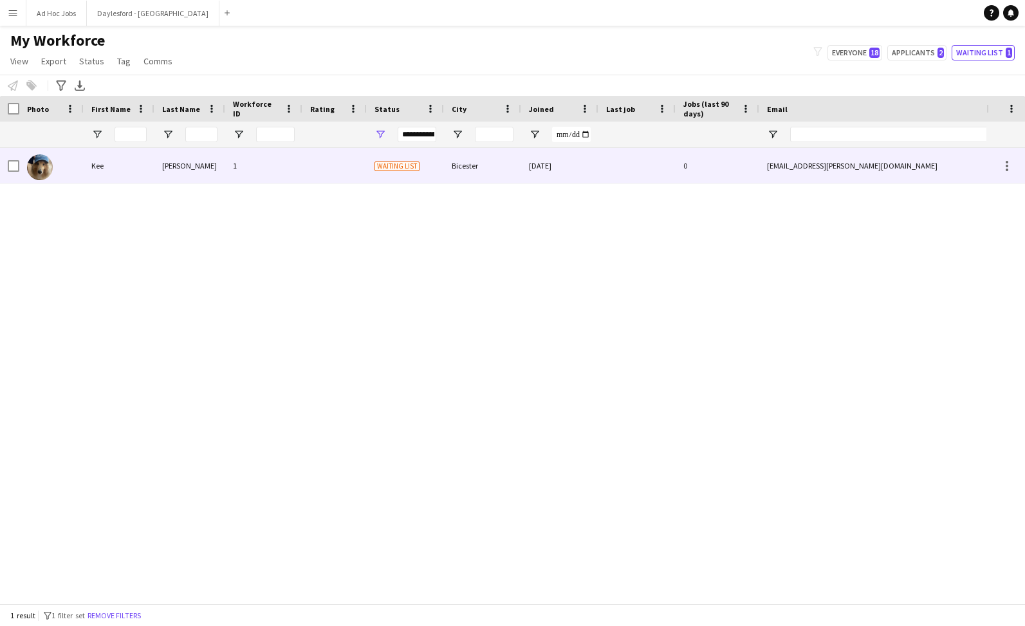
click at [659, 163] on div at bounding box center [636, 165] width 77 height 35
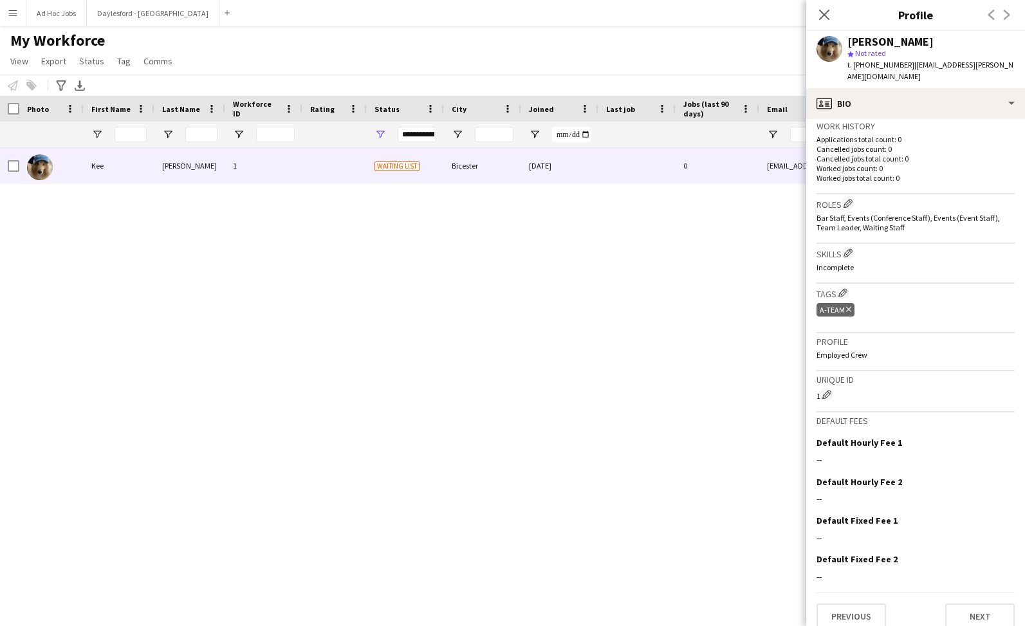
scroll to position [316, 0]
click at [985, 605] on button "Next" at bounding box center [979, 618] width 69 height 26
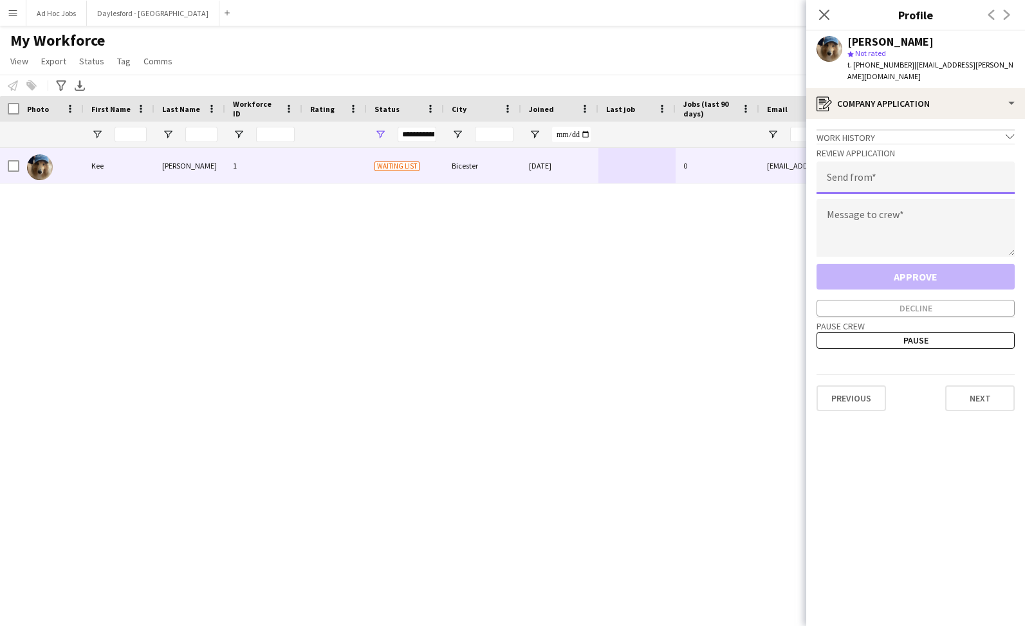
click at [896, 169] on input "email" at bounding box center [915, 177] width 198 height 32
click at [856, 387] on button "Previous" at bounding box center [850, 398] width 69 height 26
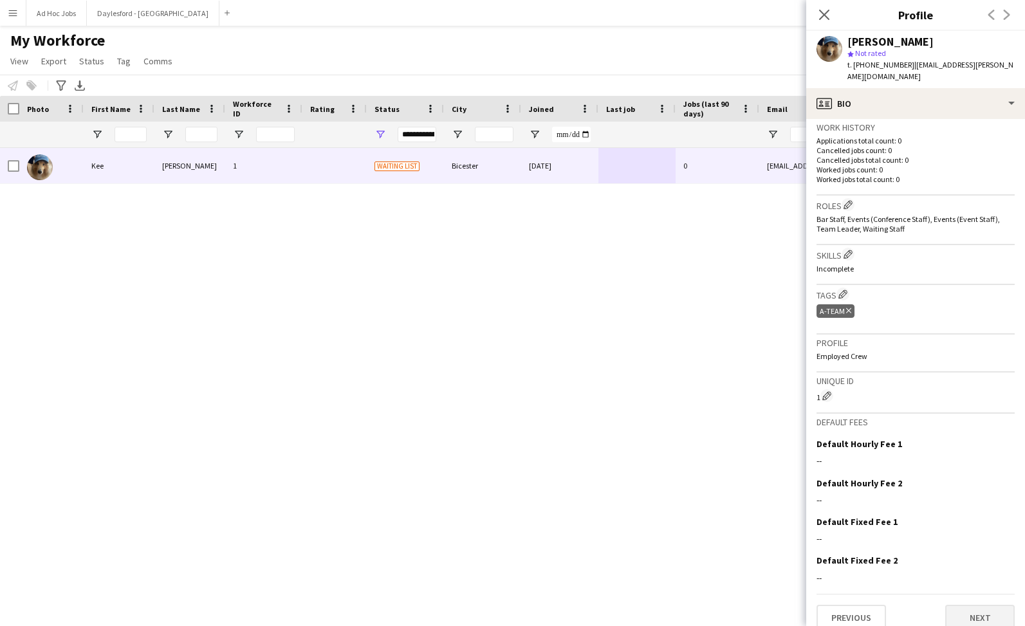
click at [980, 605] on button "Next" at bounding box center [979, 618] width 69 height 26
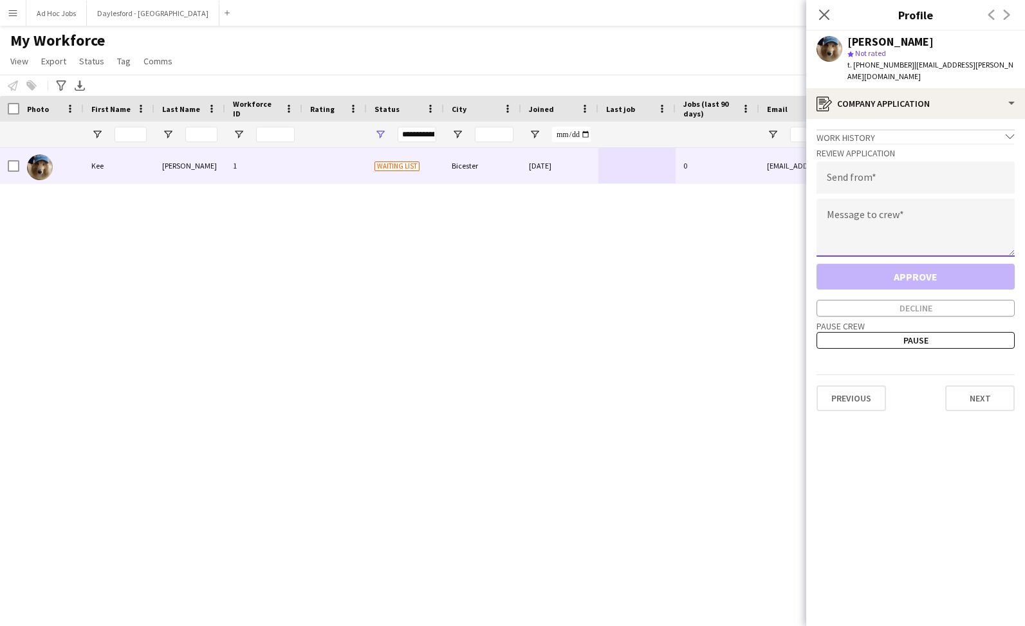
drag, startPoint x: 900, startPoint y: 196, endPoint x: 896, endPoint y: 185, distance: 11.6
click at [900, 199] on textarea at bounding box center [915, 228] width 198 height 58
click at [888, 169] on input "email" at bounding box center [915, 177] width 198 height 32
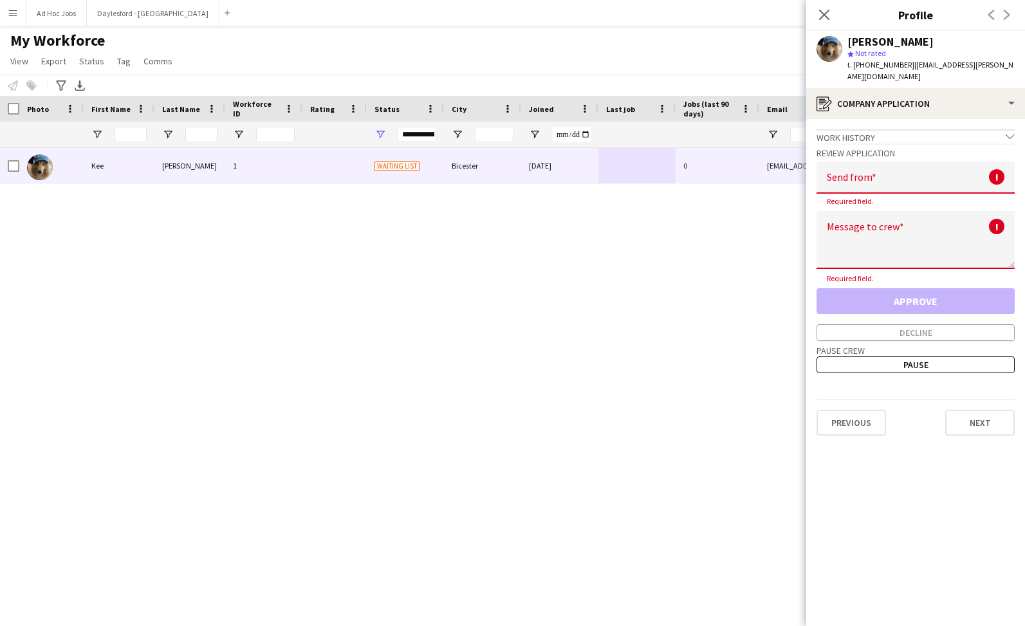
click at [749, 226] on div "Kee Wong 1 Waiting list Bicester 29-08-2025 0 kee.wong@hotmail.co.uk +447715877…" at bounding box center [493, 375] width 986 height 455
